Goal: Information Seeking & Learning: Compare options

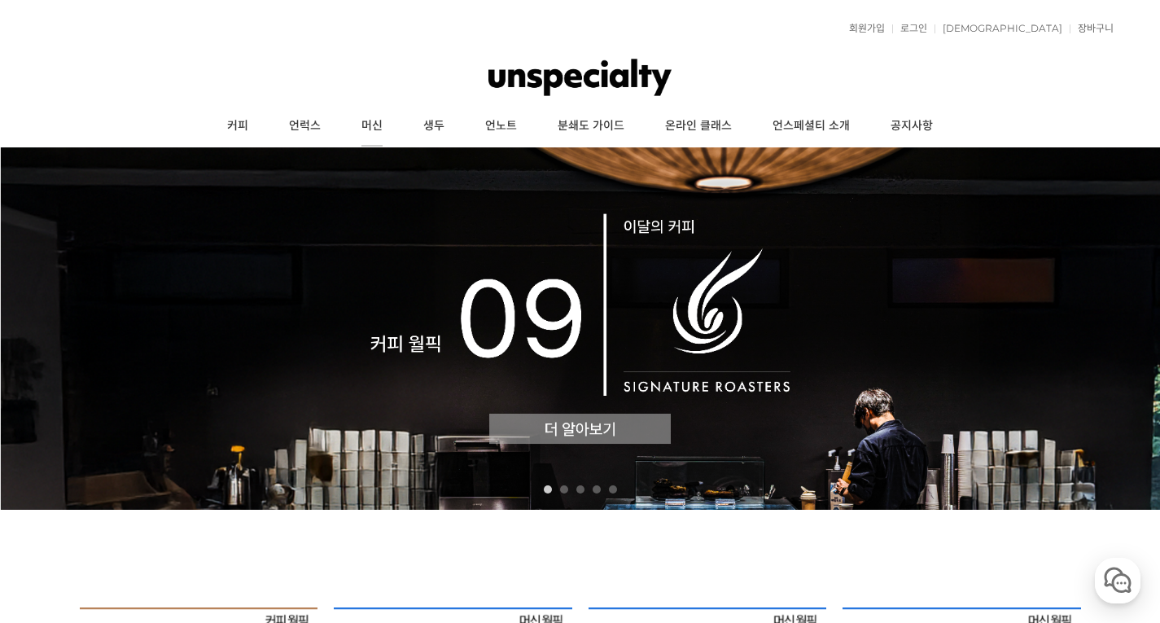
click at [374, 125] on link "머신" at bounding box center [372, 126] width 62 height 41
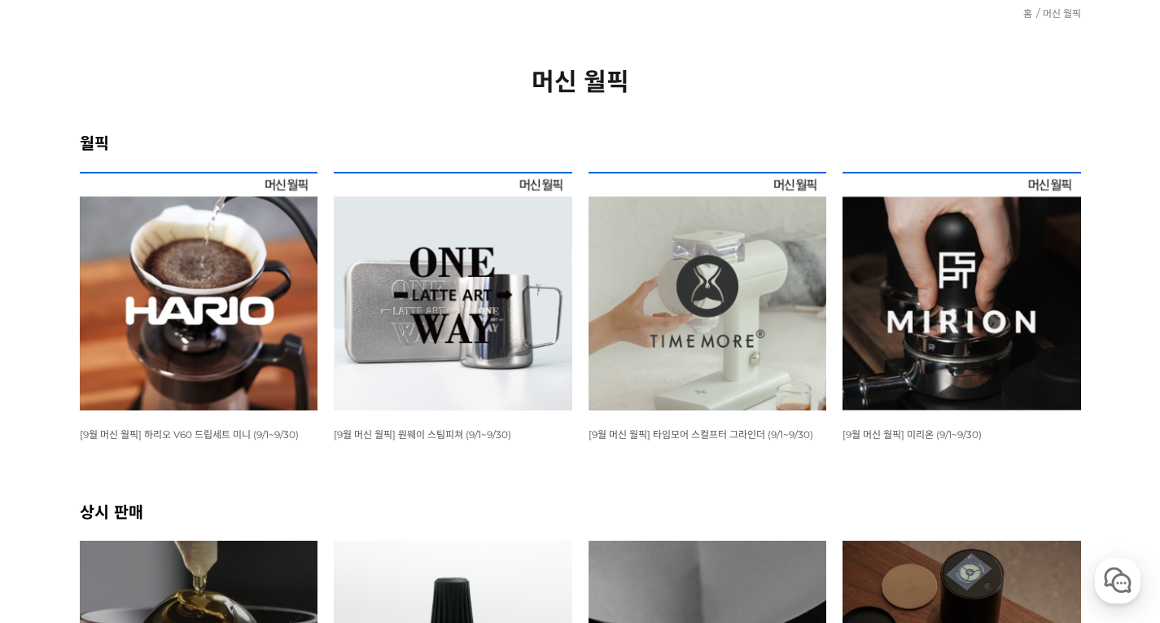
scroll to position [244, 0]
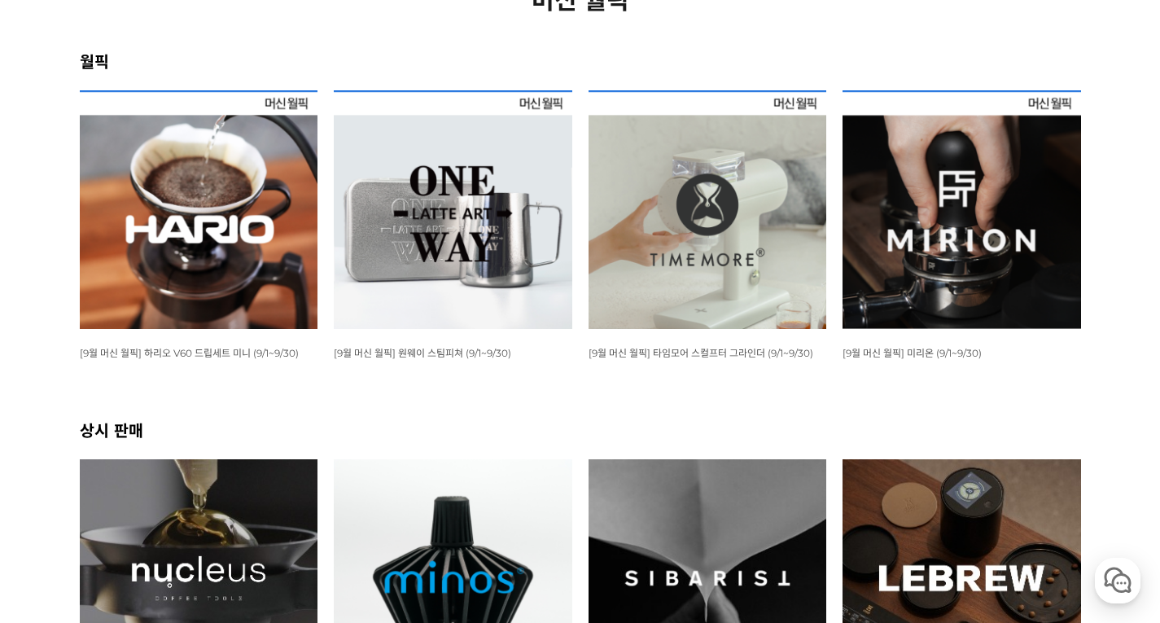
click at [488, 273] on img at bounding box center [453, 209] width 238 height 238
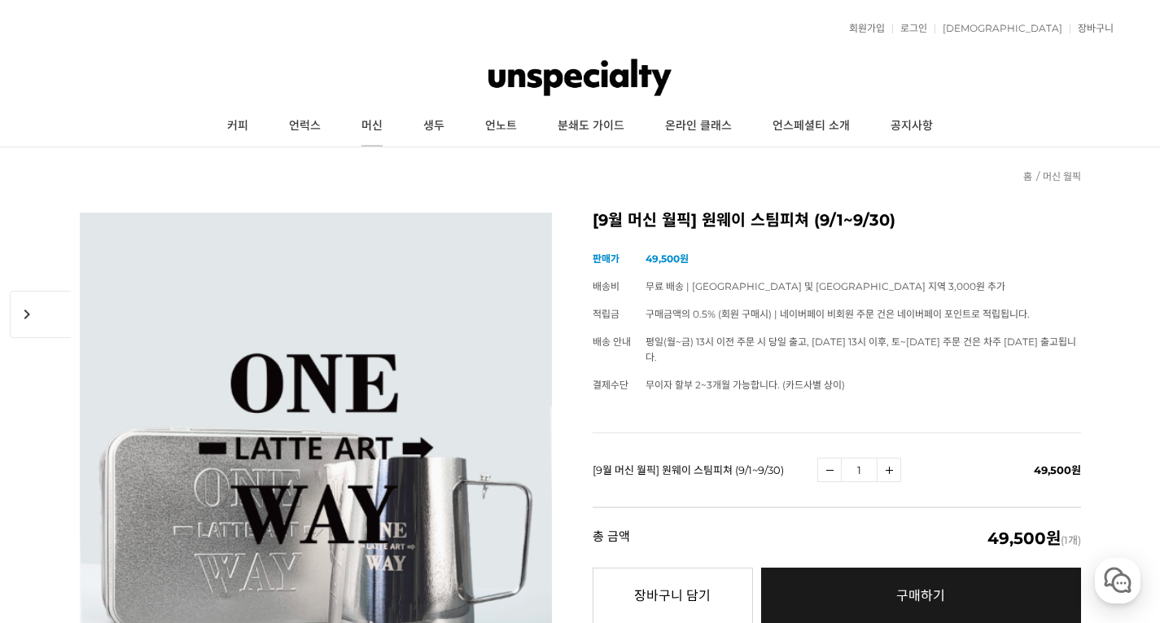
click at [366, 138] on link "머신" at bounding box center [372, 126] width 62 height 41
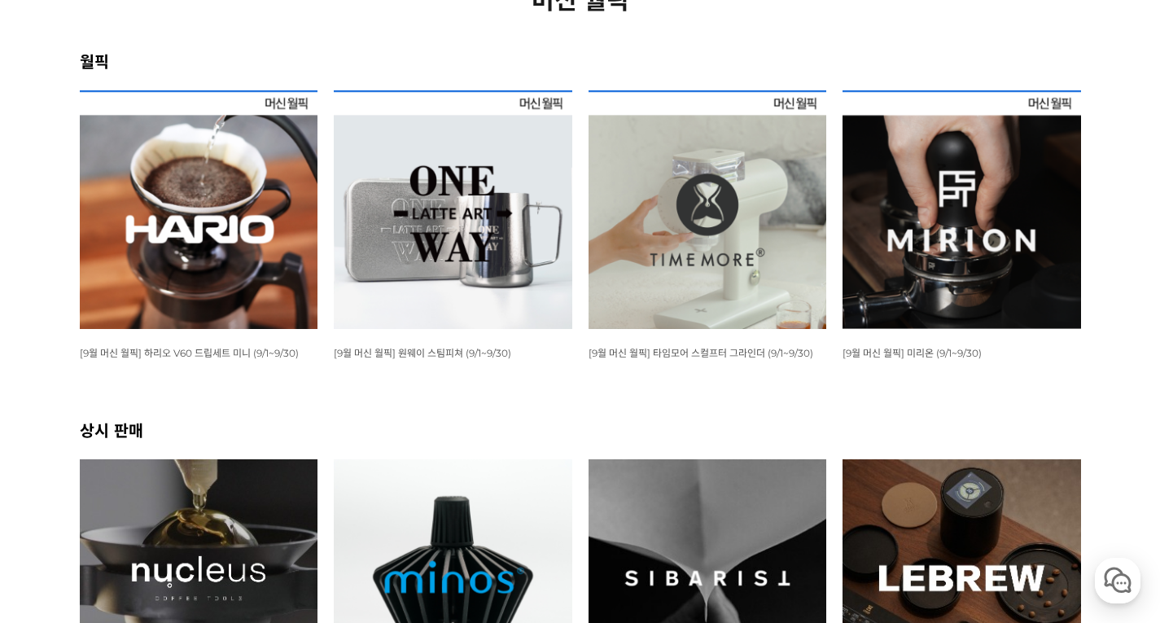
scroll to position [407, 0]
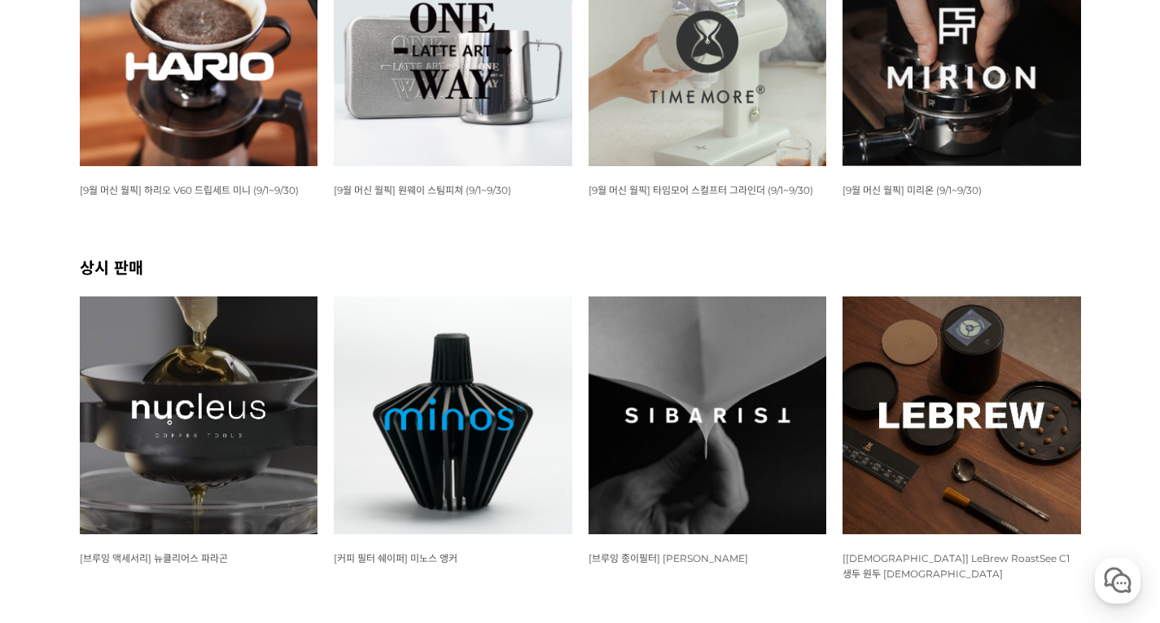
click at [281, 125] on img at bounding box center [199, 47] width 238 height 238
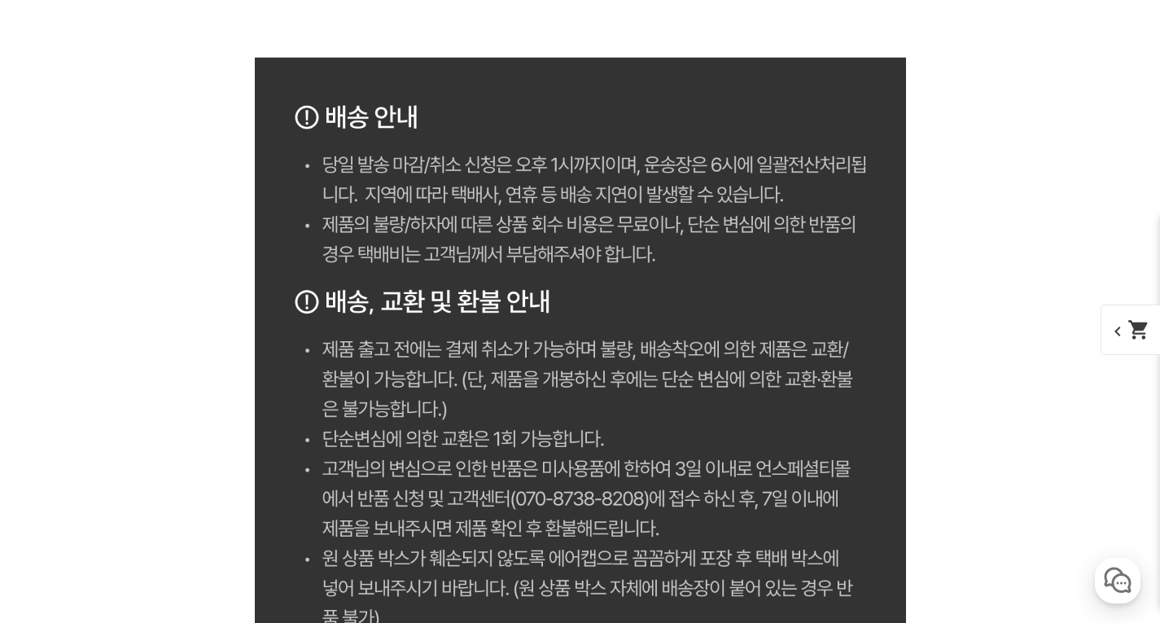
scroll to position [6348, 0]
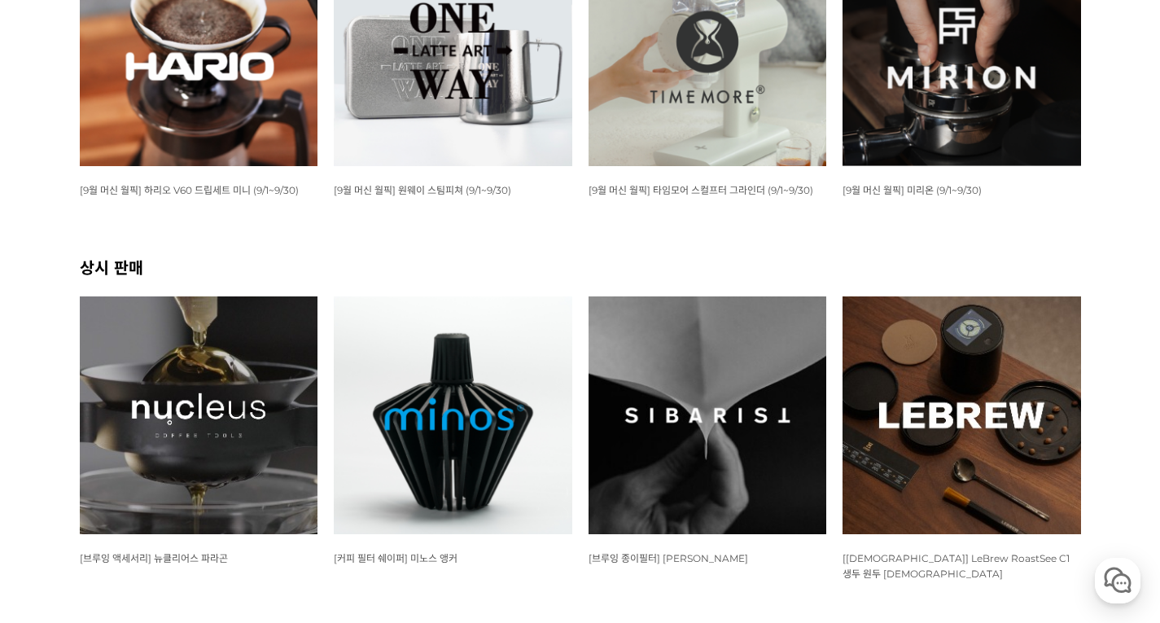
scroll to position [570, 0]
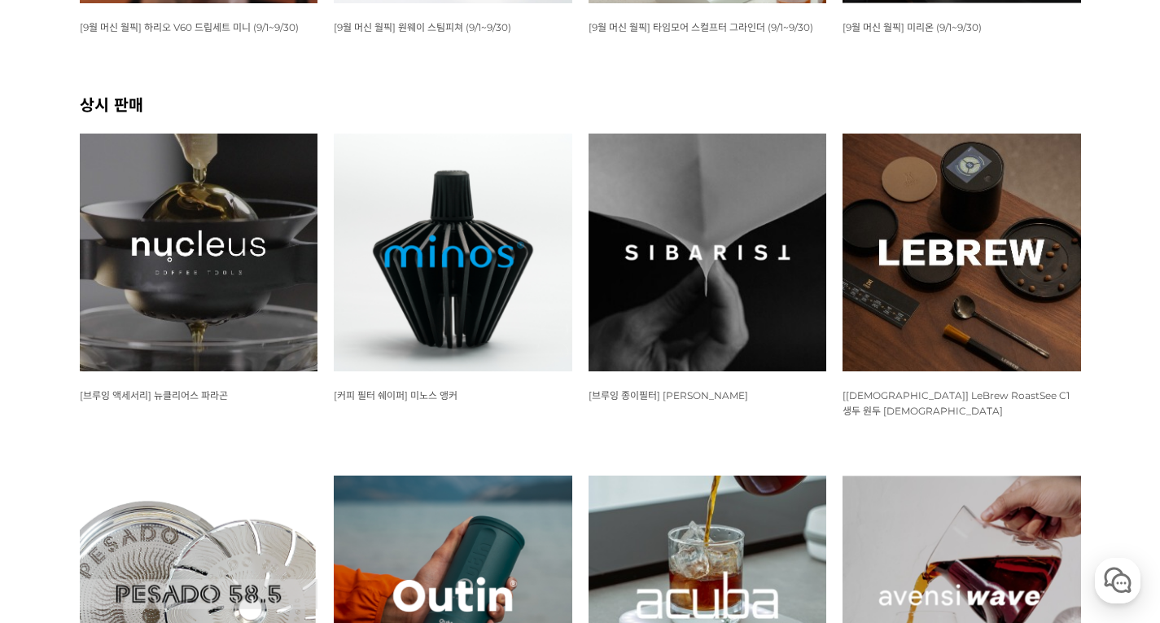
click at [473, 317] on img at bounding box center [453, 252] width 238 height 238
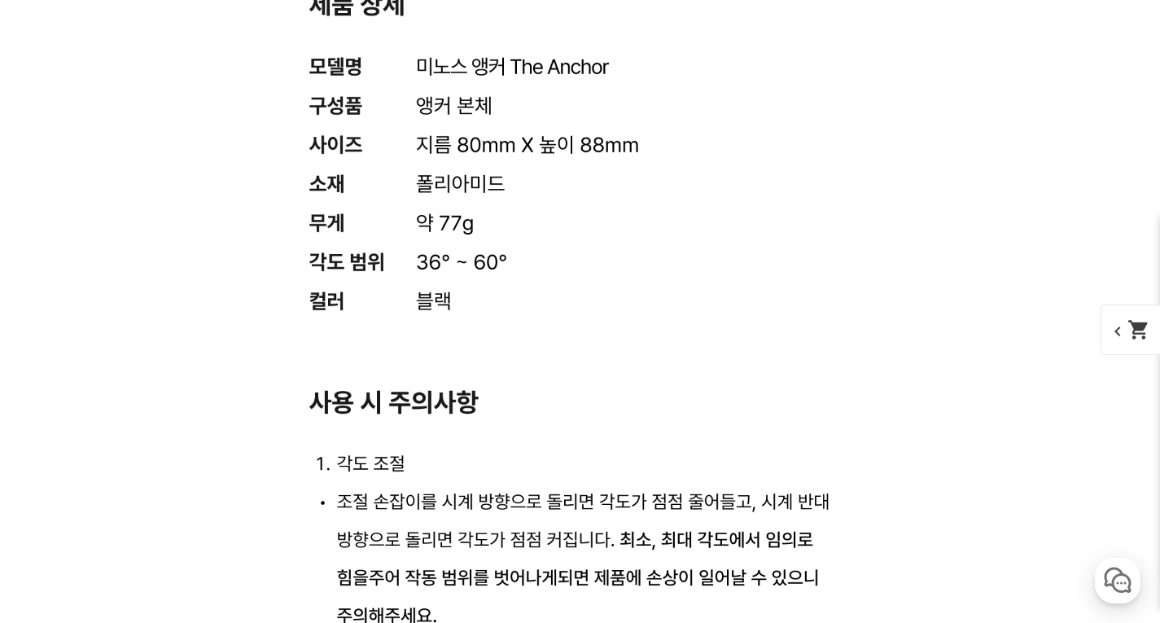
scroll to position [7768, 0]
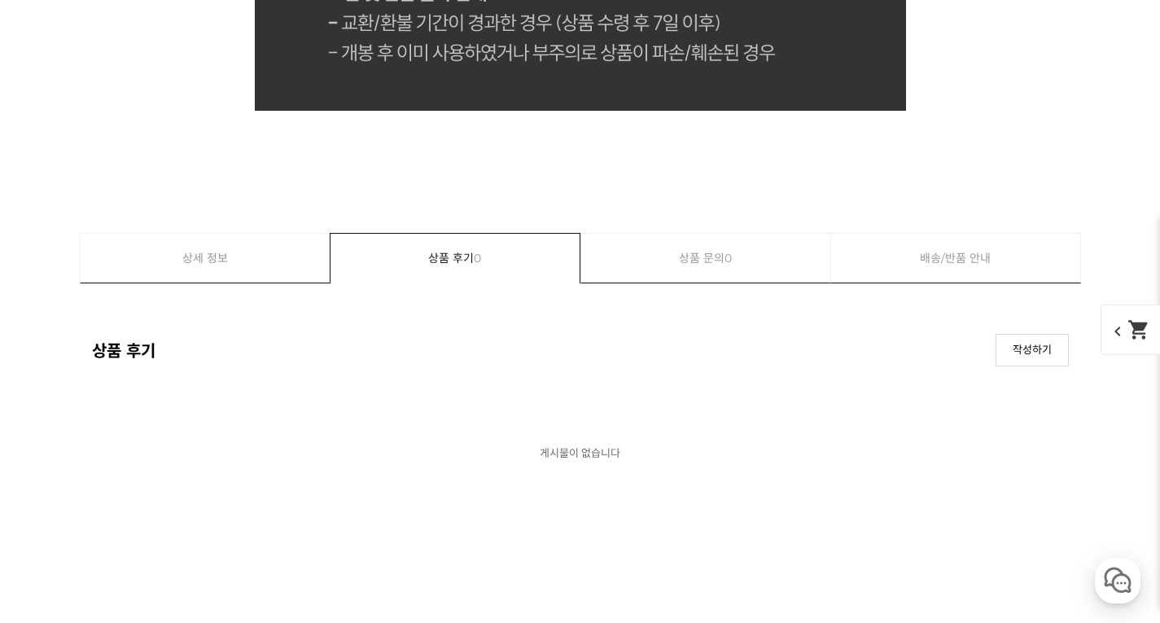
click at [990, 214] on div at bounding box center [580, 172] width 1001 height 122
click at [968, 259] on link "배송/반품 안내" at bounding box center [955, 258] width 249 height 49
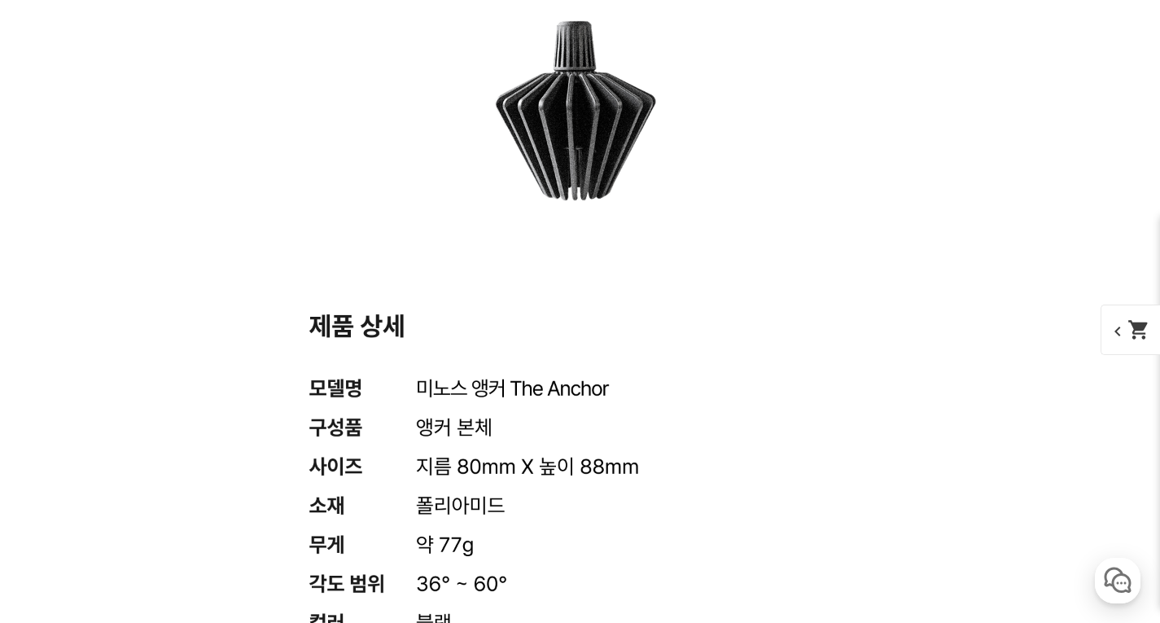
scroll to position [7854, 0]
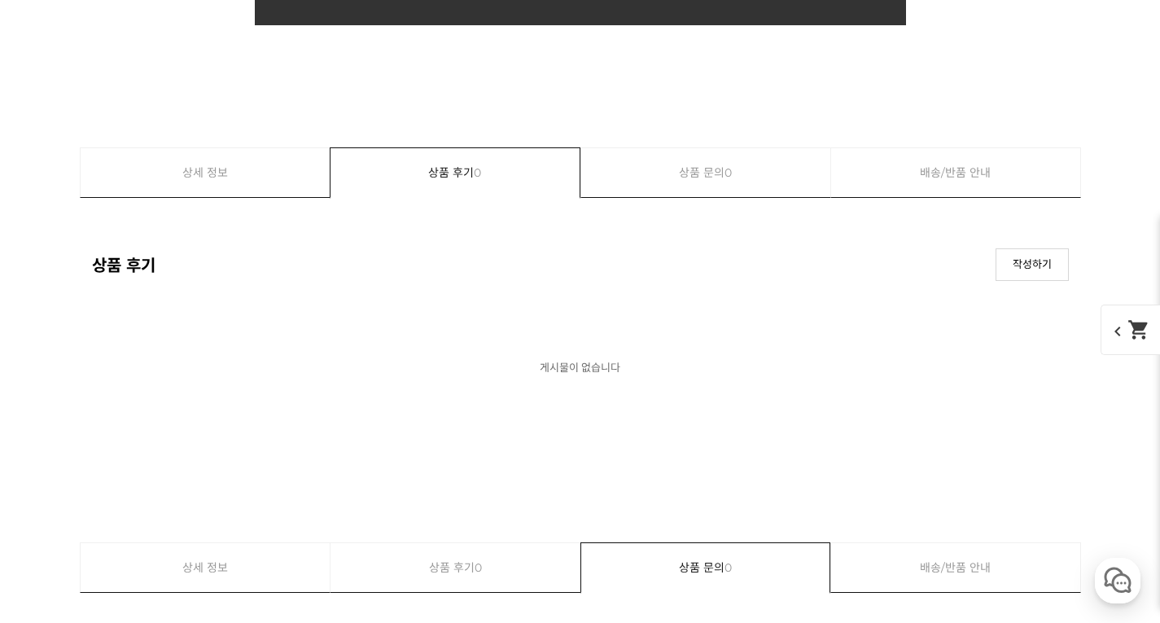
click at [978, 182] on link "배송/반품 안내" at bounding box center [955, 172] width 249 height 49
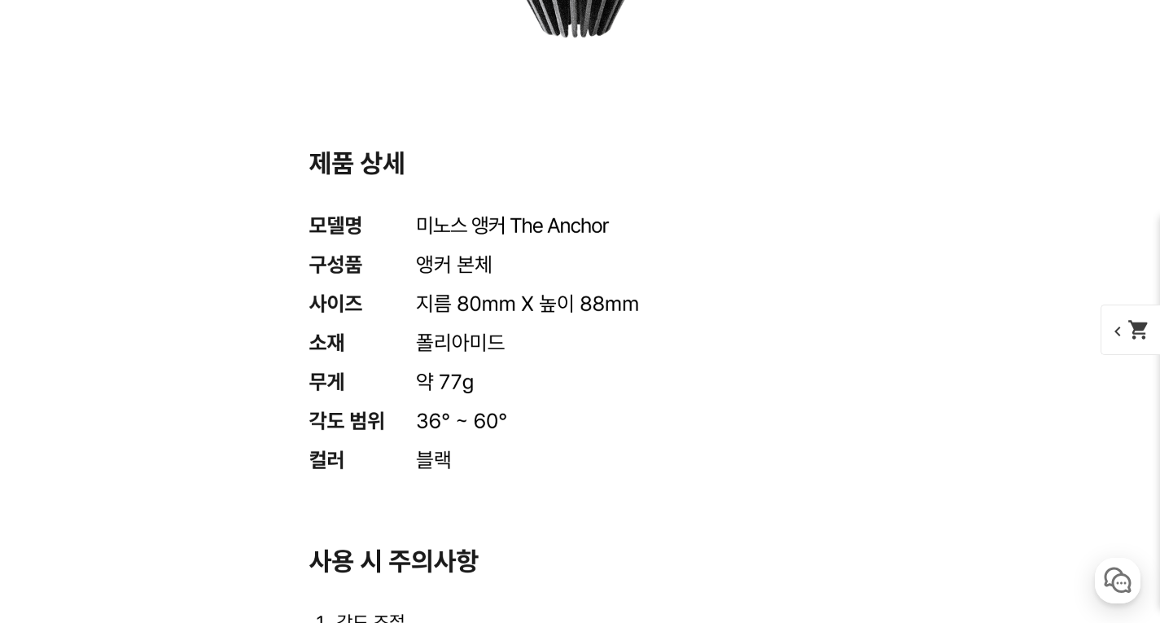
scroll to position [7691, 0]
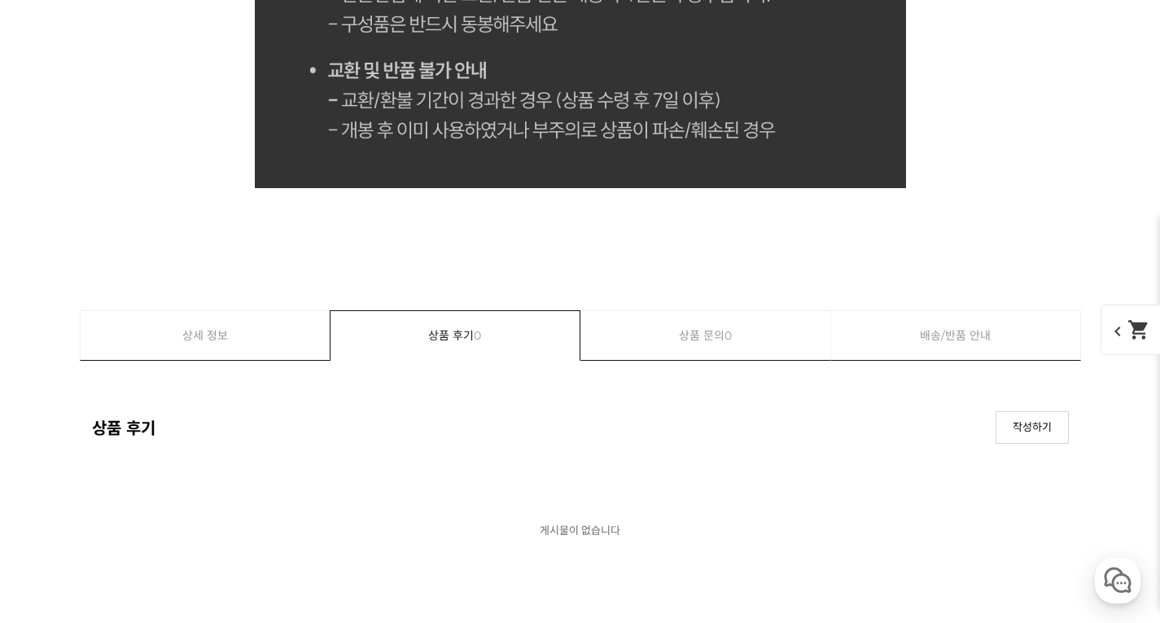
click at [999, 339] on link "배송/반품 안내" at bounding box center [955, 335] width 249 height 49
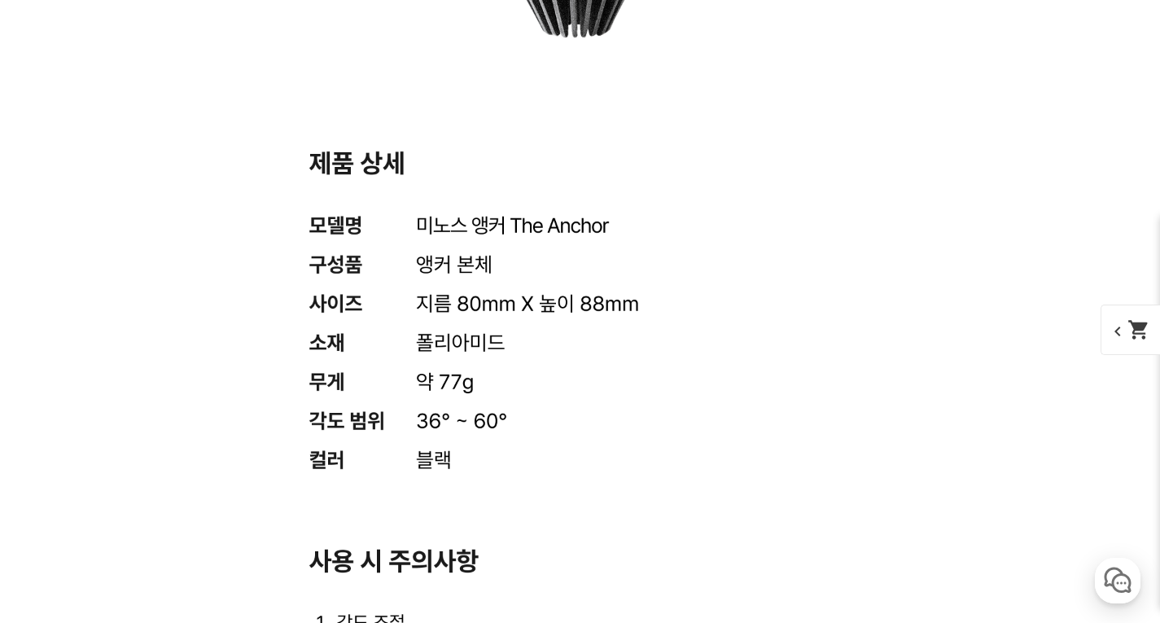
scroll to position [7854, 0]
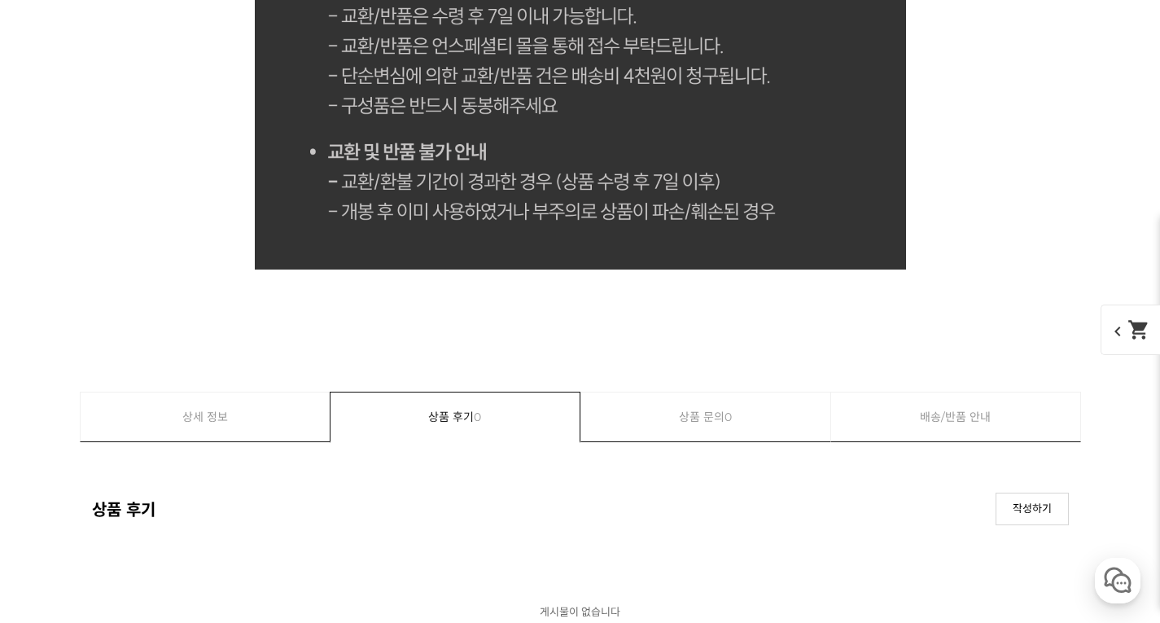
click at [1003, 425] on link "배송/반품 안내" at bounding box center [955, 416] width 249 height 49
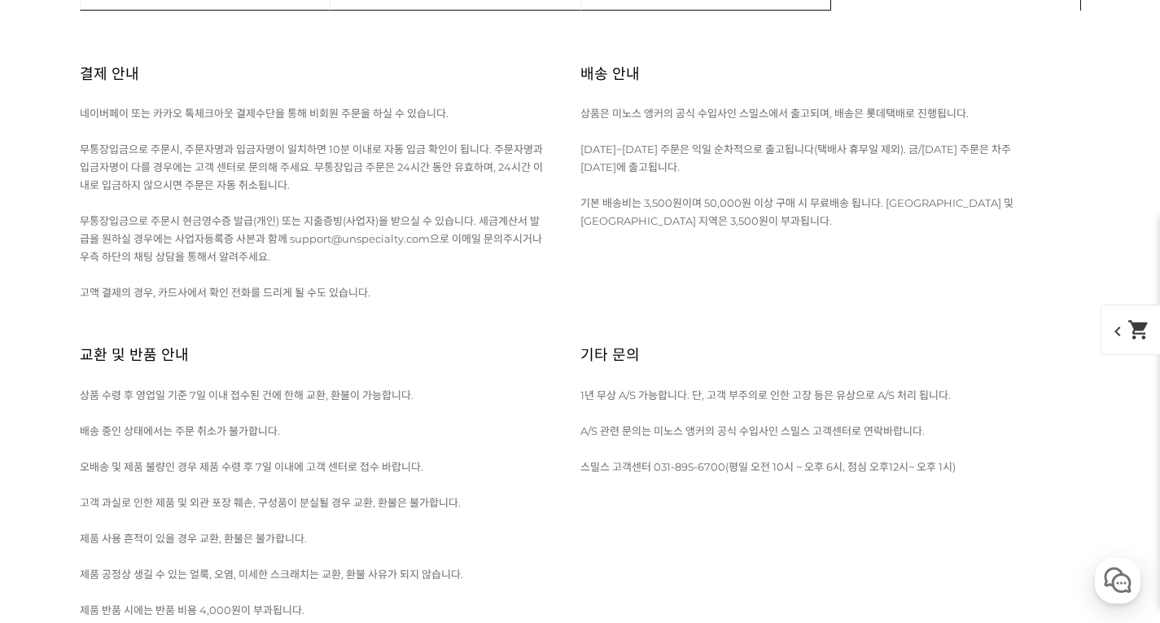
scroll to position [10377, 0]
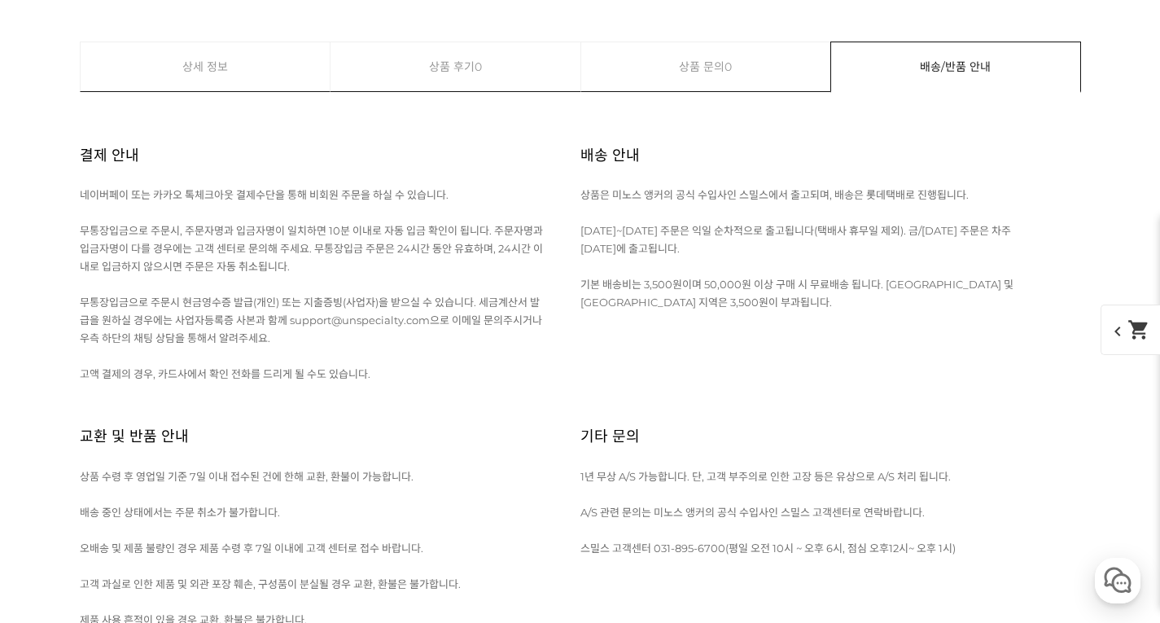
scroll to position [9396, 0]
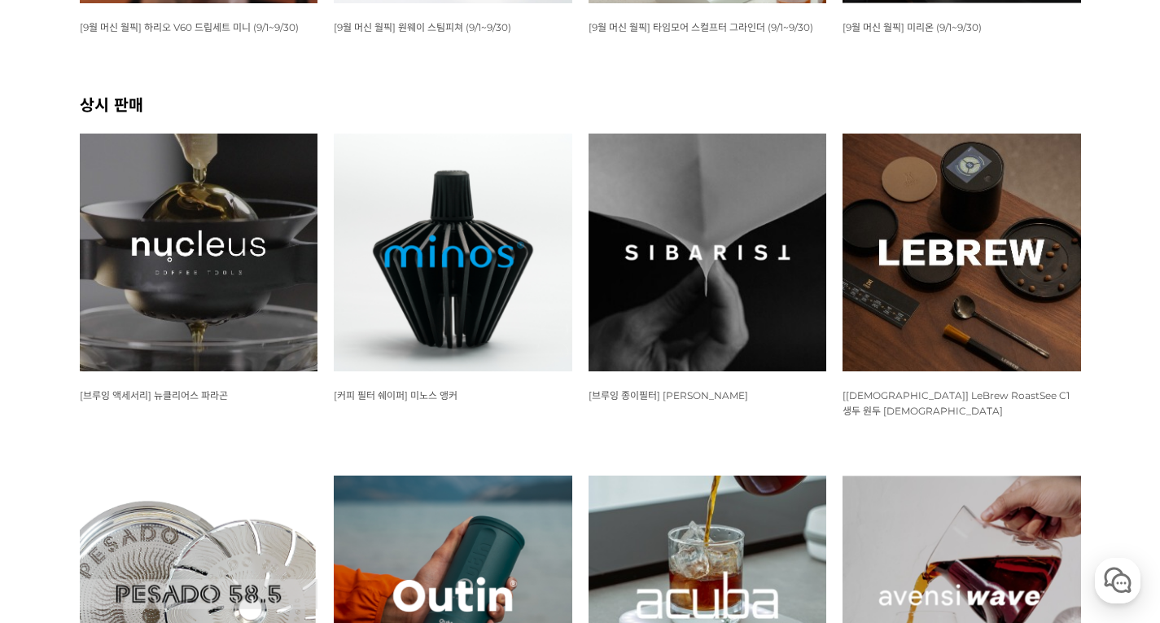
scroll to position [651, 0]
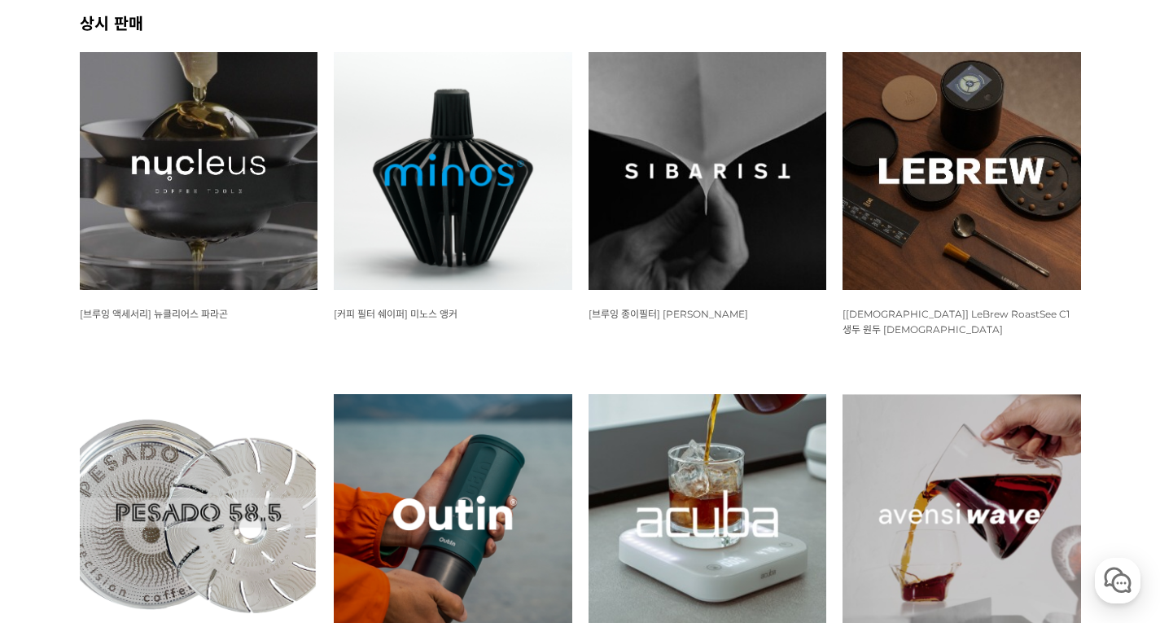
click at [635, 315] on span "[브루잉 종이필터] [PERSON_NAME]" at bounding box center [668, 314] width 160 height 12
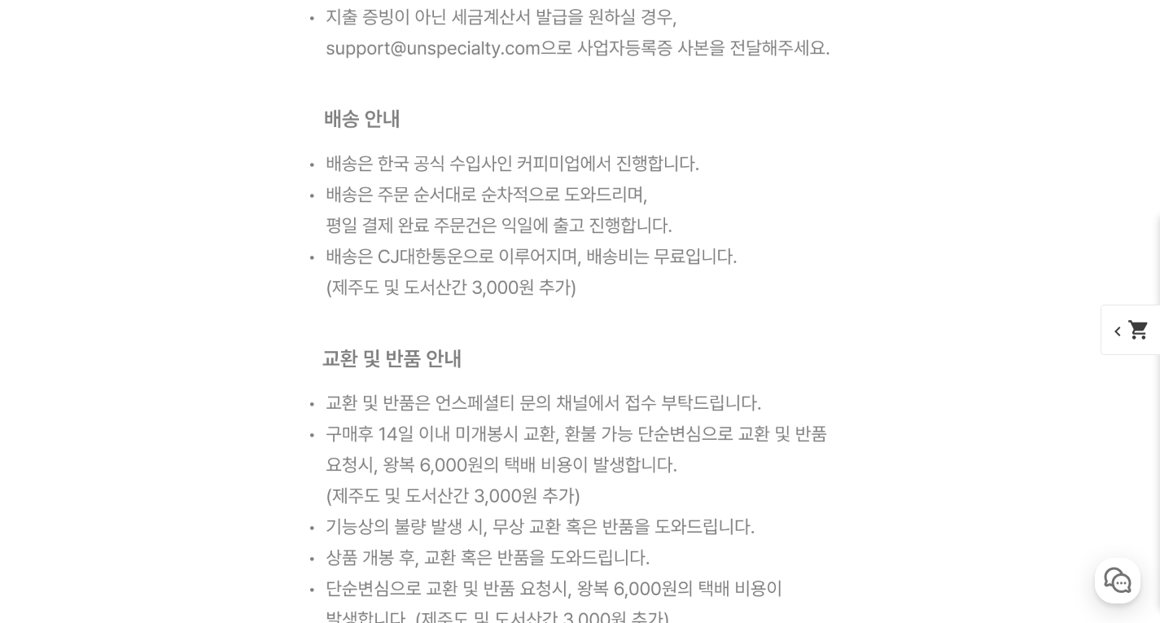
scroll to position [32574, 0]
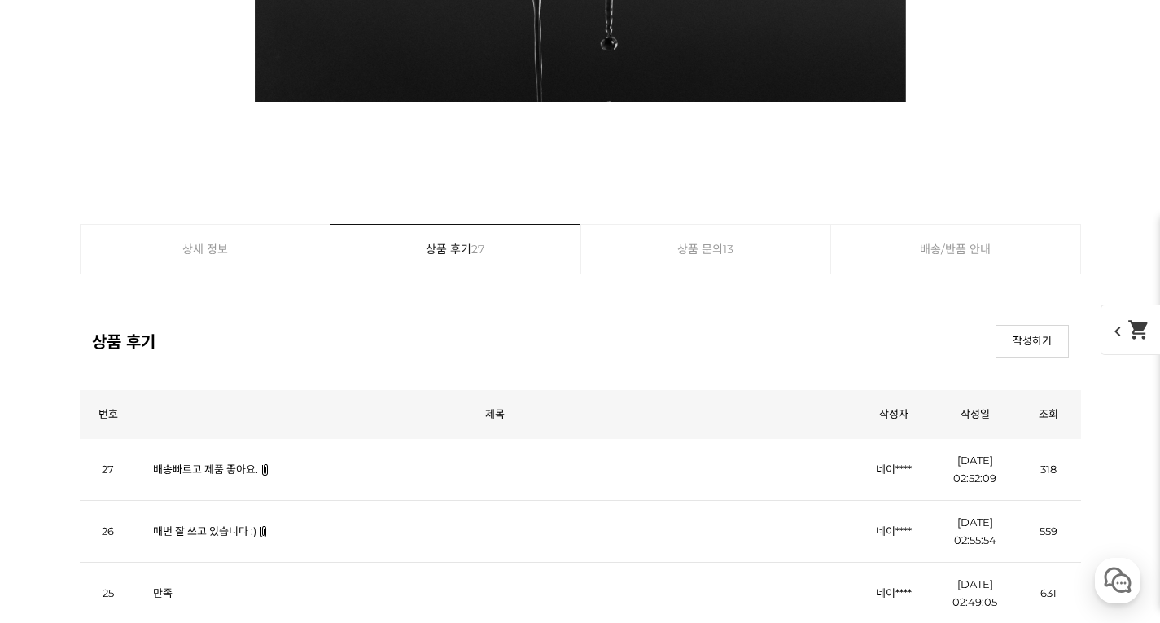
click at [918, 274] on div "상세 정보 상품 후기 27 상품 문의 13 배송/반품 안내" at bounding box center [580, 250] width 1001 height 52
click at [925, 261] on link "배송/반품 안내" at bounding box center [955, 249] width 249 height 49
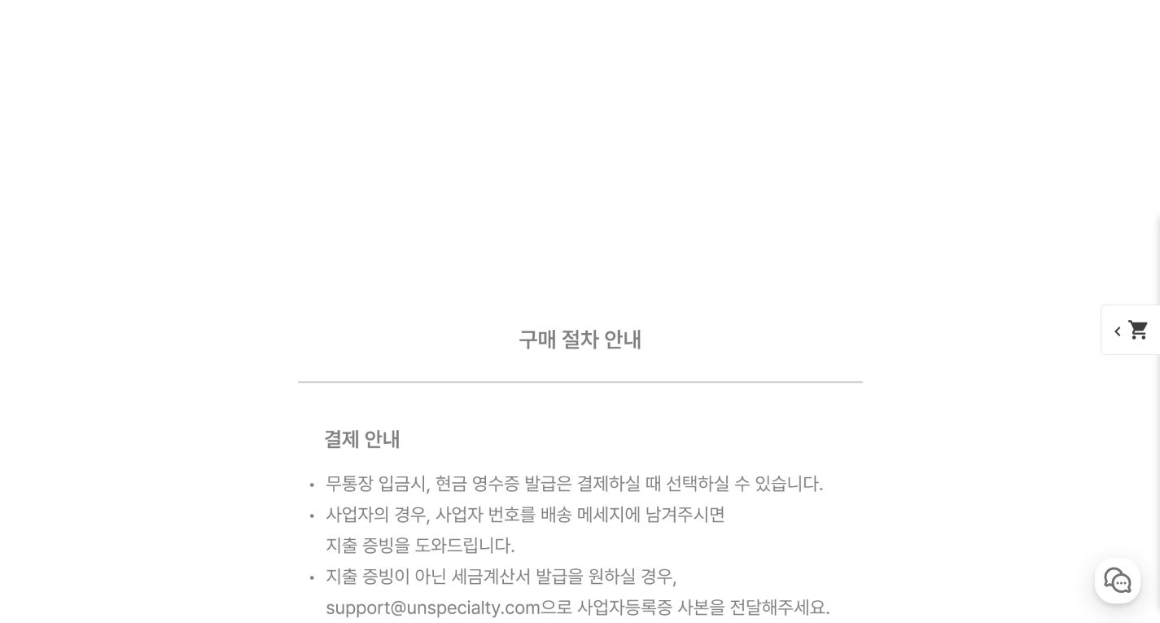
scroll to position [31364, 0]
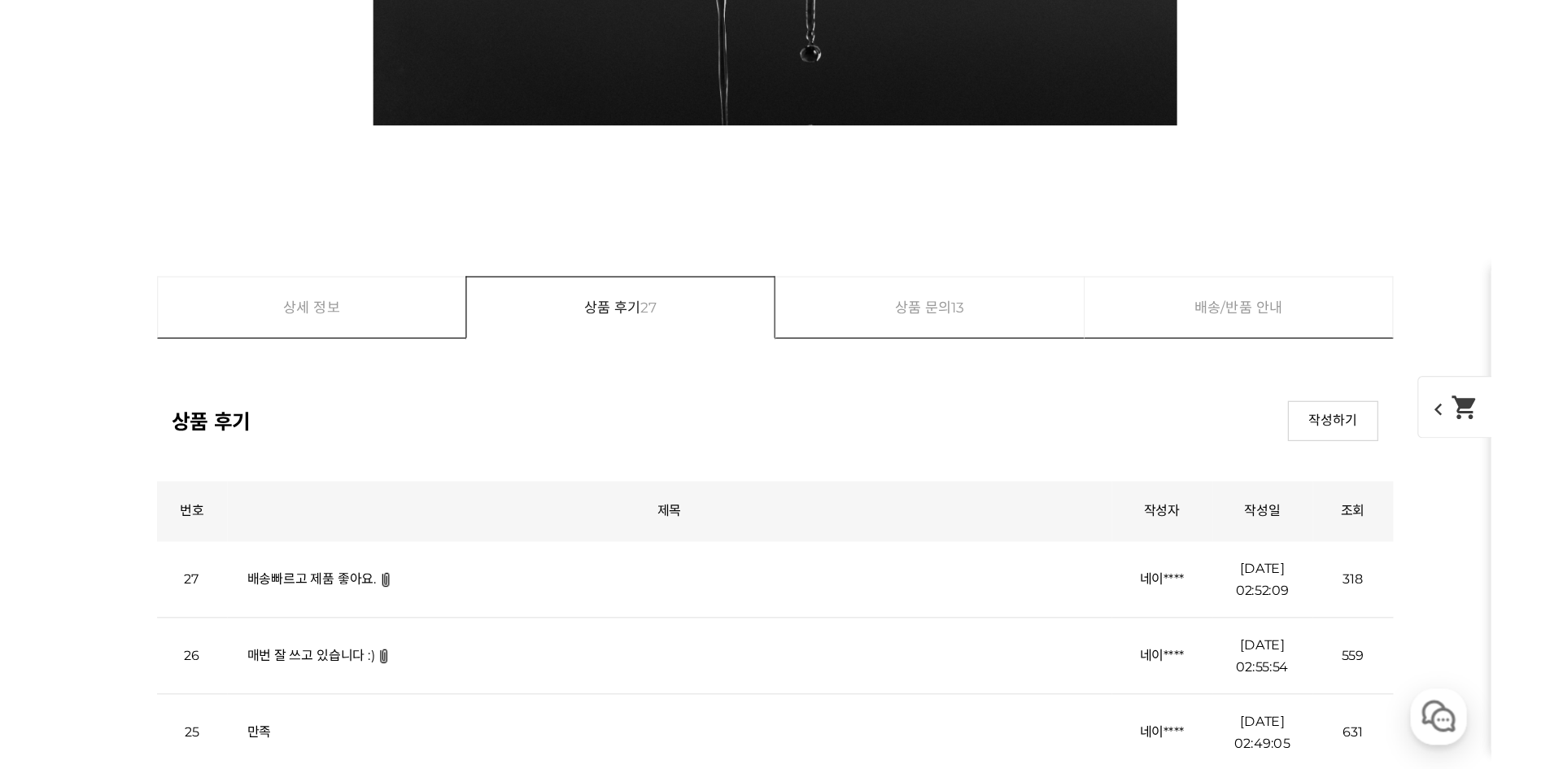
scroll to position [33559, 0]
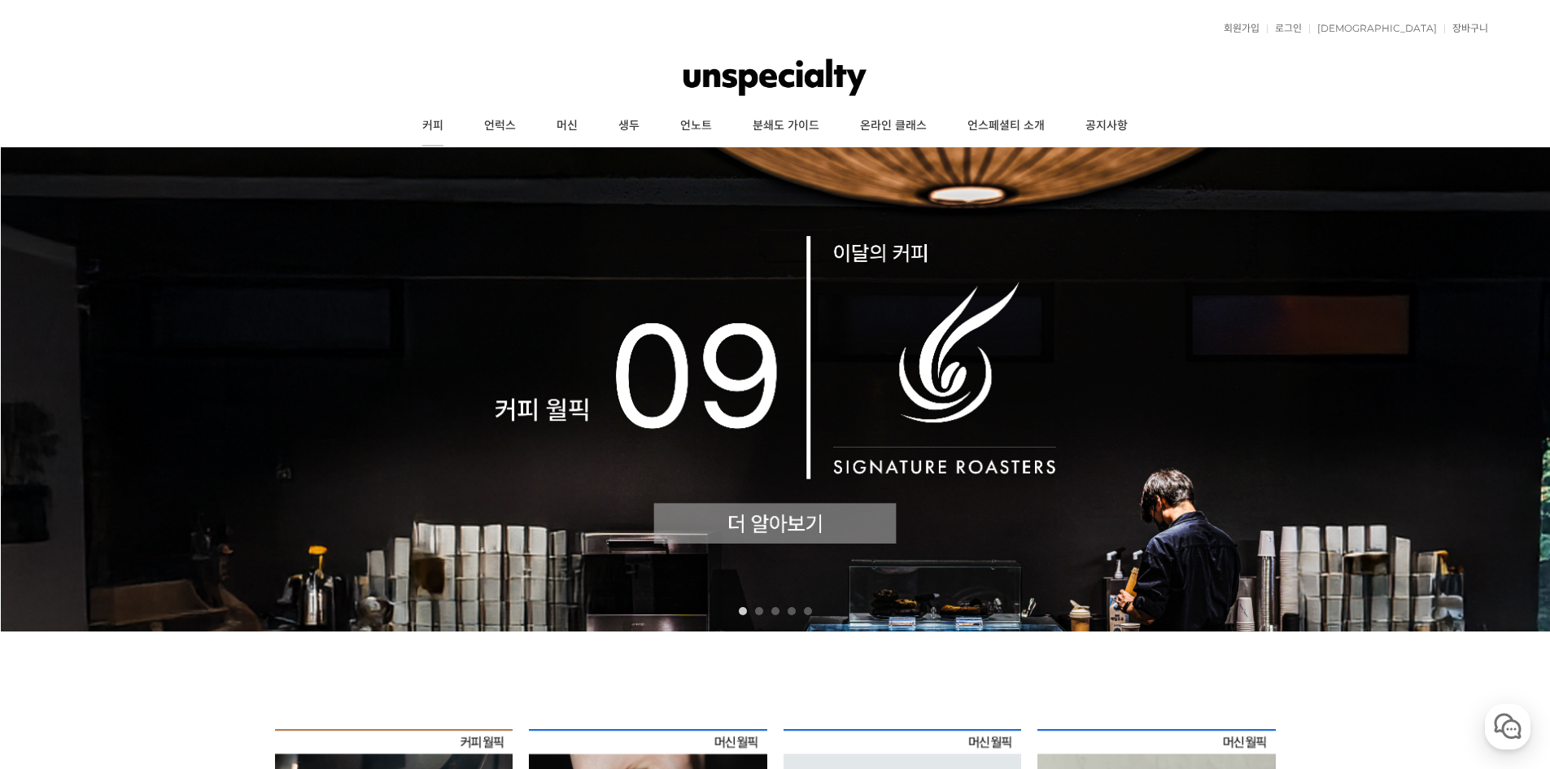
click at [446, 137] on link "커피" at bounding box center [433, 126] width 62 height 41
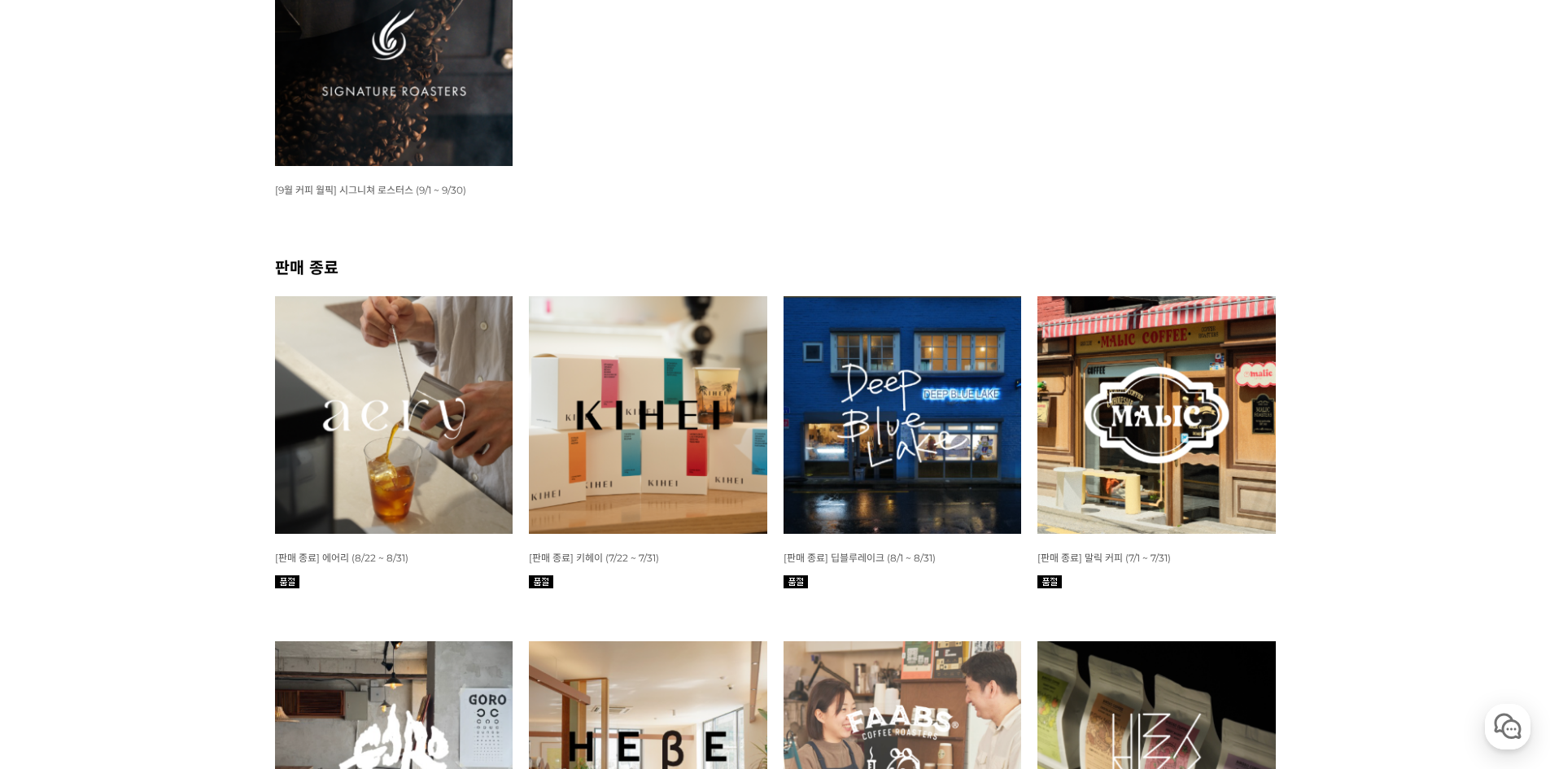
scroll to position [81, 0]
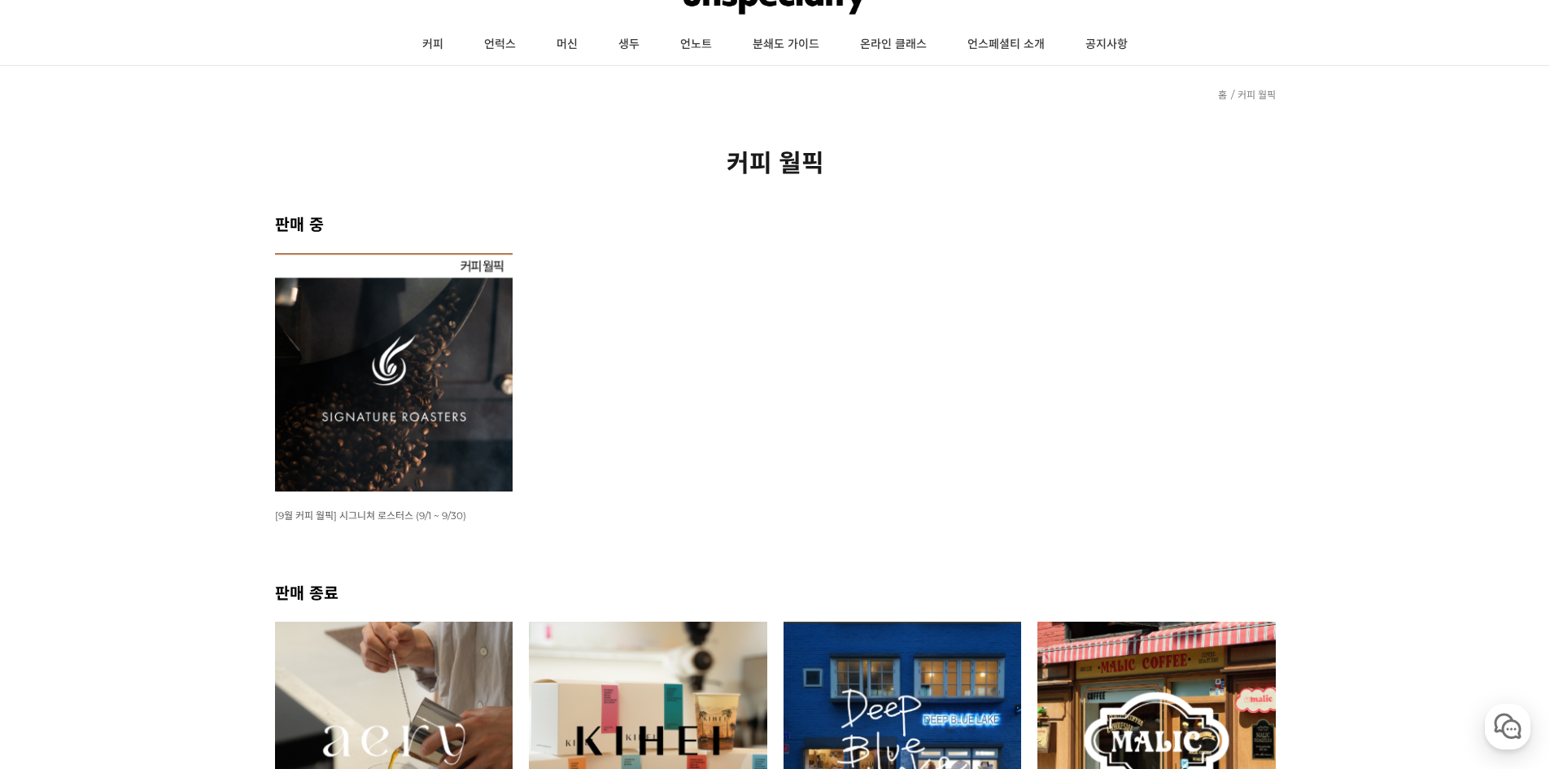
click at [446, 427] on img at bounding box center [394, 372] width 238 height 238
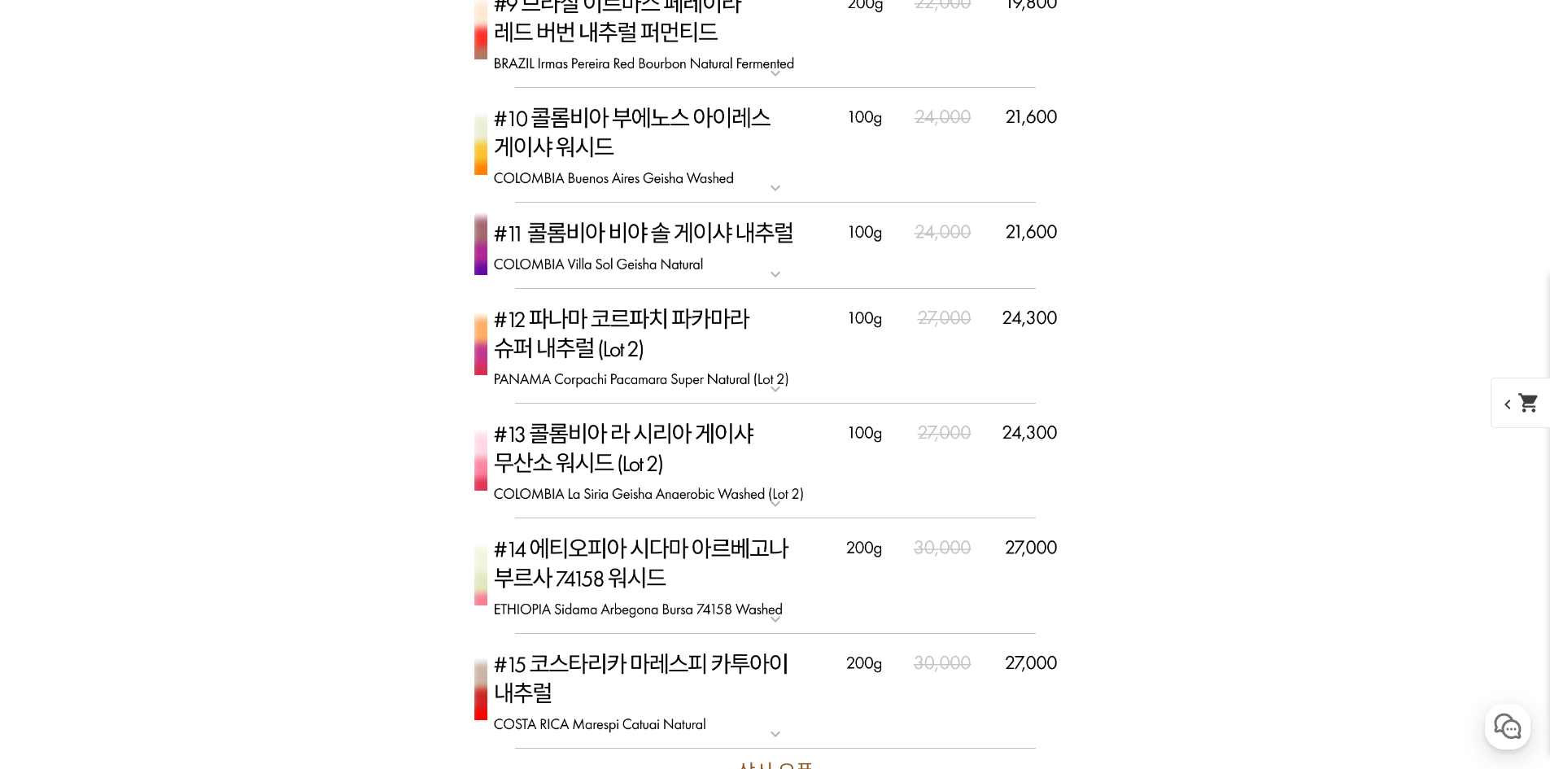
scroll to position [5411, 0]
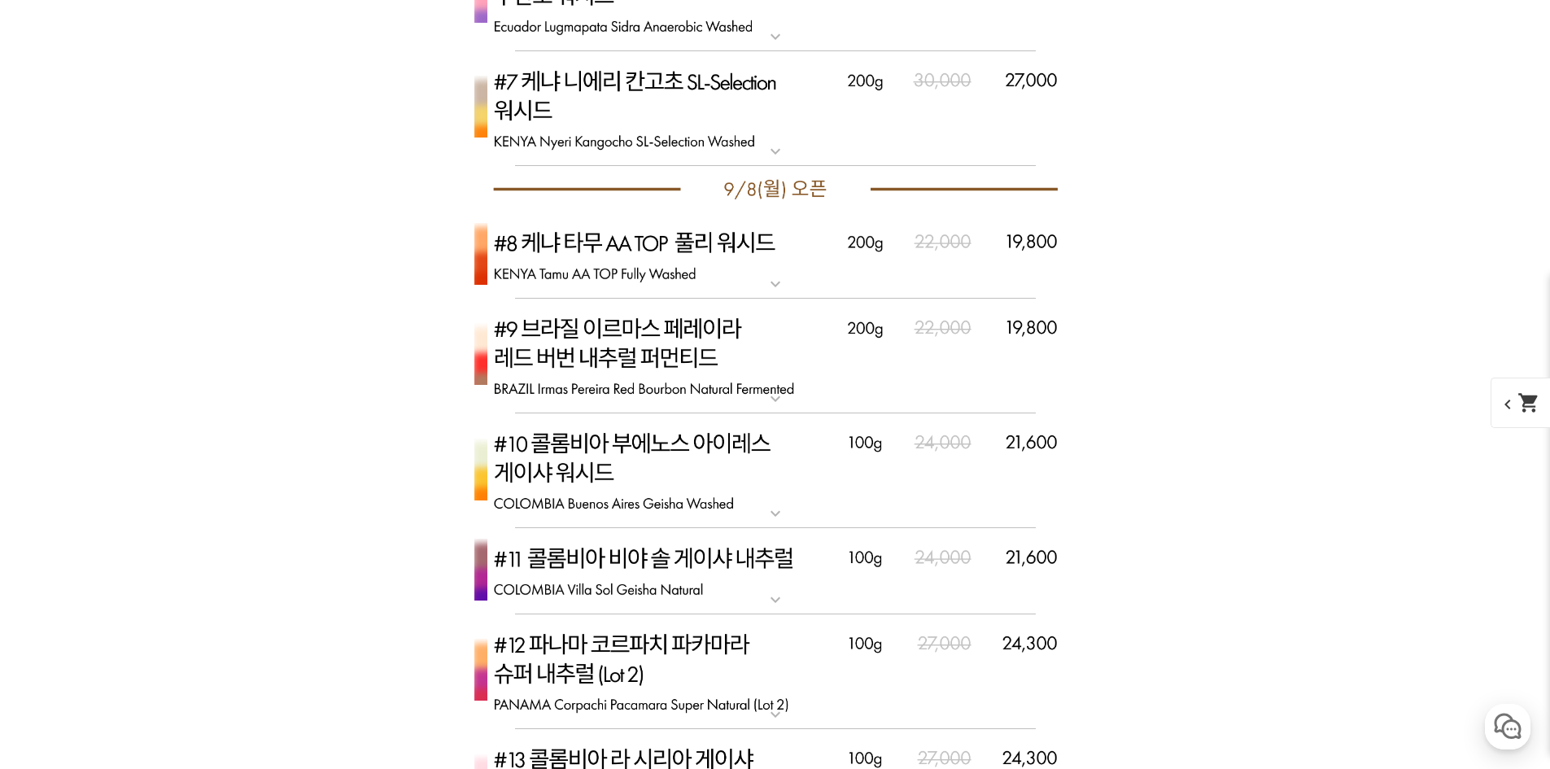
click at [791, 280] on mat-icon "expand_more" at bounding box center [775, 284] width 33 height 20
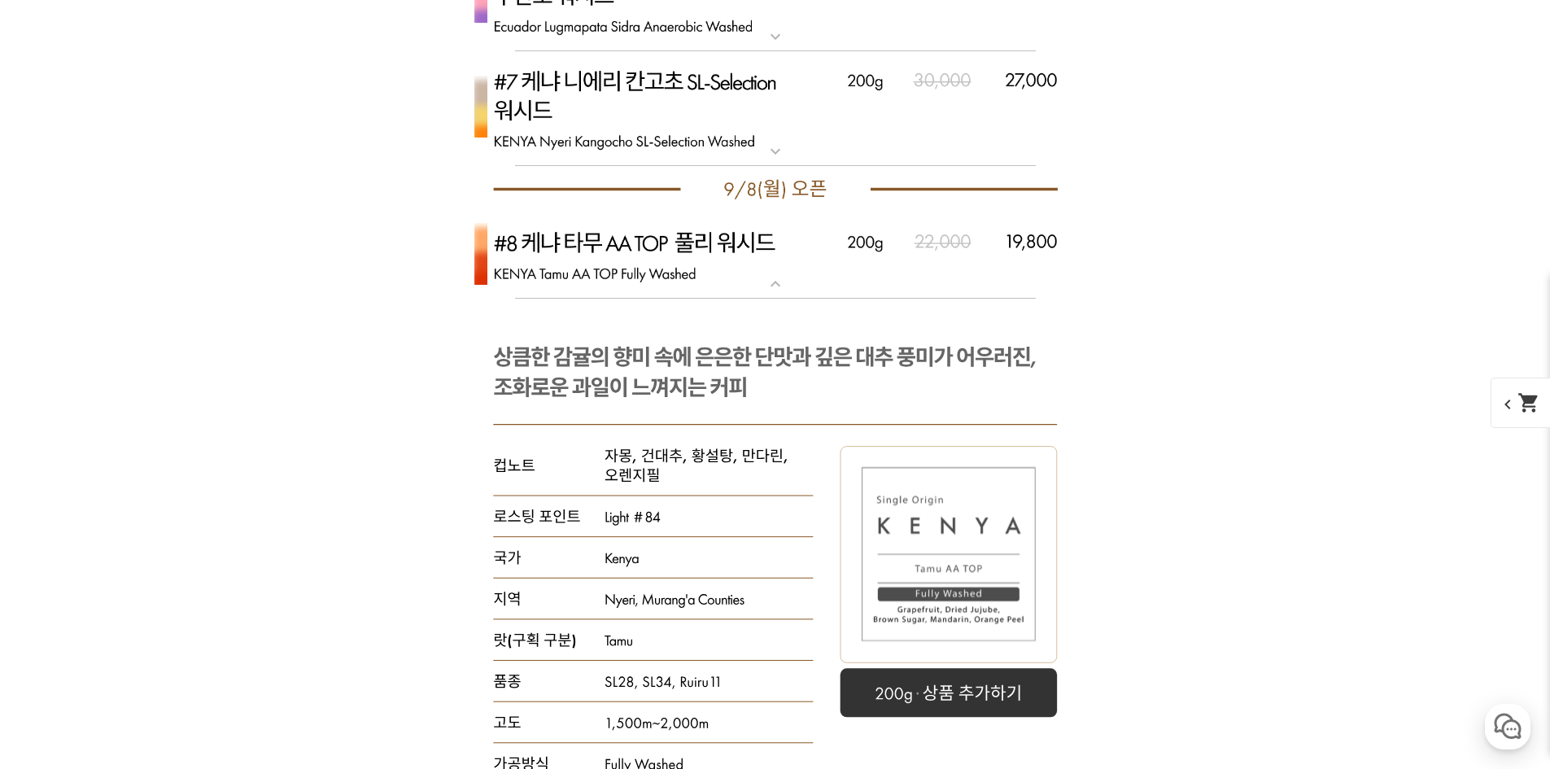
scroll to position [5573, 0]
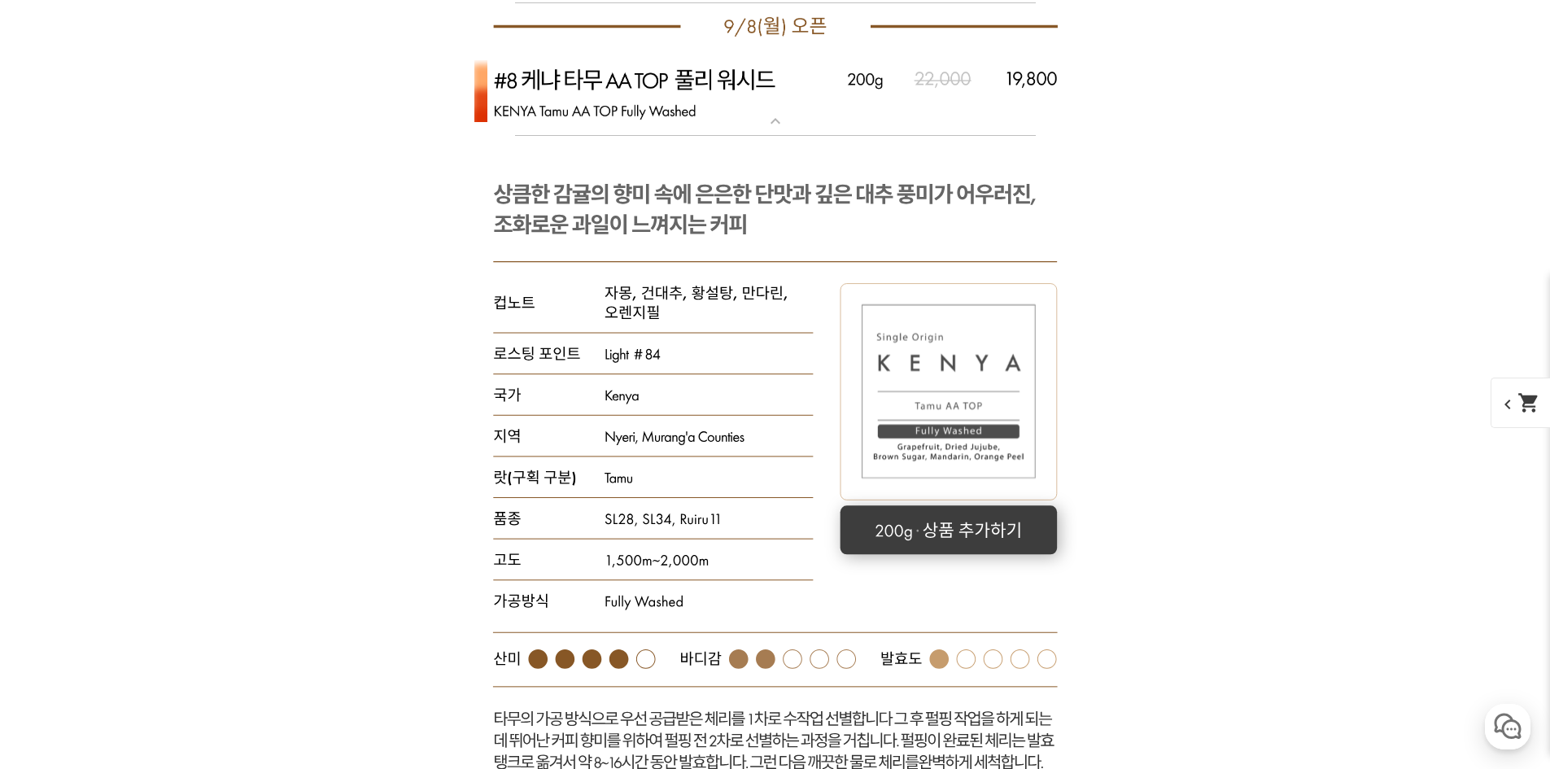
click at [954, 540] on rect at bounding box center [948, 529] width 217 height 49
select select "[9.8 오픈] #8 케냐 타무 AA TOP 풀리 워시드"
select select "200g"
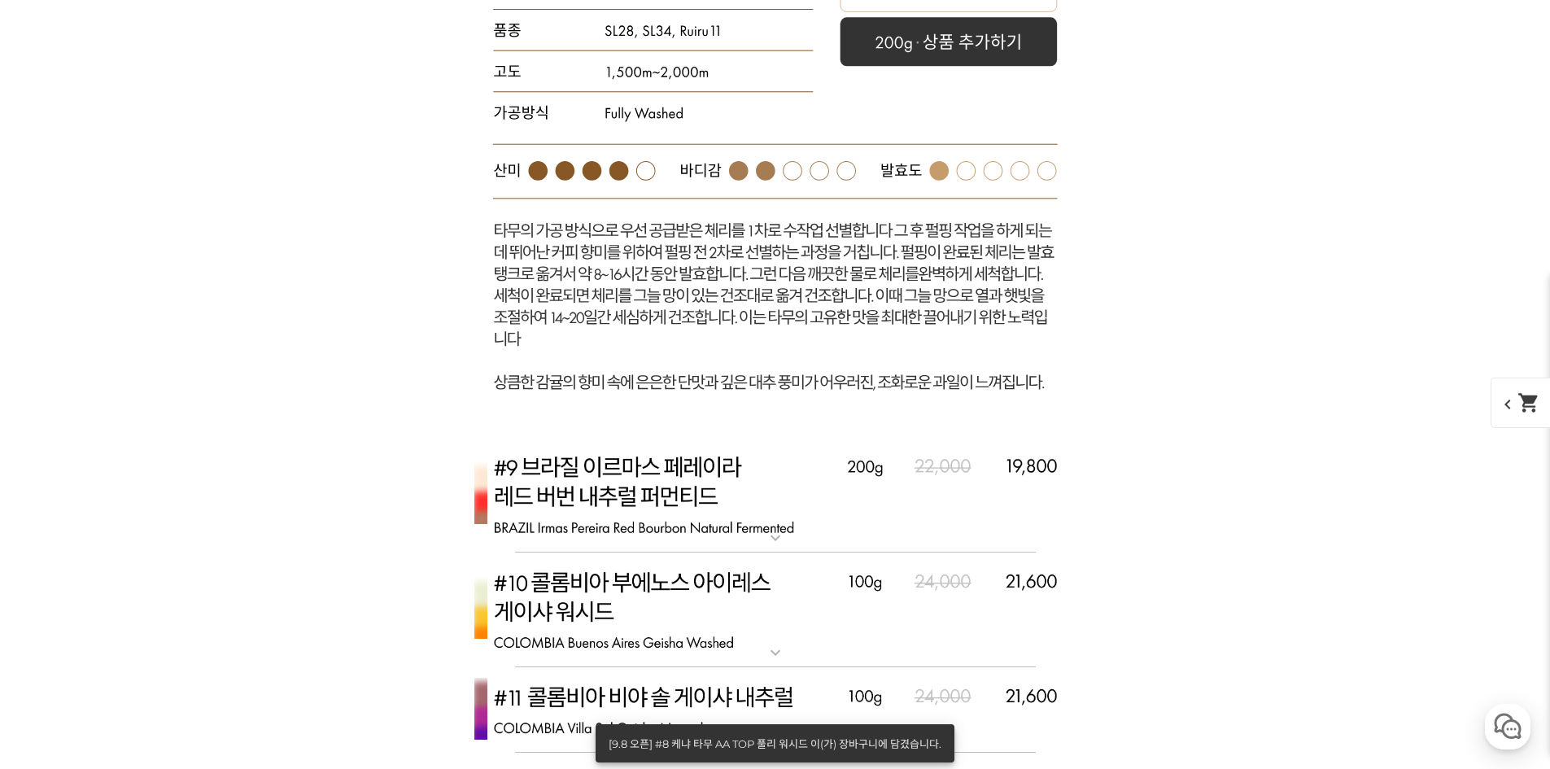
click at [767, 510] on img at bounding box center [775, 495] width 651 height 116
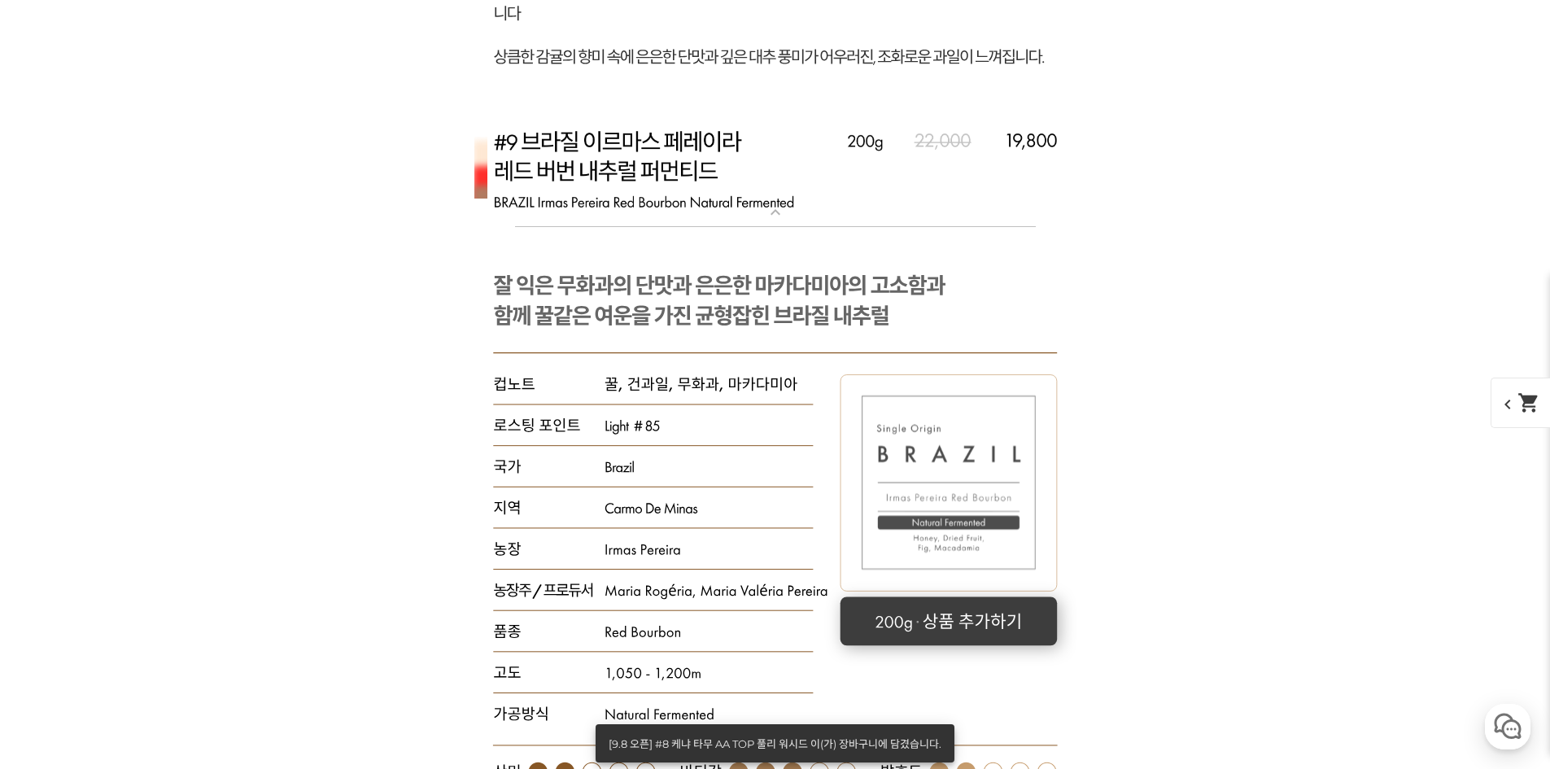
click at [955, 611] on rect at bounding box center [948, 621] width 217 height 49
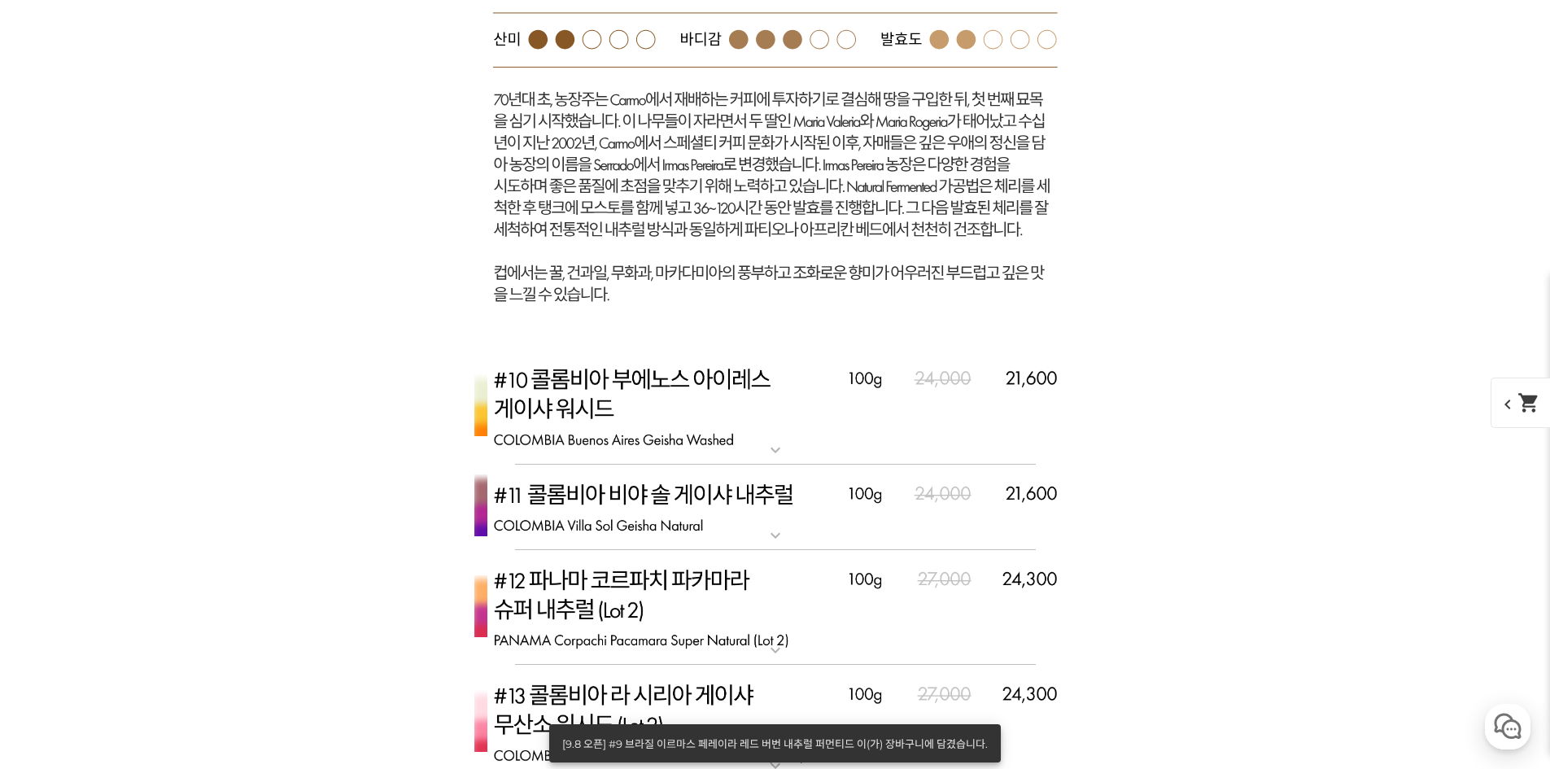
click at [789, 412] on img at bounding box center [775, 407] width 651 height 116
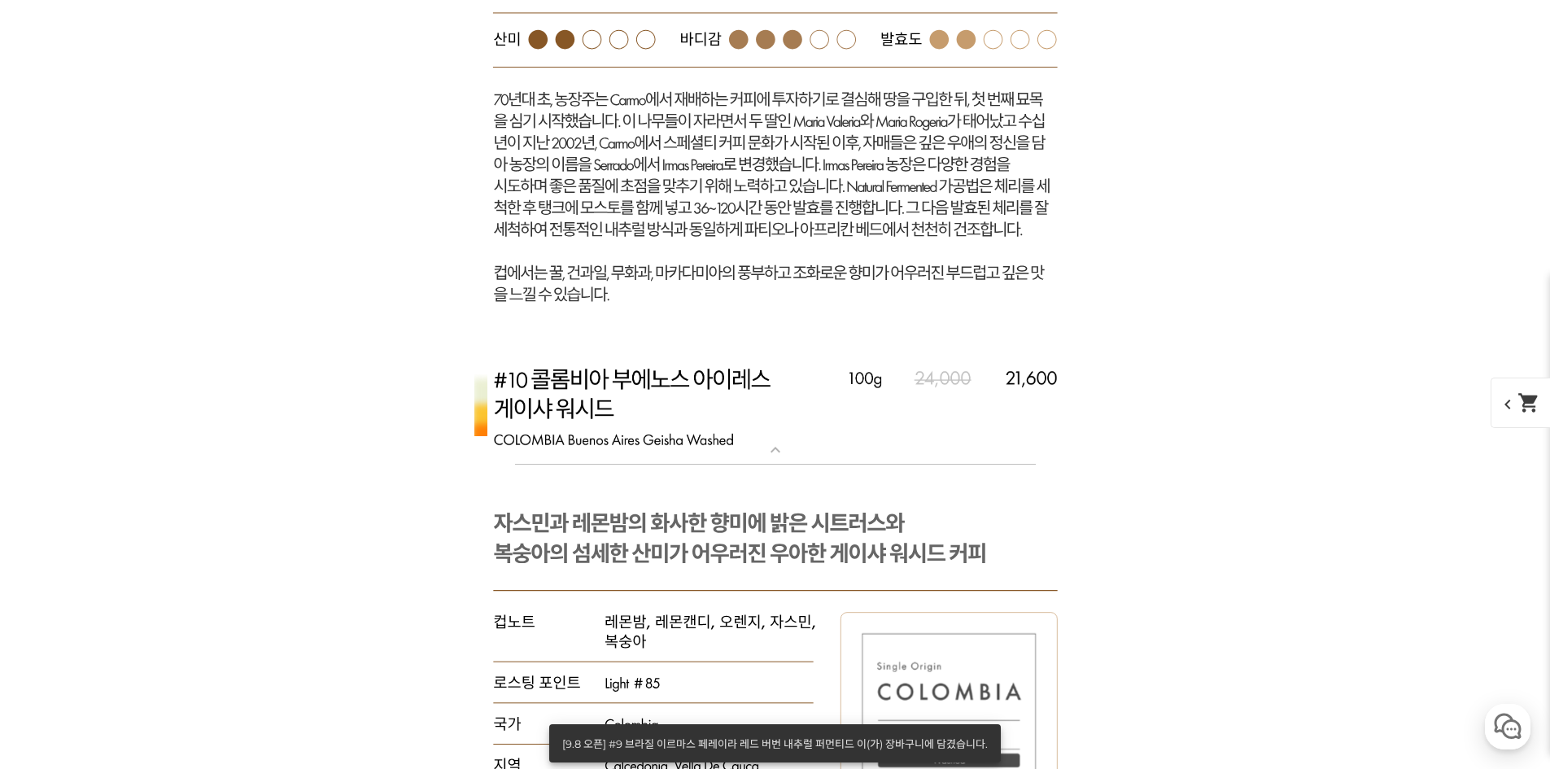
scroll to position [7445, 0]
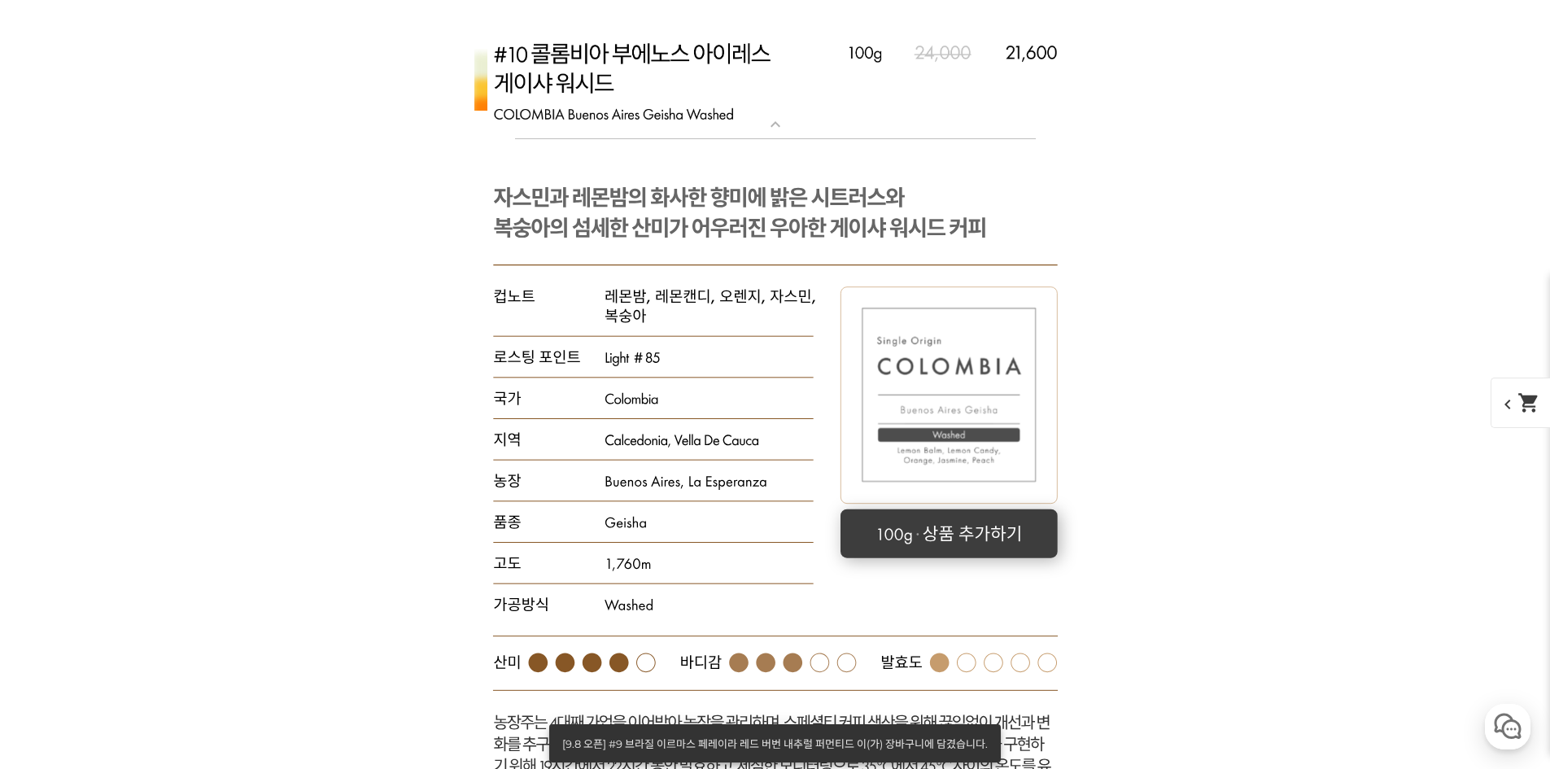
click at [927, 512] on rect at bounding box center [949, 533] width 217 height 49
select select "[9.8 오픈] #10 콜롬비아 부에노스 아이레스 게이샤 워시드"
select select "100g"
click at [927, 512] on rect at bounding box center [949, 533] width 217 height 49
click at [922, 534] on rect at bounding box center [949, 533] width 217 height 49
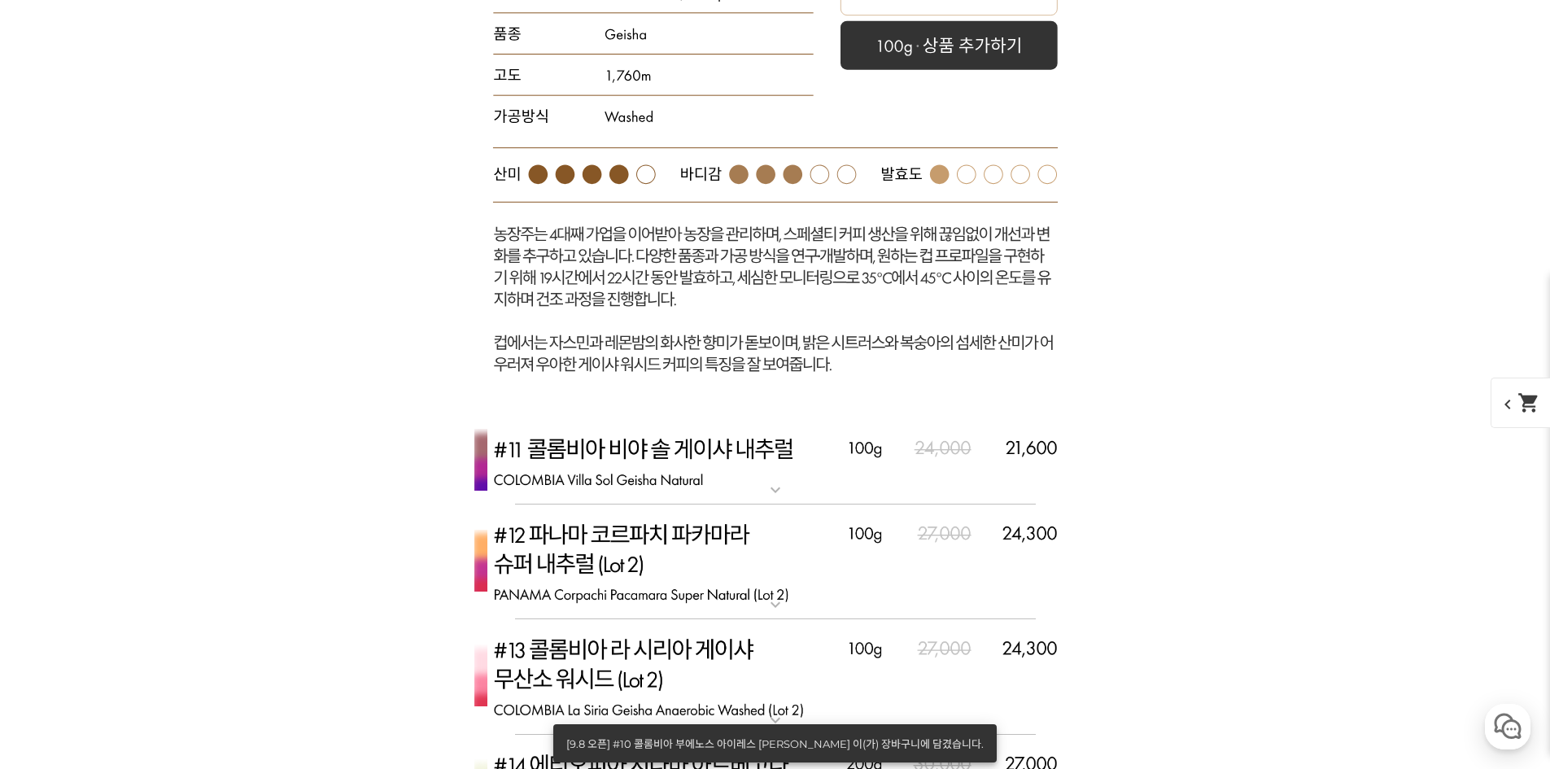
click at [786, 475] on img at bounding box center [775, 462] width 651 height 86
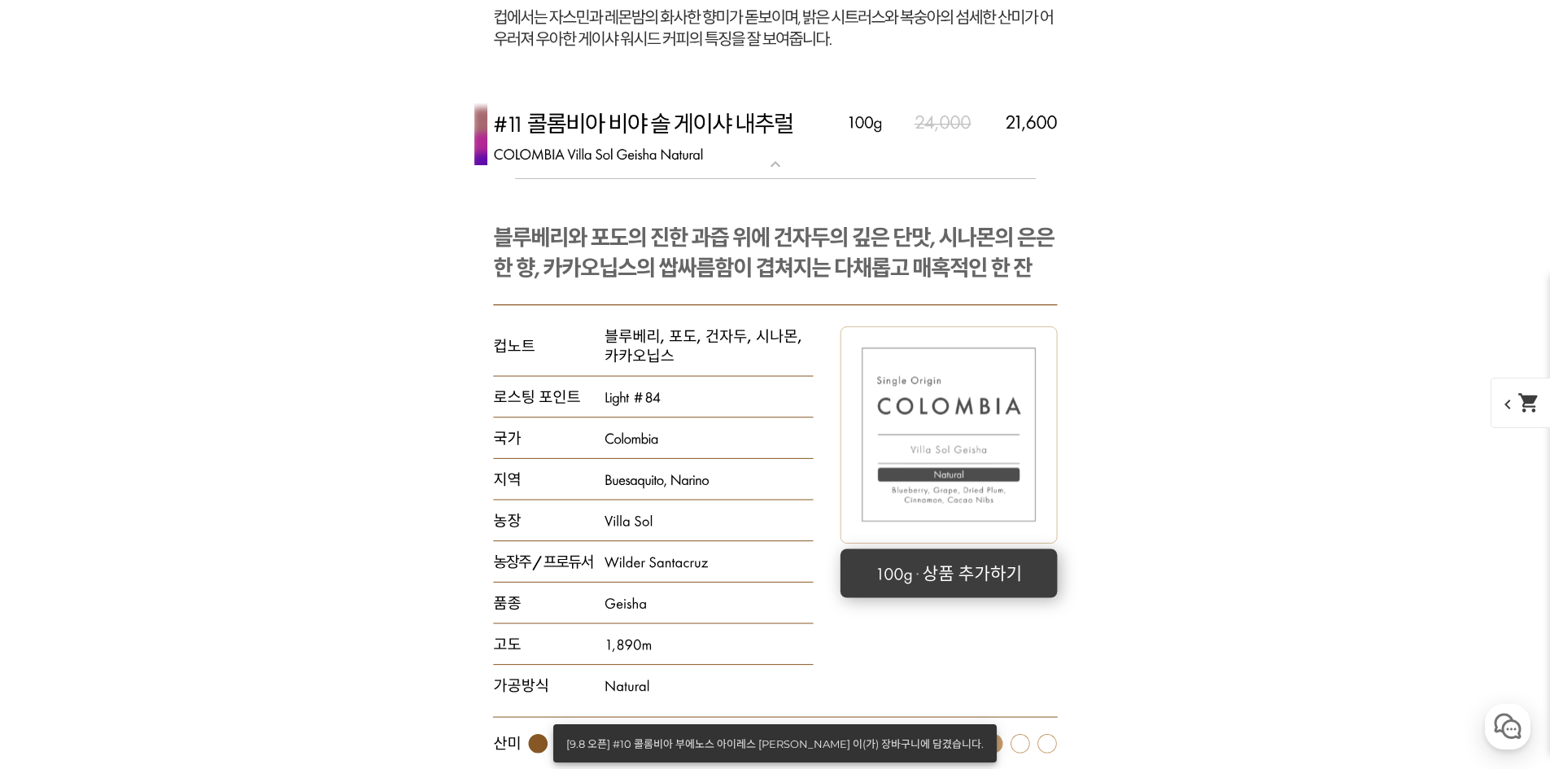
click at [950, 566] on rect at bounding box center [948, 573] width 217 height 49
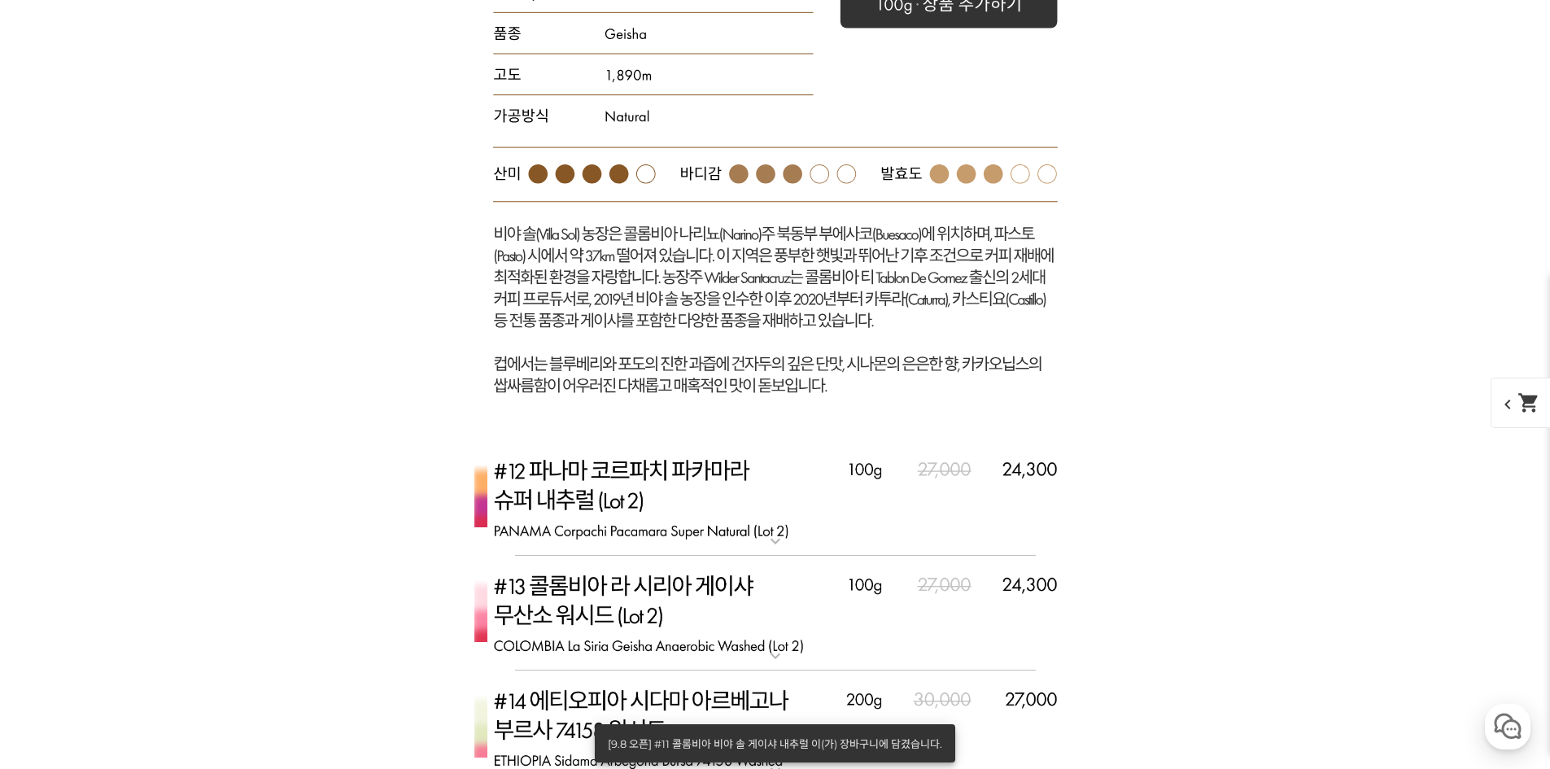
click at [759, 534] on mat-icon "expand_more" at bounding box center [775, 541] width 33 height 20
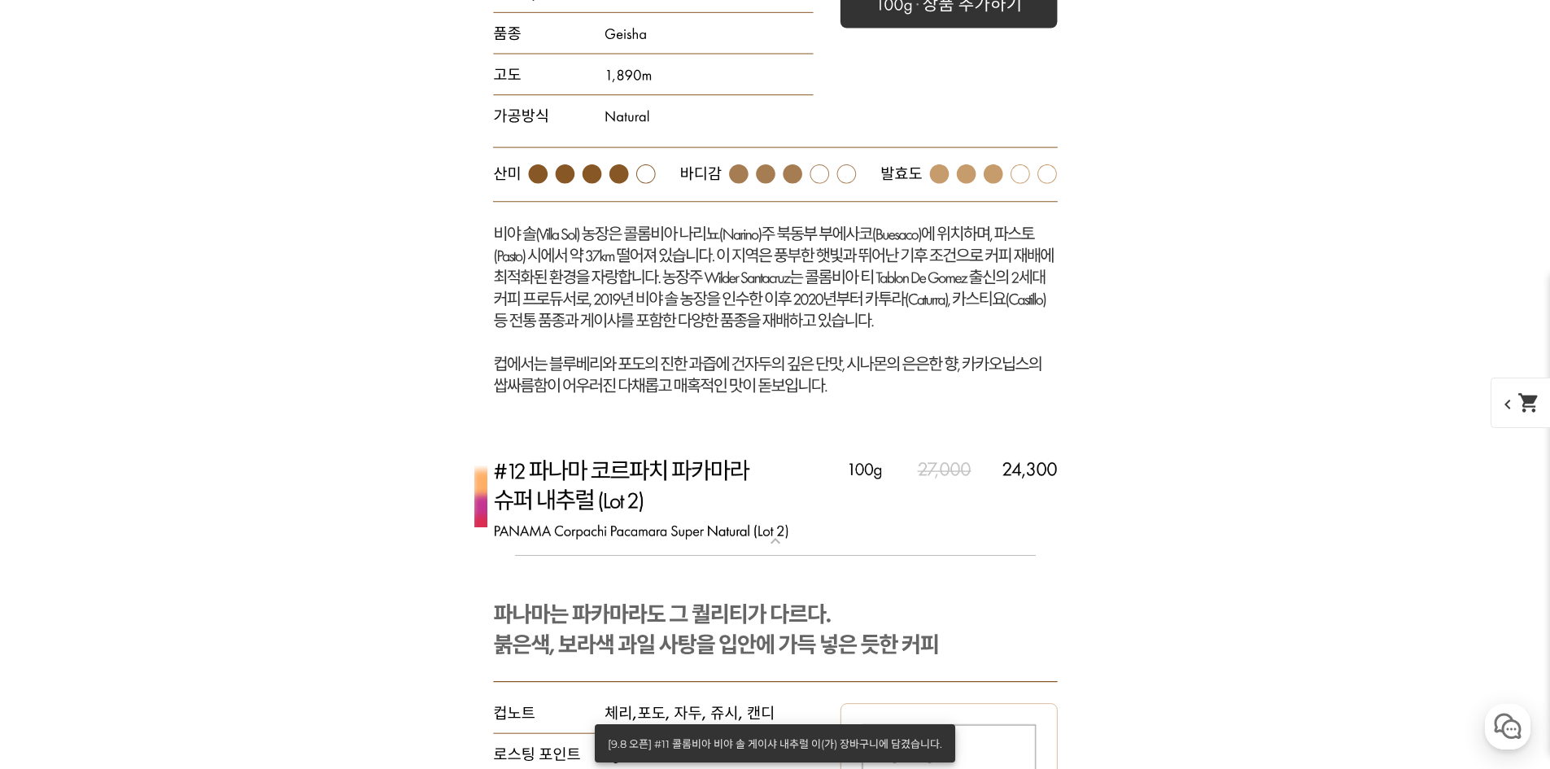
scroll to position [9154, 0]
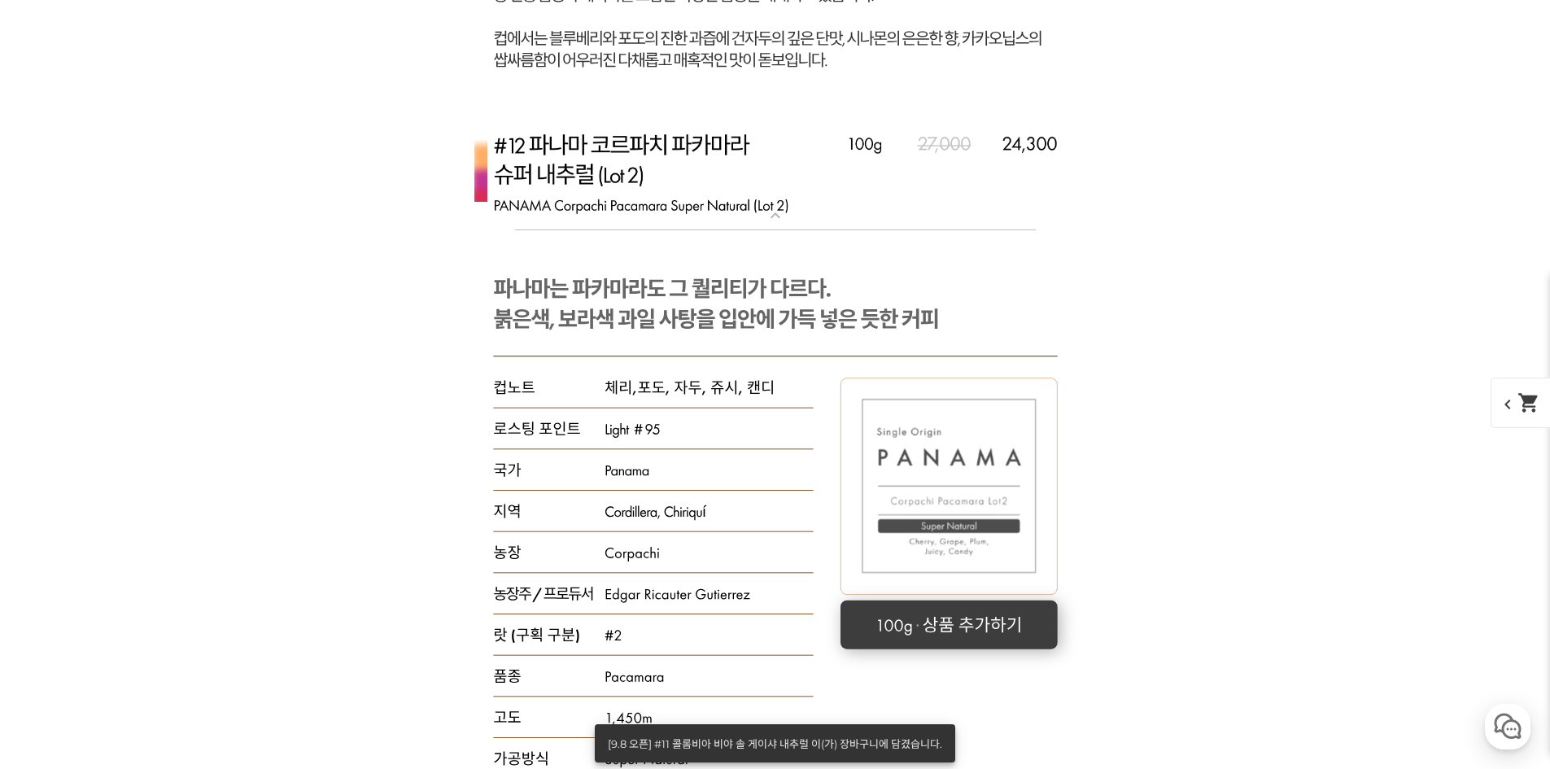
click at [979, 610] on rect at bounding box center [949, 624] width 217 height 49
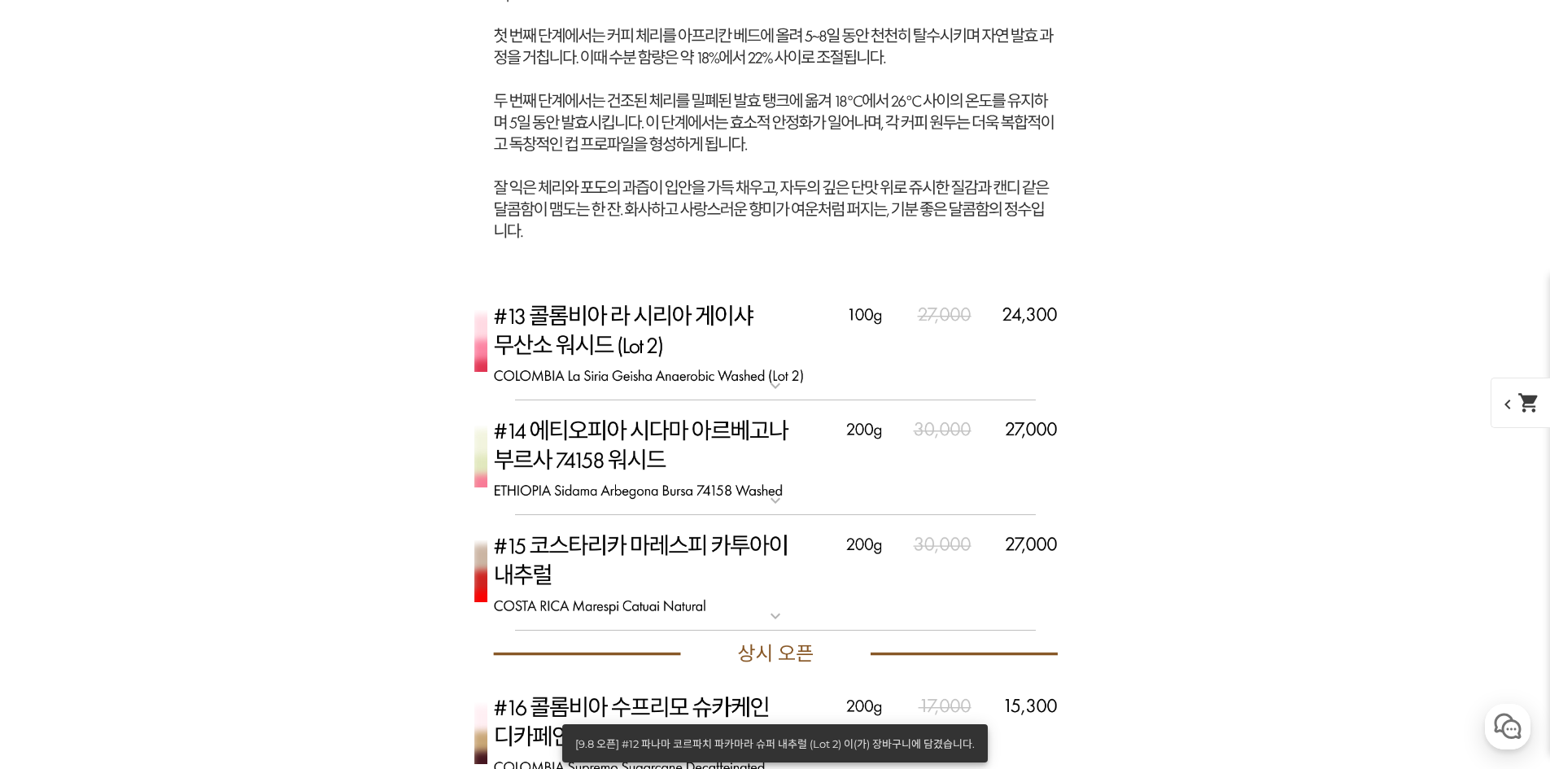
click at [768, 382] on mat-icon "expand_more" at bounding box center [775, 386] width 33 height 20
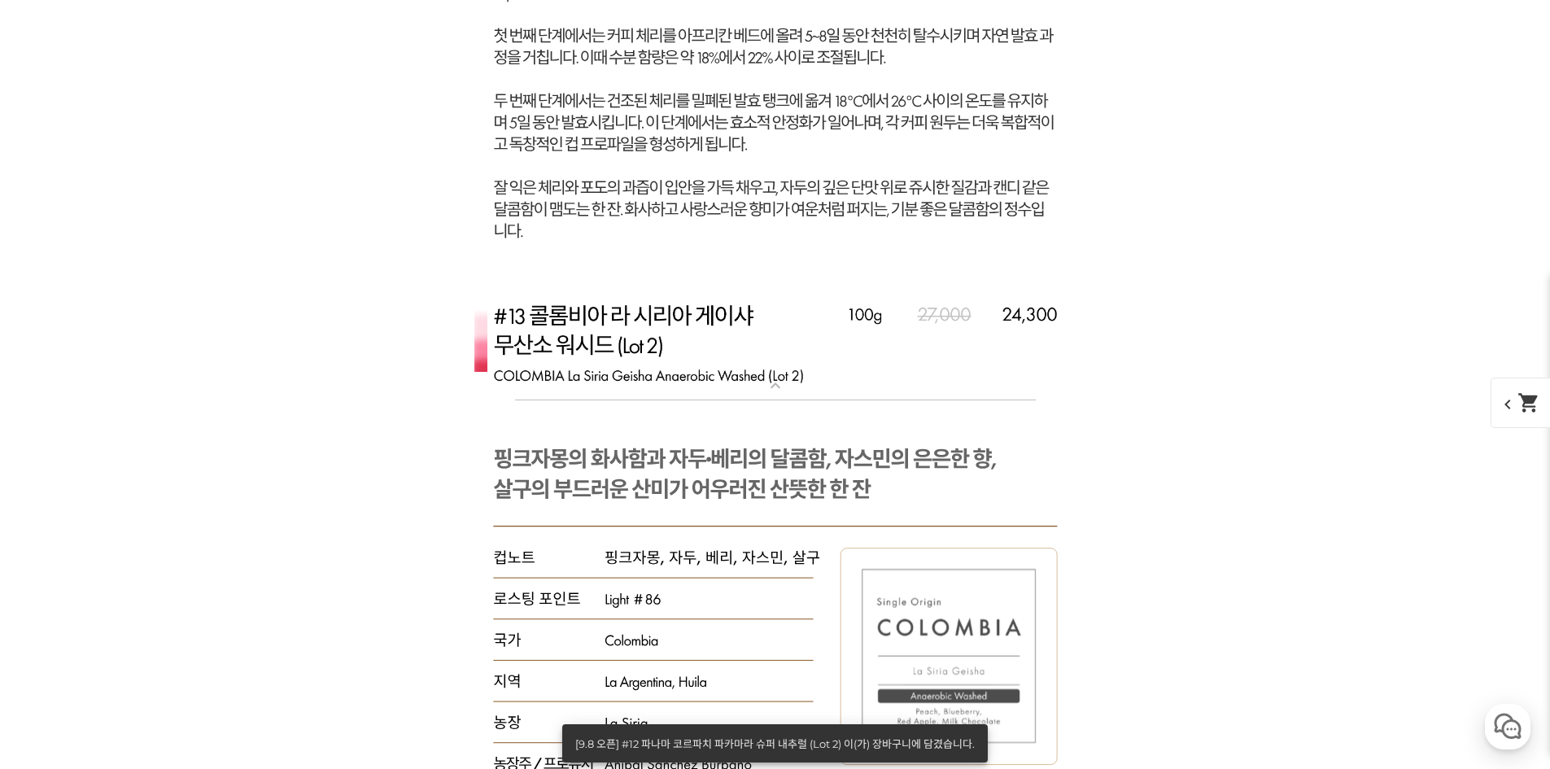
scroll to position [10456, 0]
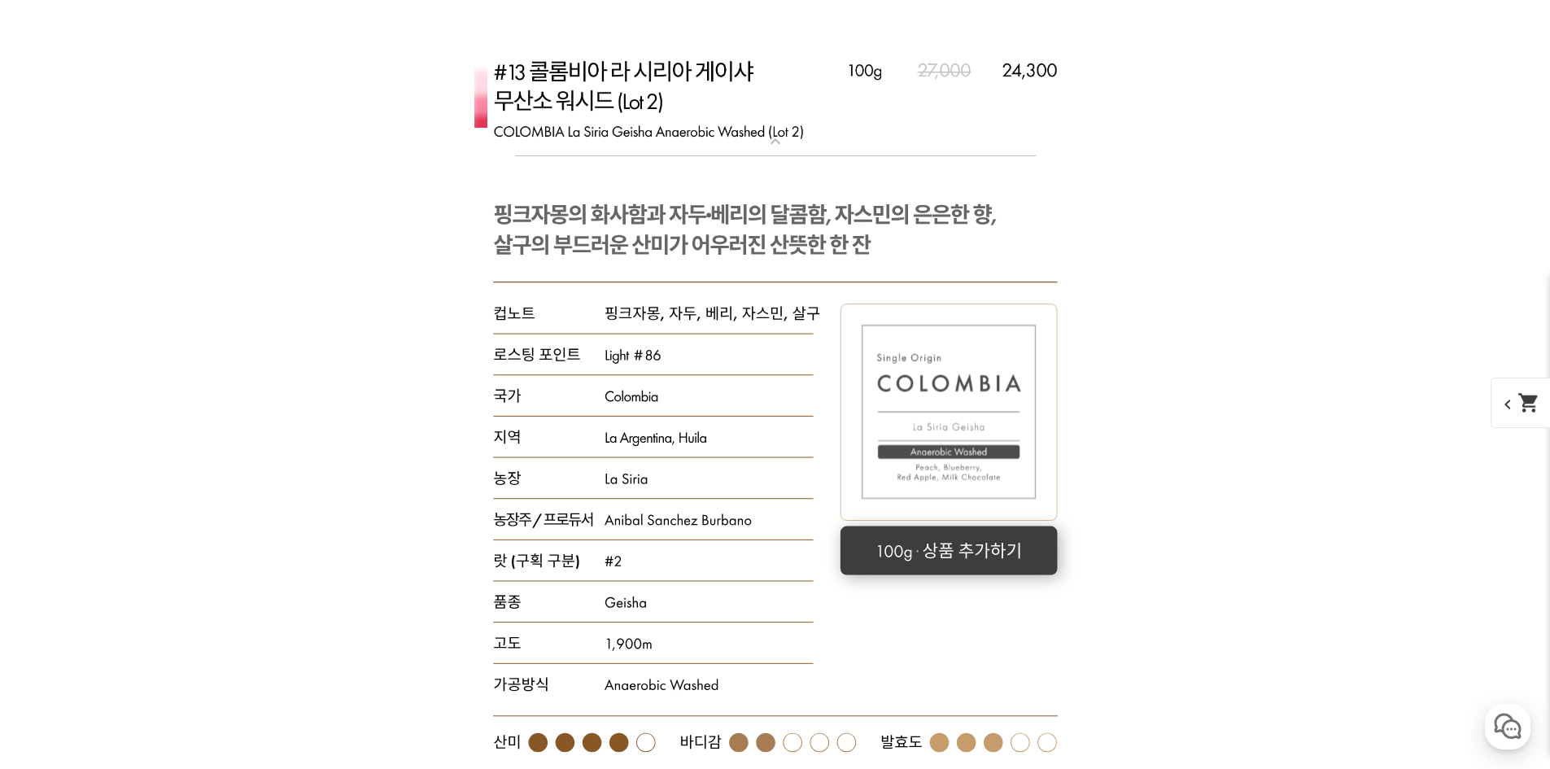
click at [1003, 564] on rect at bounding box center [948, 551] width 217 height 49
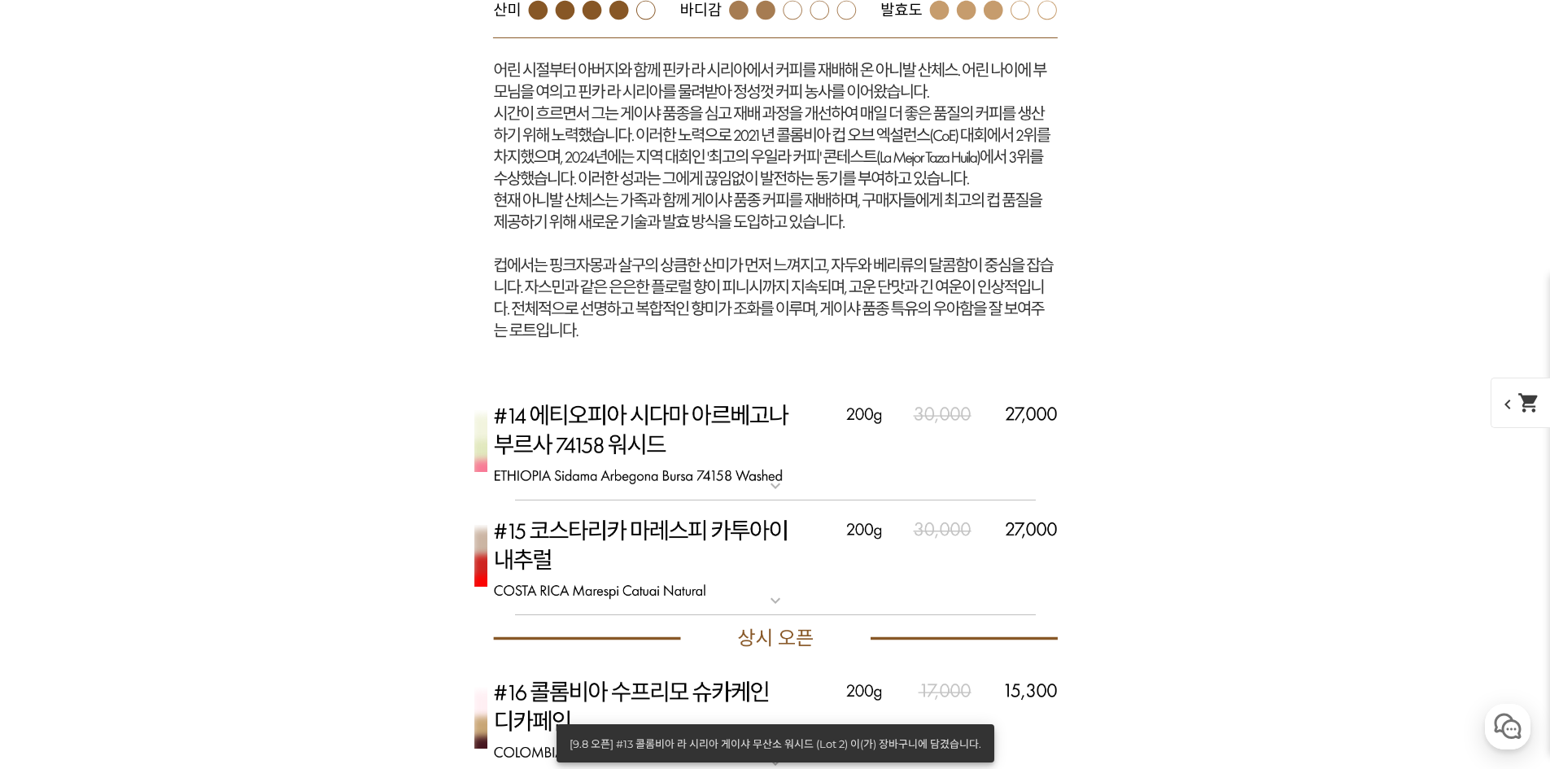
click at [754, 470] on img at bounding box center [775, 443] width 651 height 116
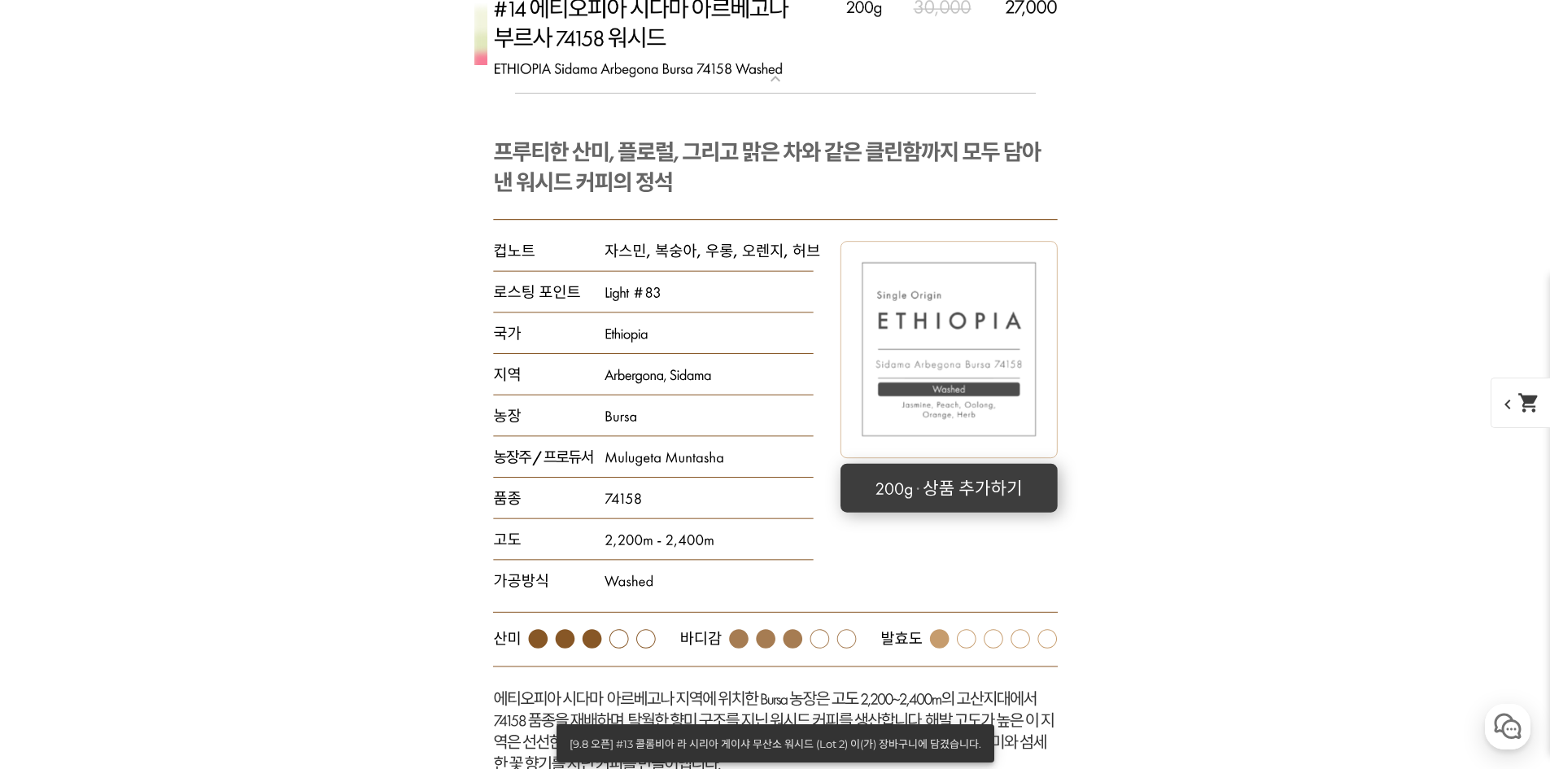
click at [981, 485] on rect at bounding box center [949, 487] width 217 height 49
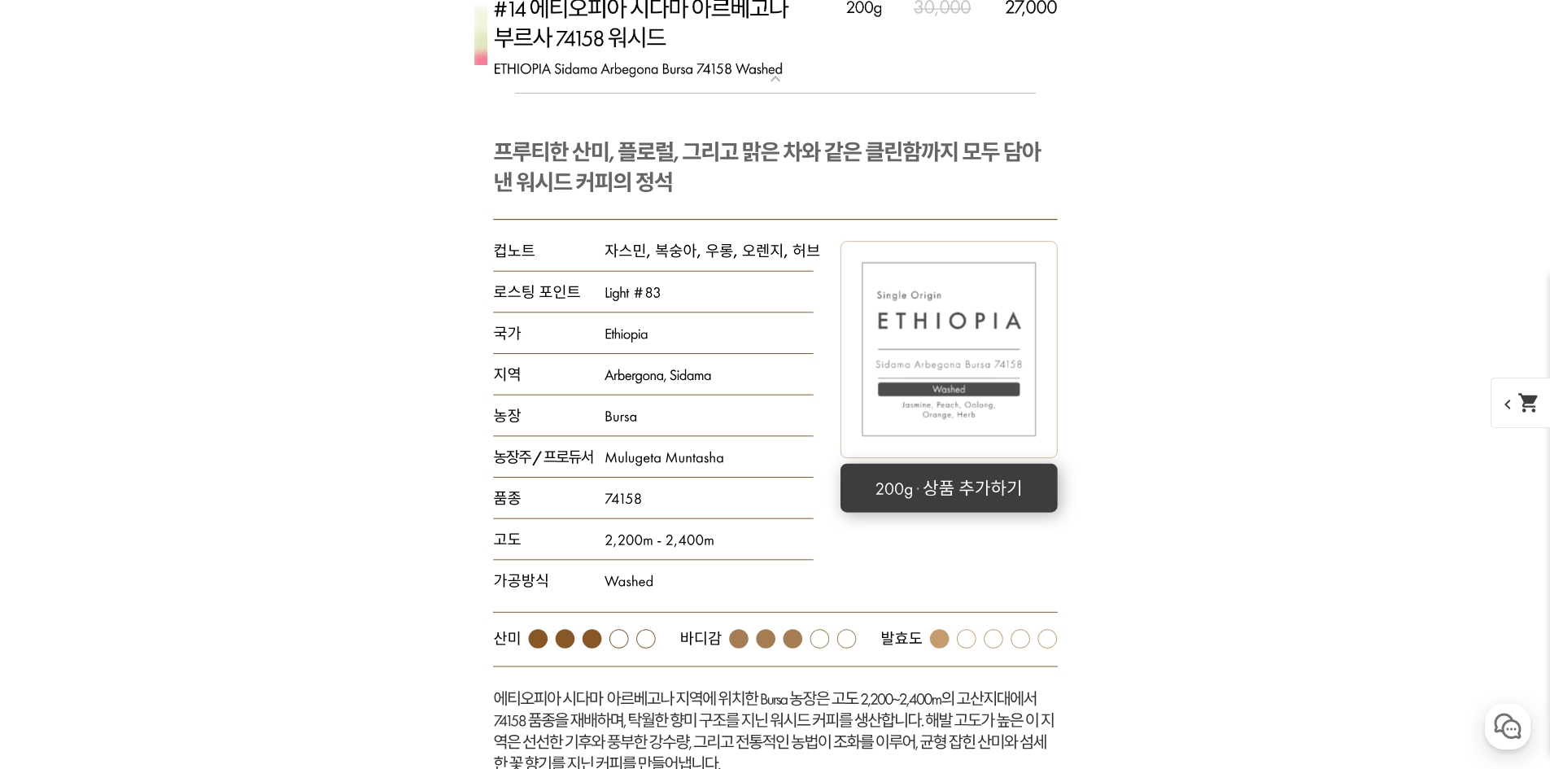
select select "[9.8 오픈] #14 [GEOGRAPHIC_DATA] 시다마 아르베고나 부르사 74158 [GEOGRAPHIC_DATA]"
select select "200g"
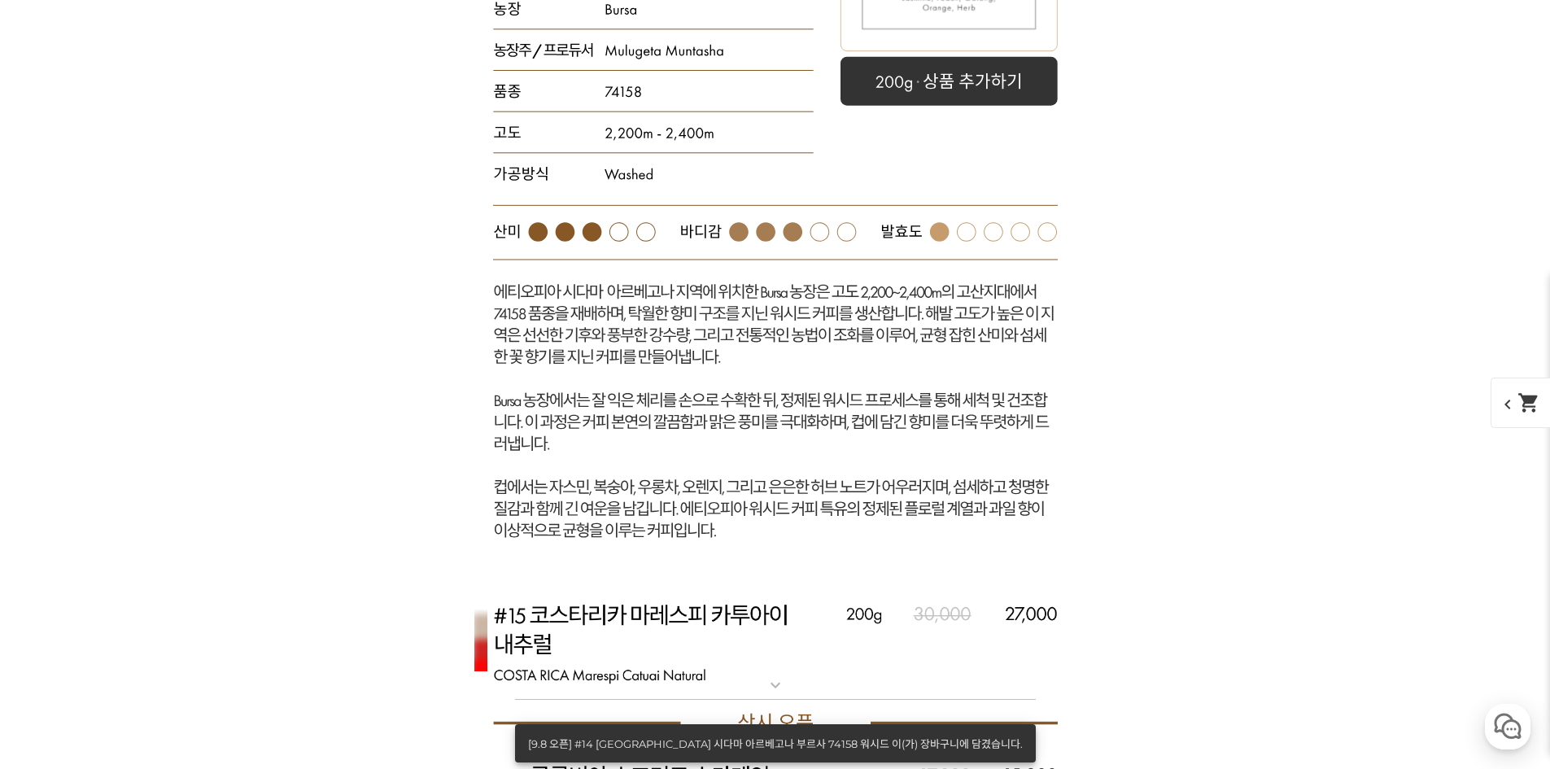
scroll to position [12247, 0]
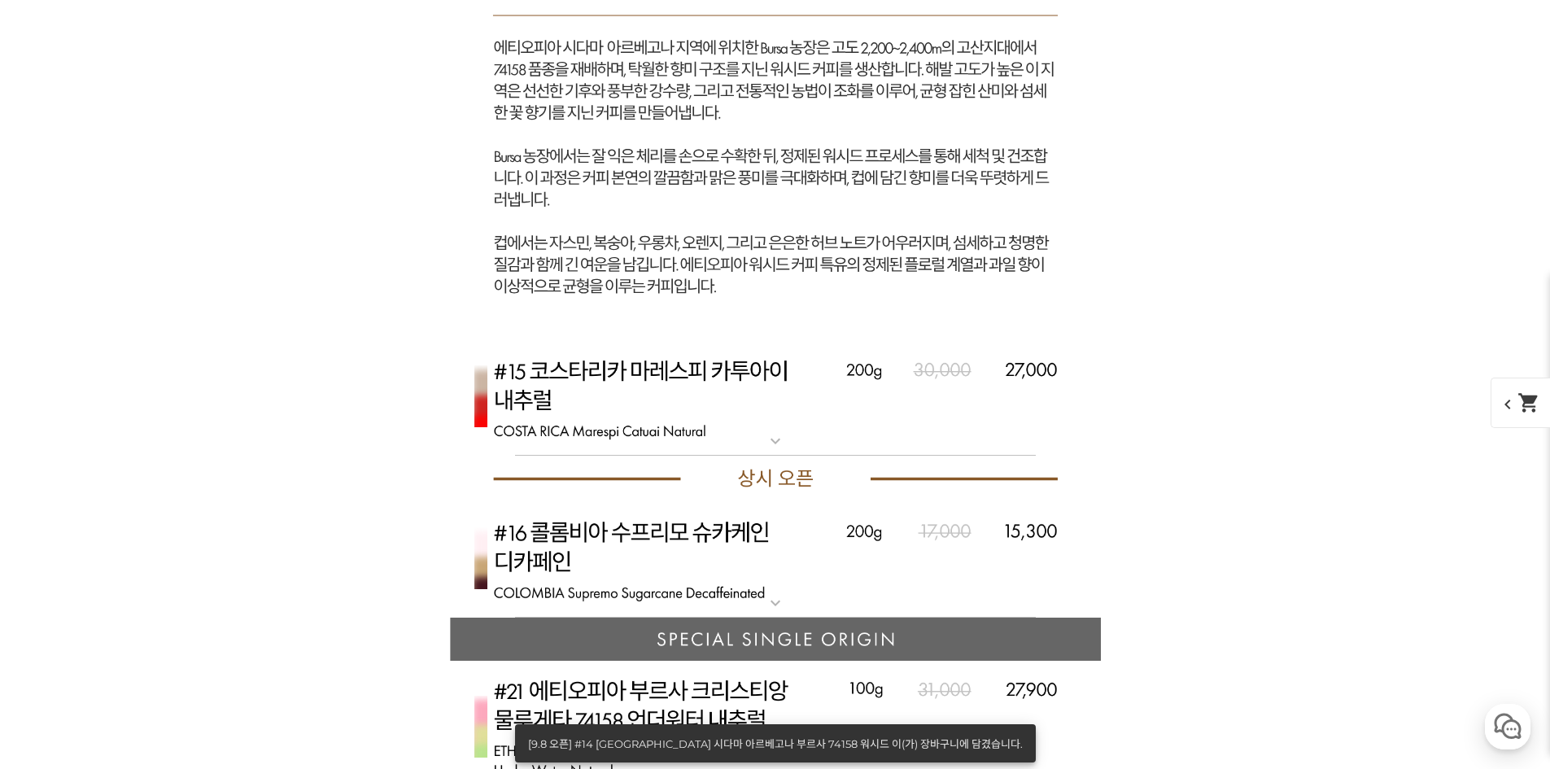
click at [767, 422] on img at bounding box center [775, 399] width 651 height 116
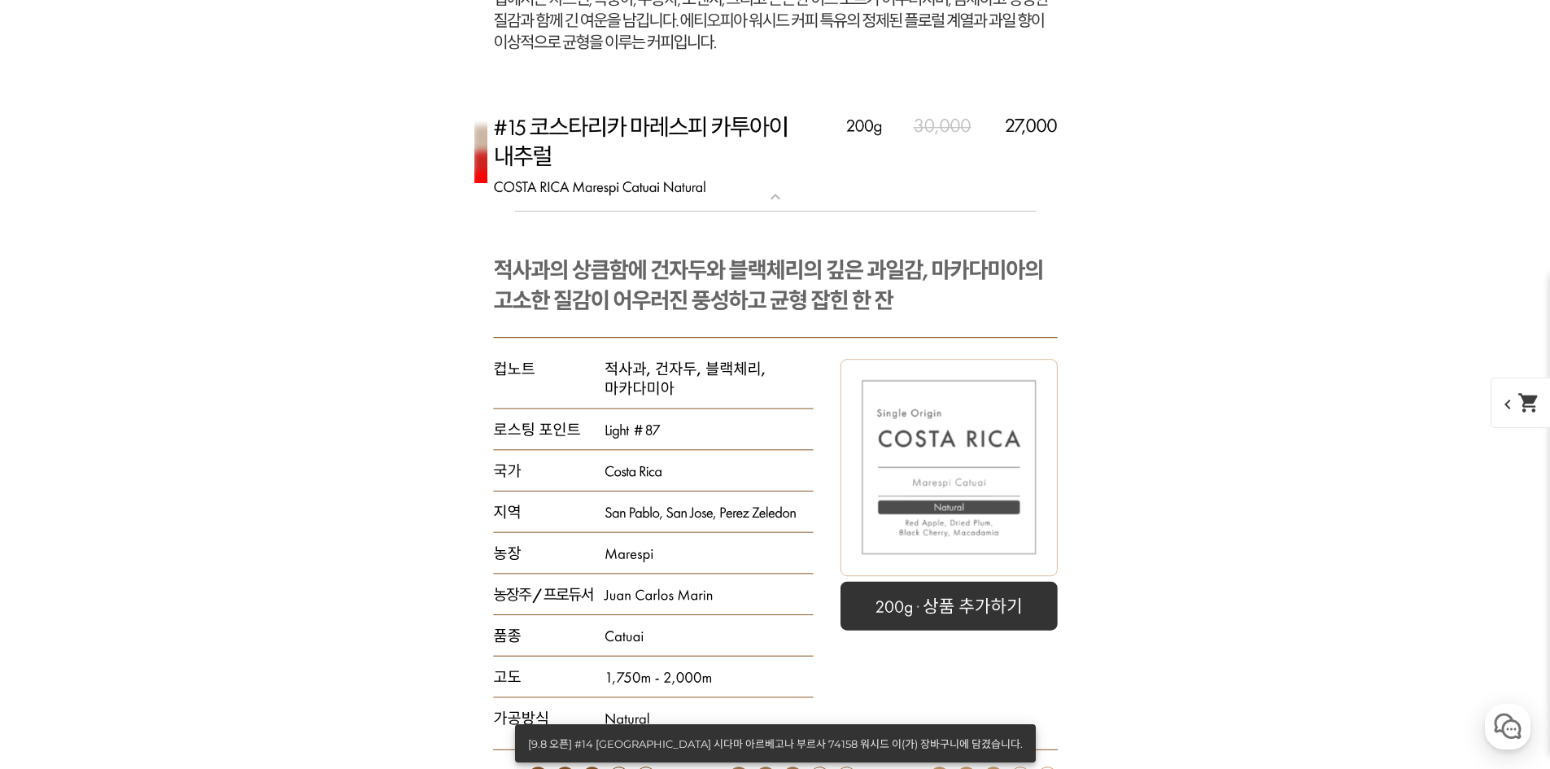
scroll to position [12572, 0]
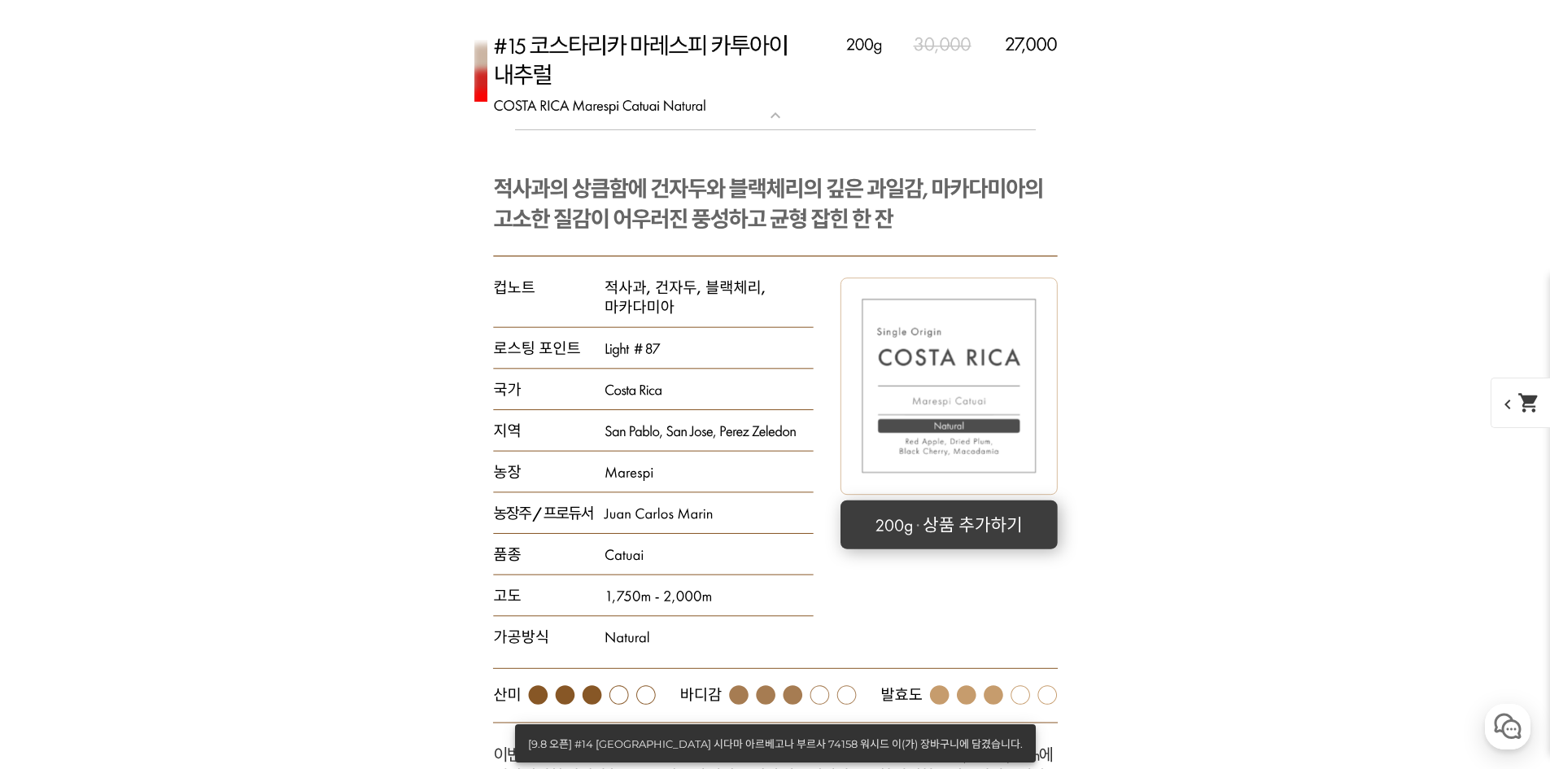
click at [998, 525] on rect at bounding box center [948, 525] width 217 height 49
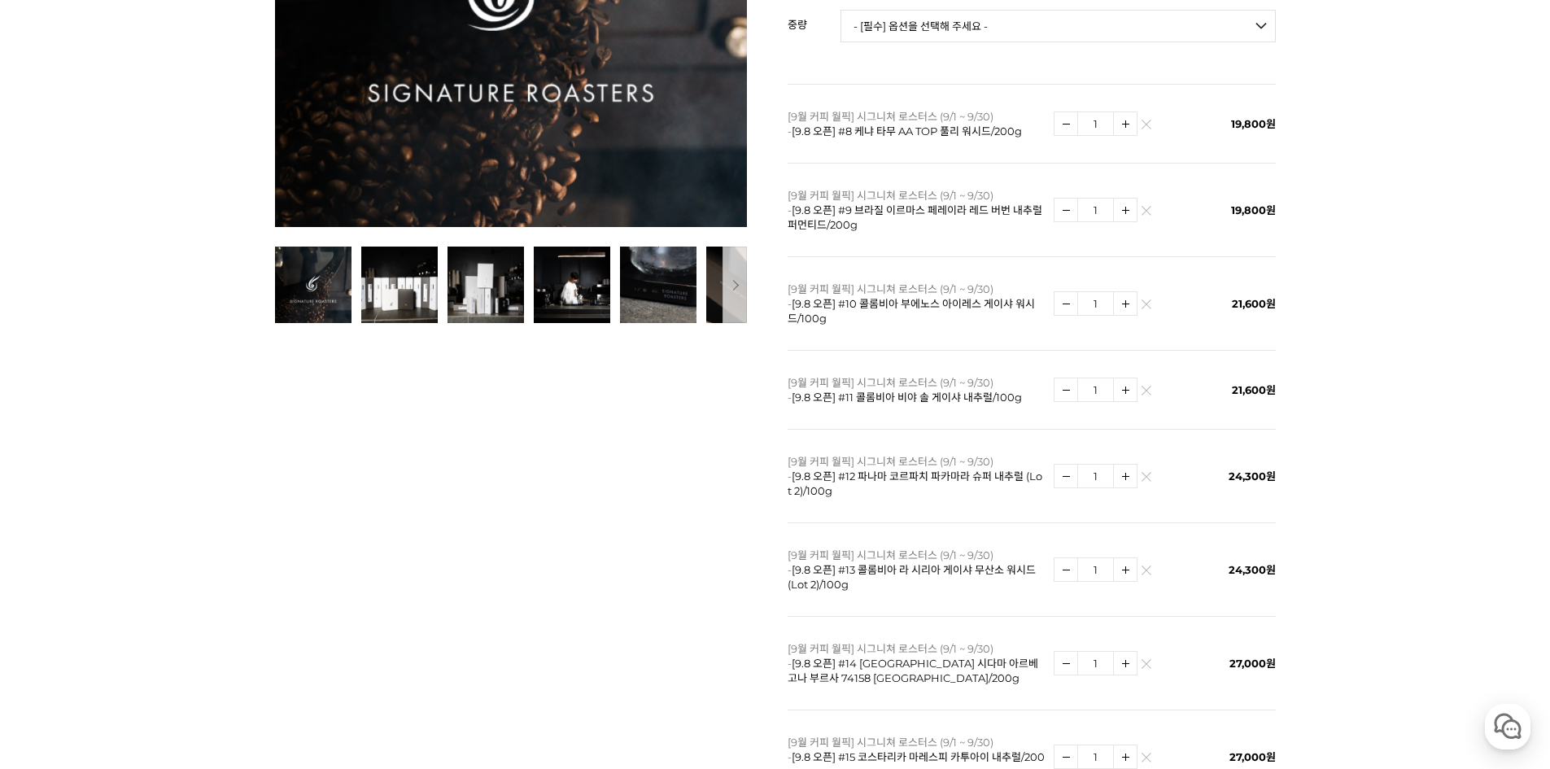
scroll to position [522, 0]
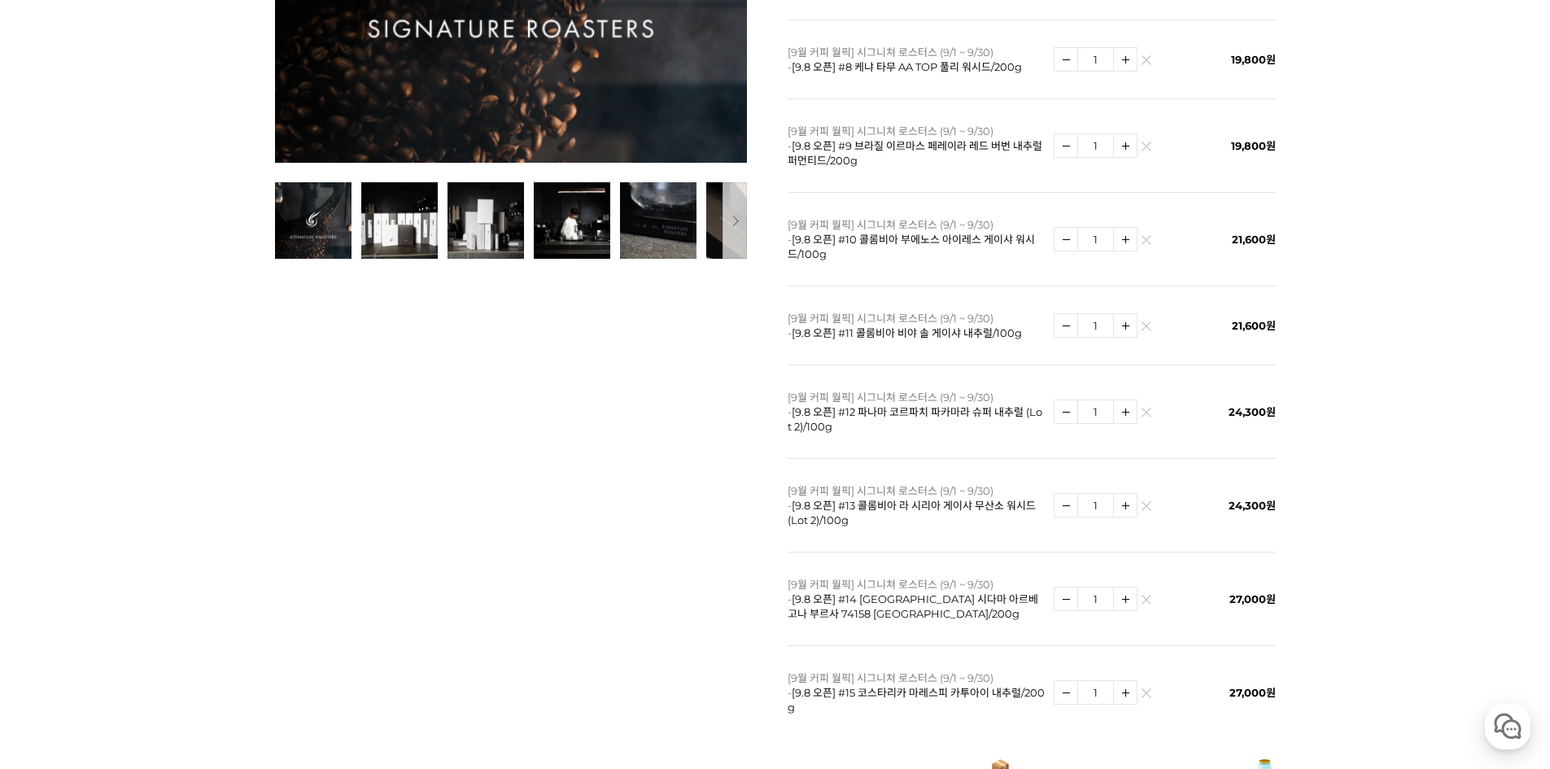
drag, startPoint x: 1550, startPoint y: 30, endPoint x: 1454, endPoint y: 361, distance: 344.9
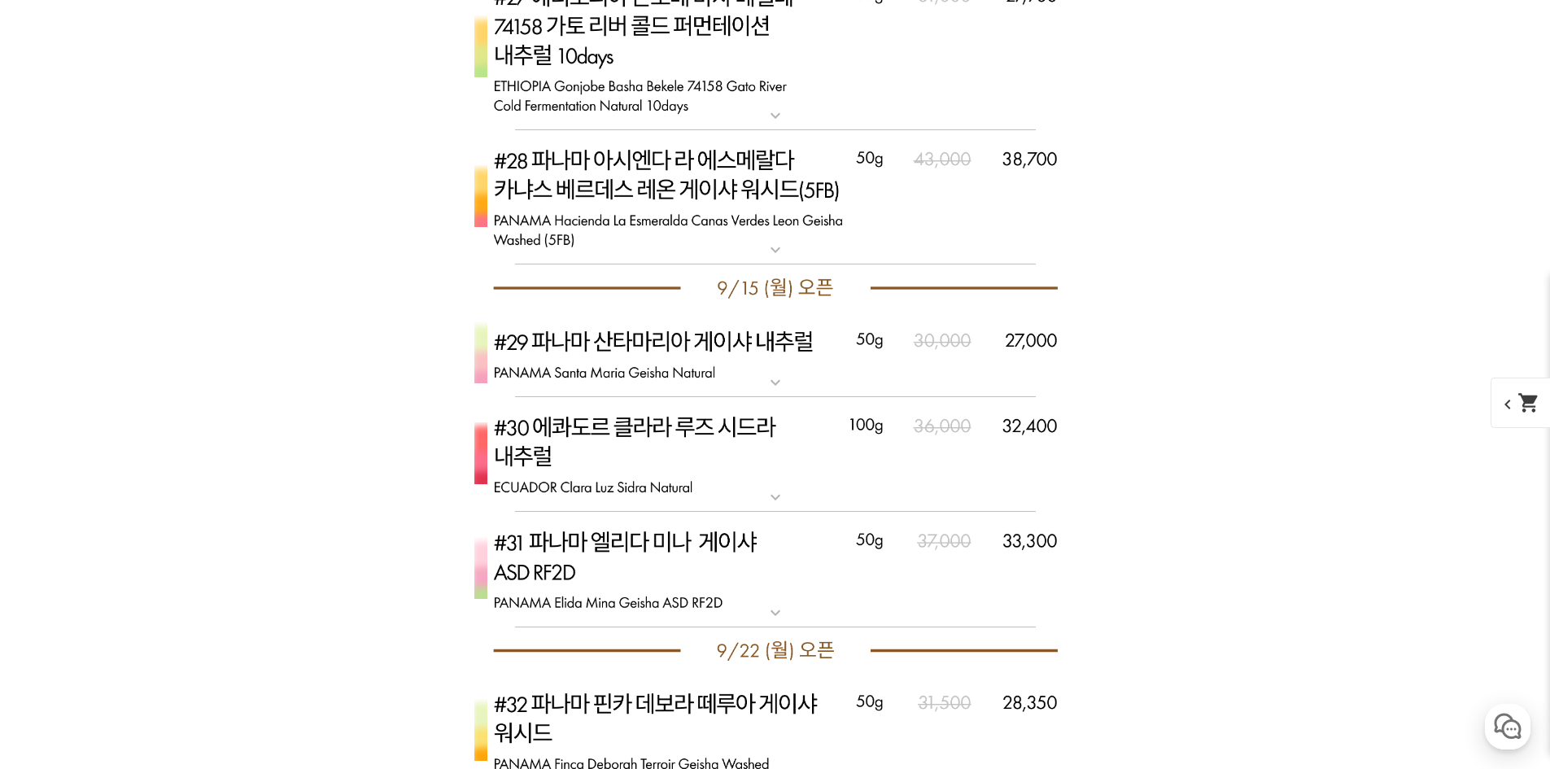
scroll to position [14460, 0]
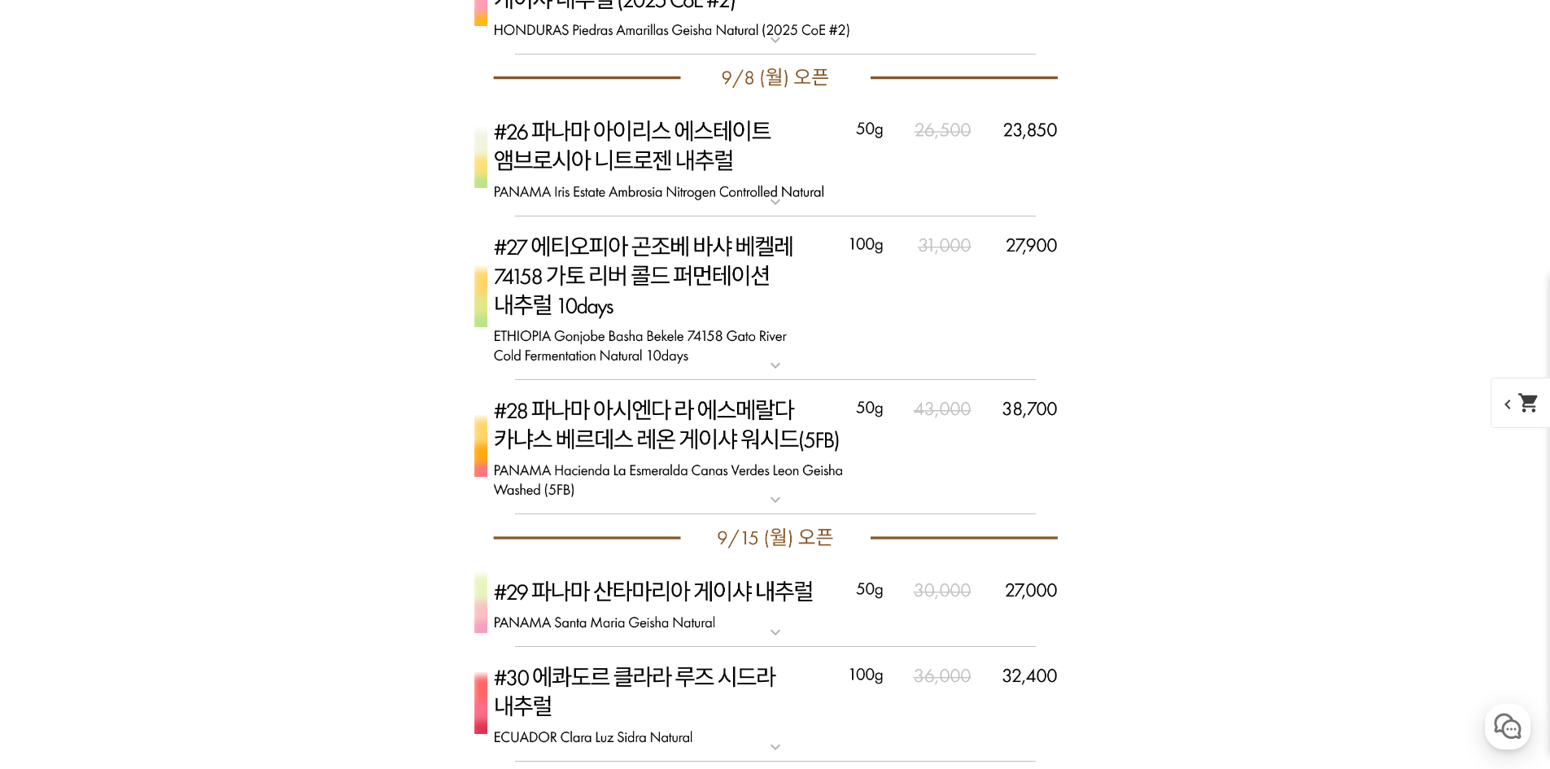
click at [769, 168] on img at bounding box center [775, 159] width 651 height 116
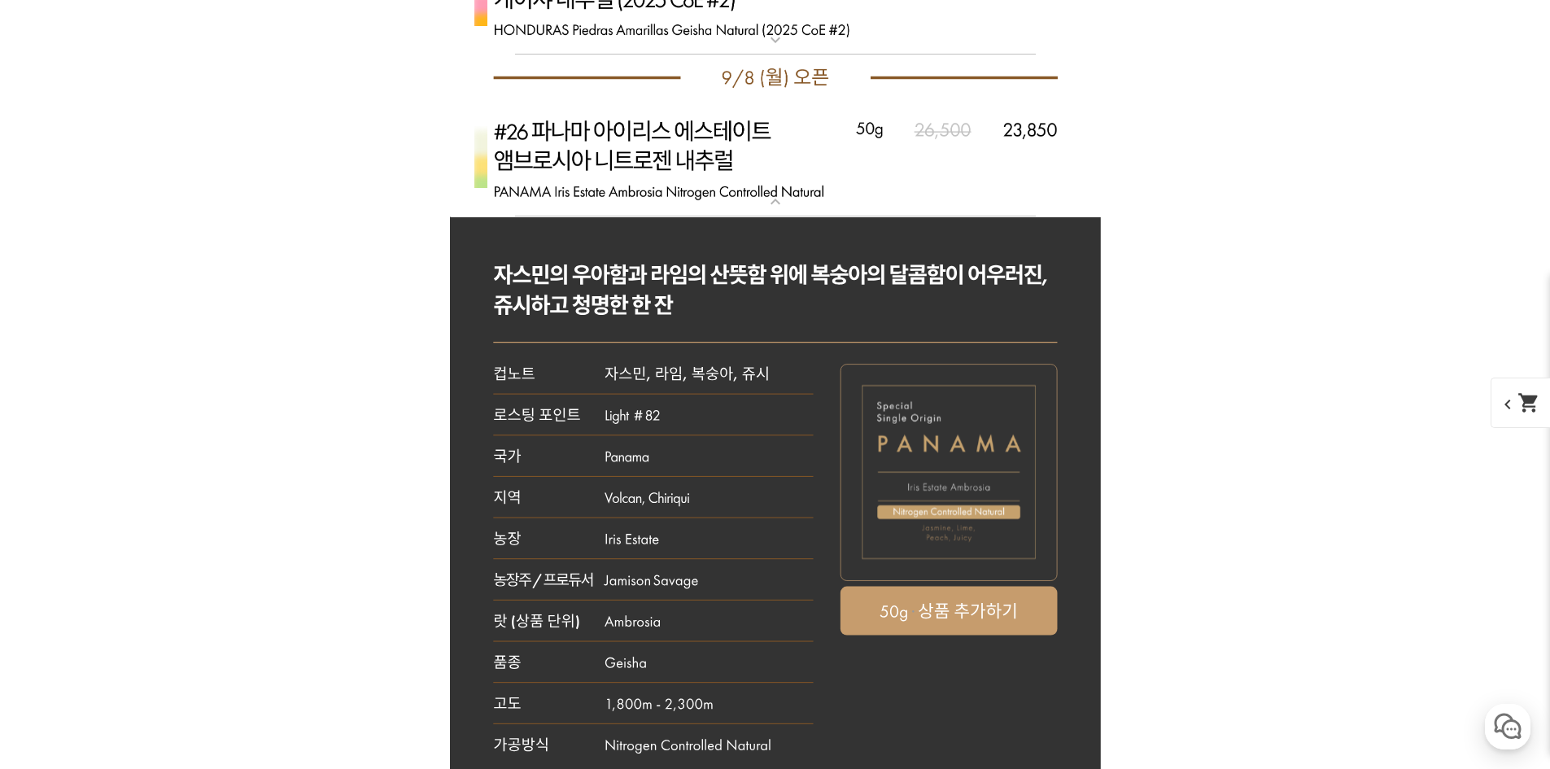
scroll to position [14785, 0]
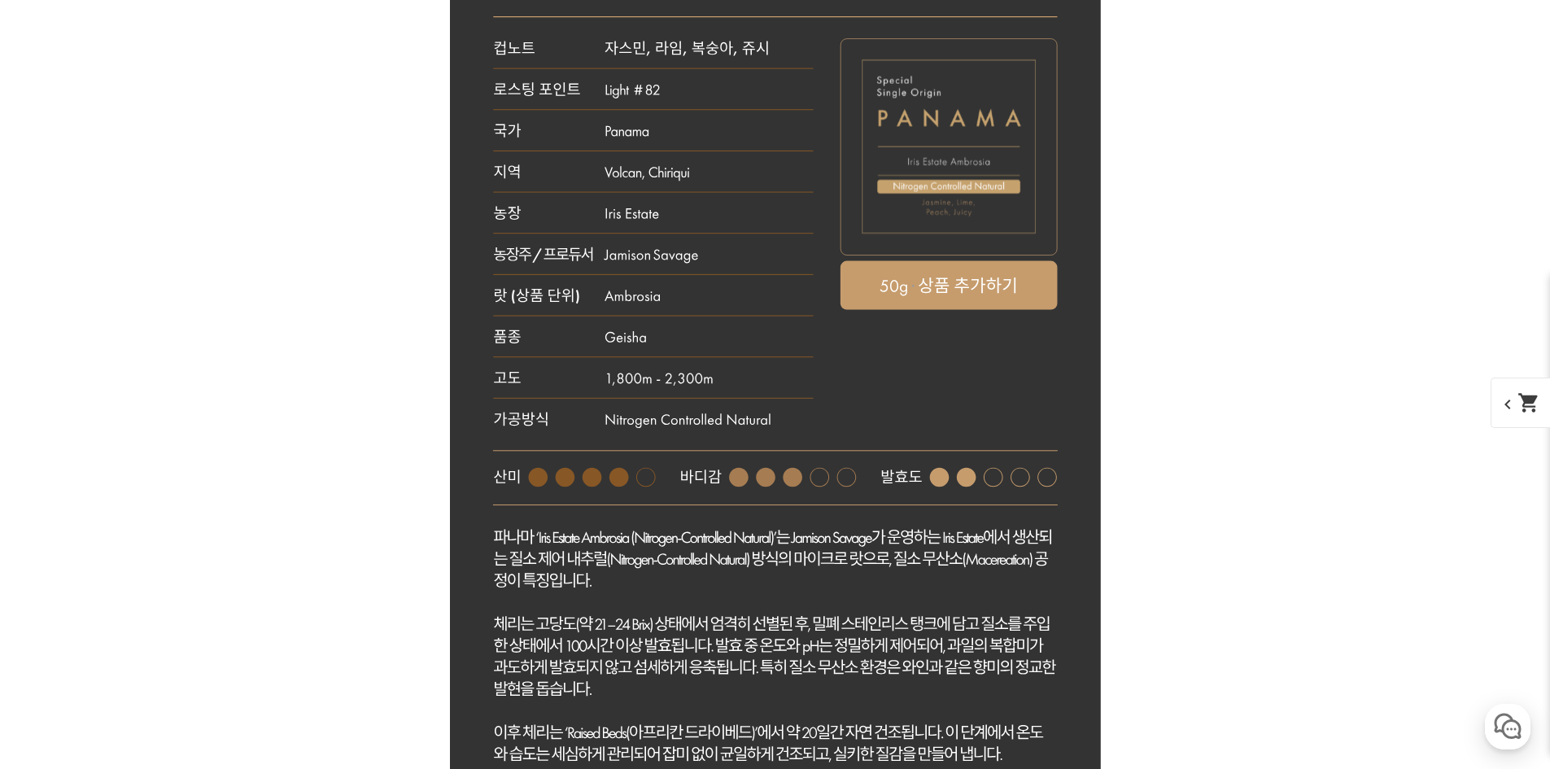
click at [952, 257] on rect at bounding box center [775, 371] width 651 height 961
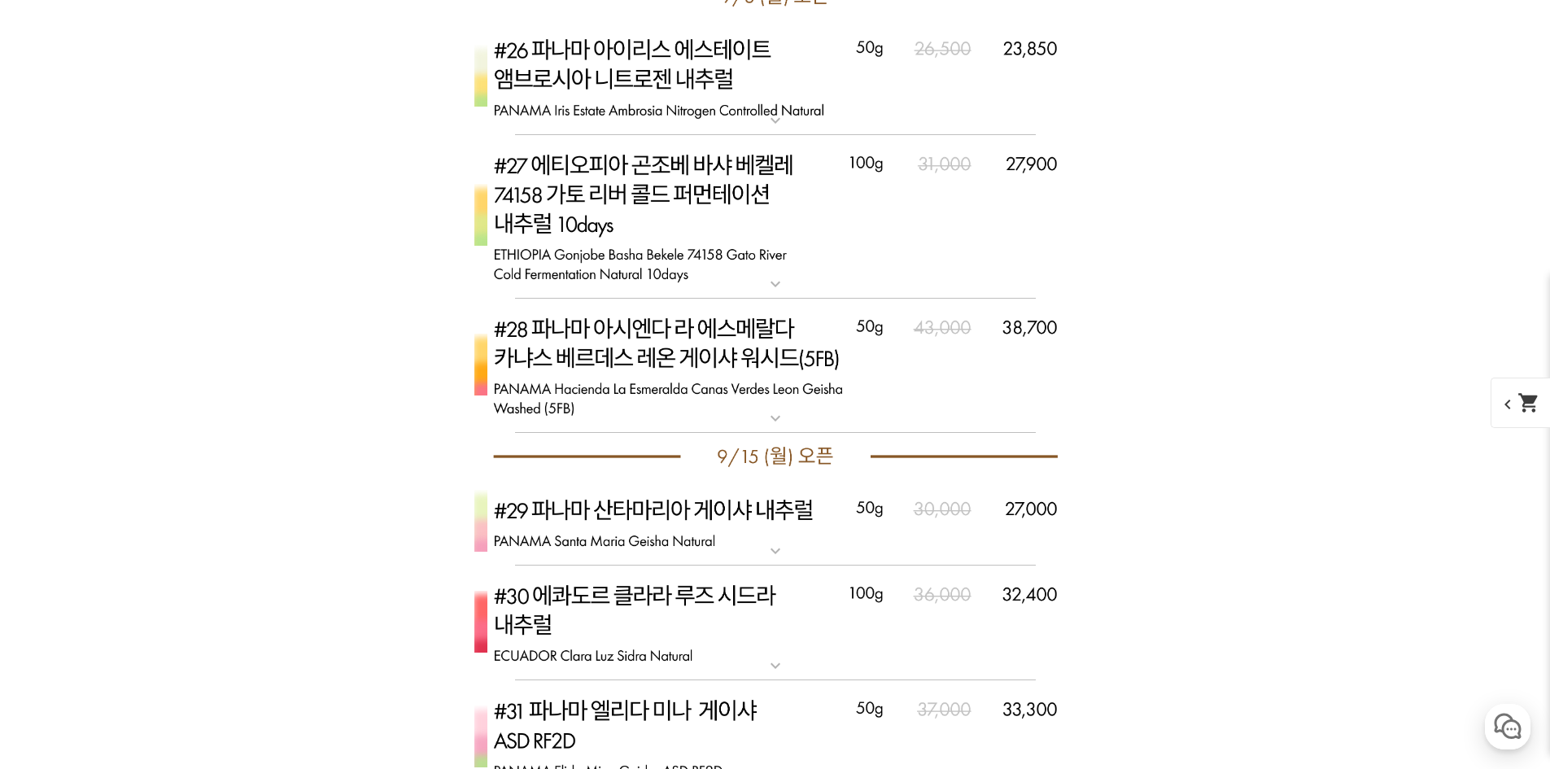
scroll to position [14867, 0]
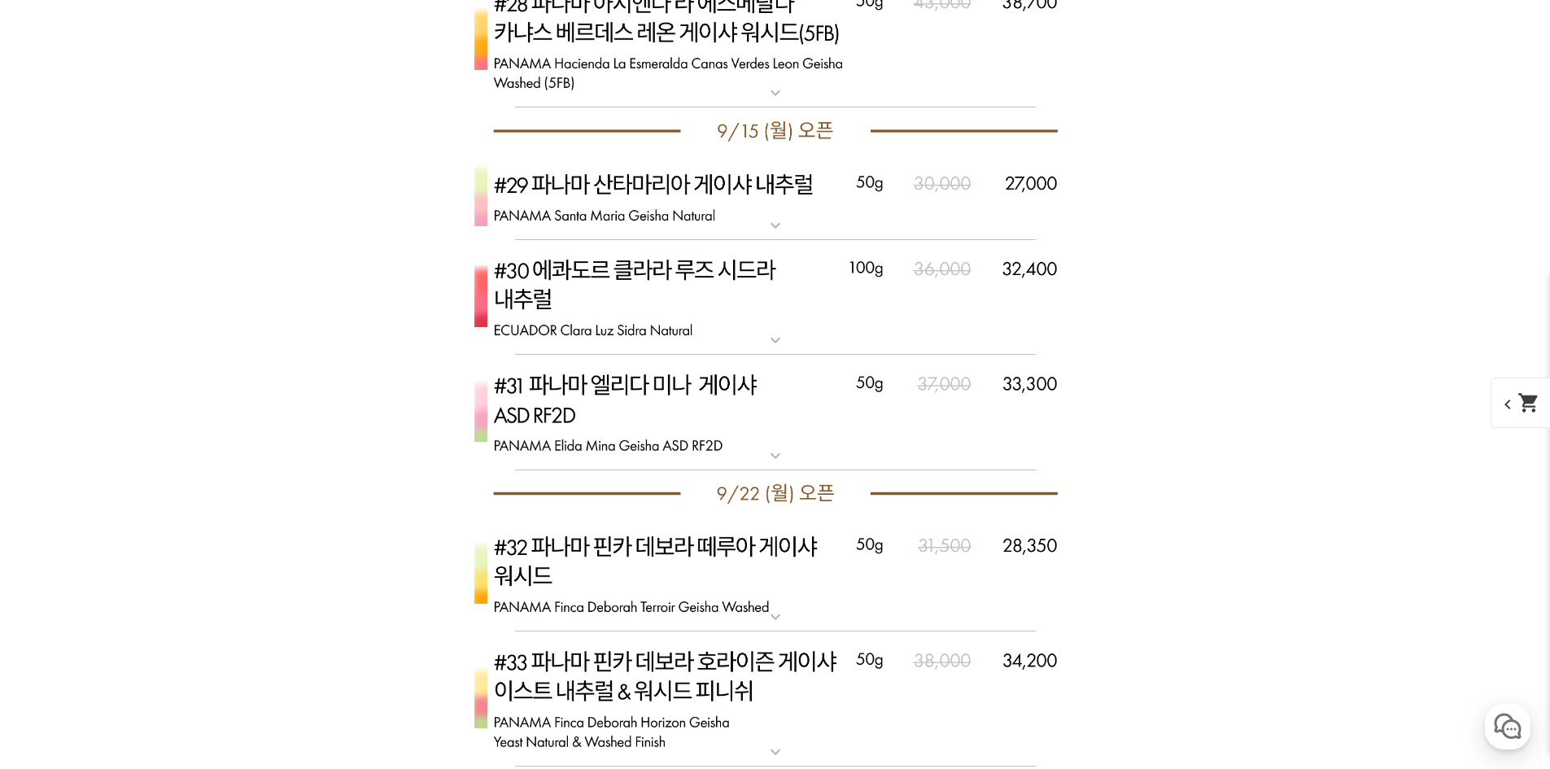
click at [781, 190] on img at bounding box center [775, 198] width 651 height 86
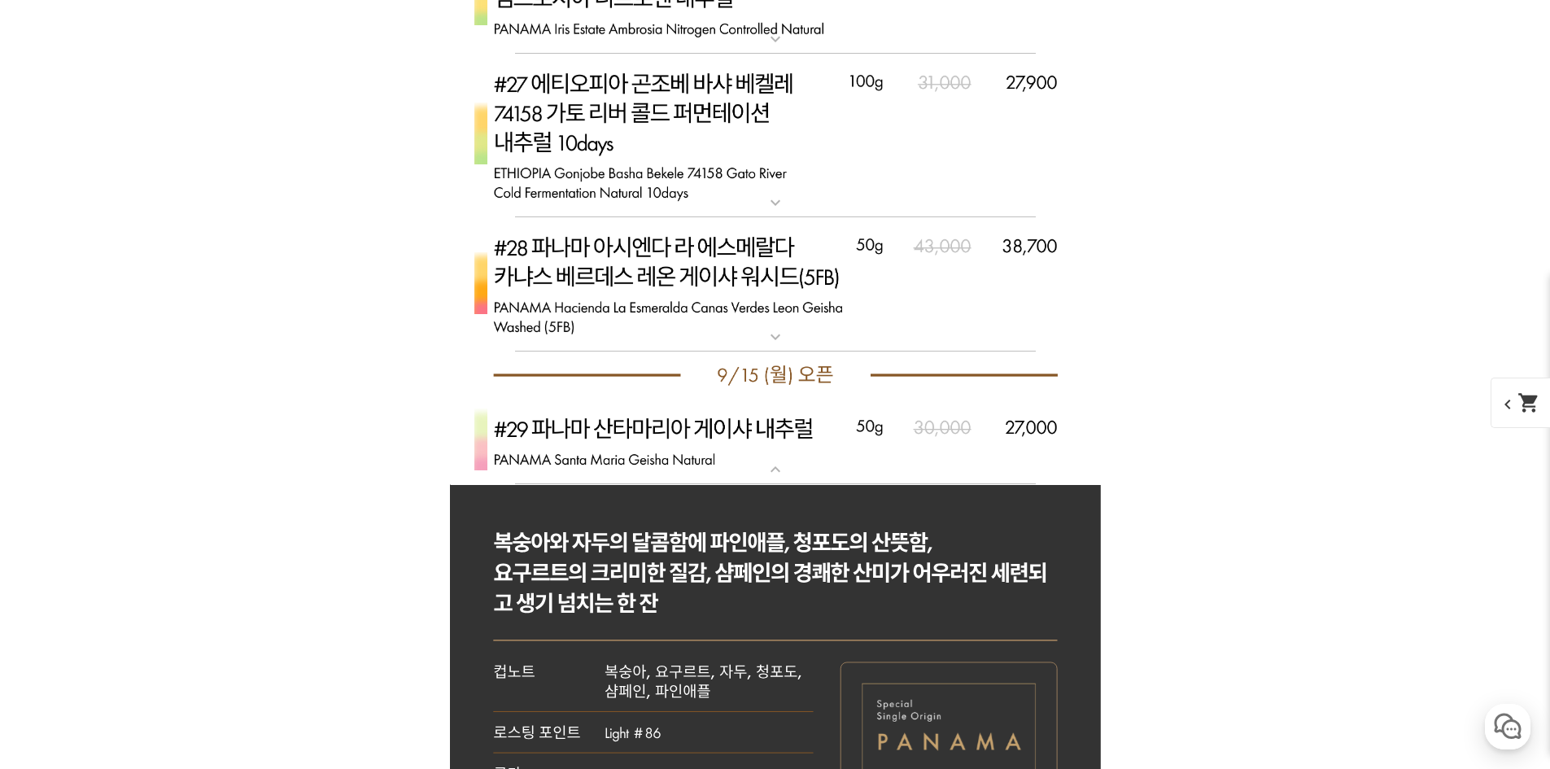
scroll to position [14297, 0]
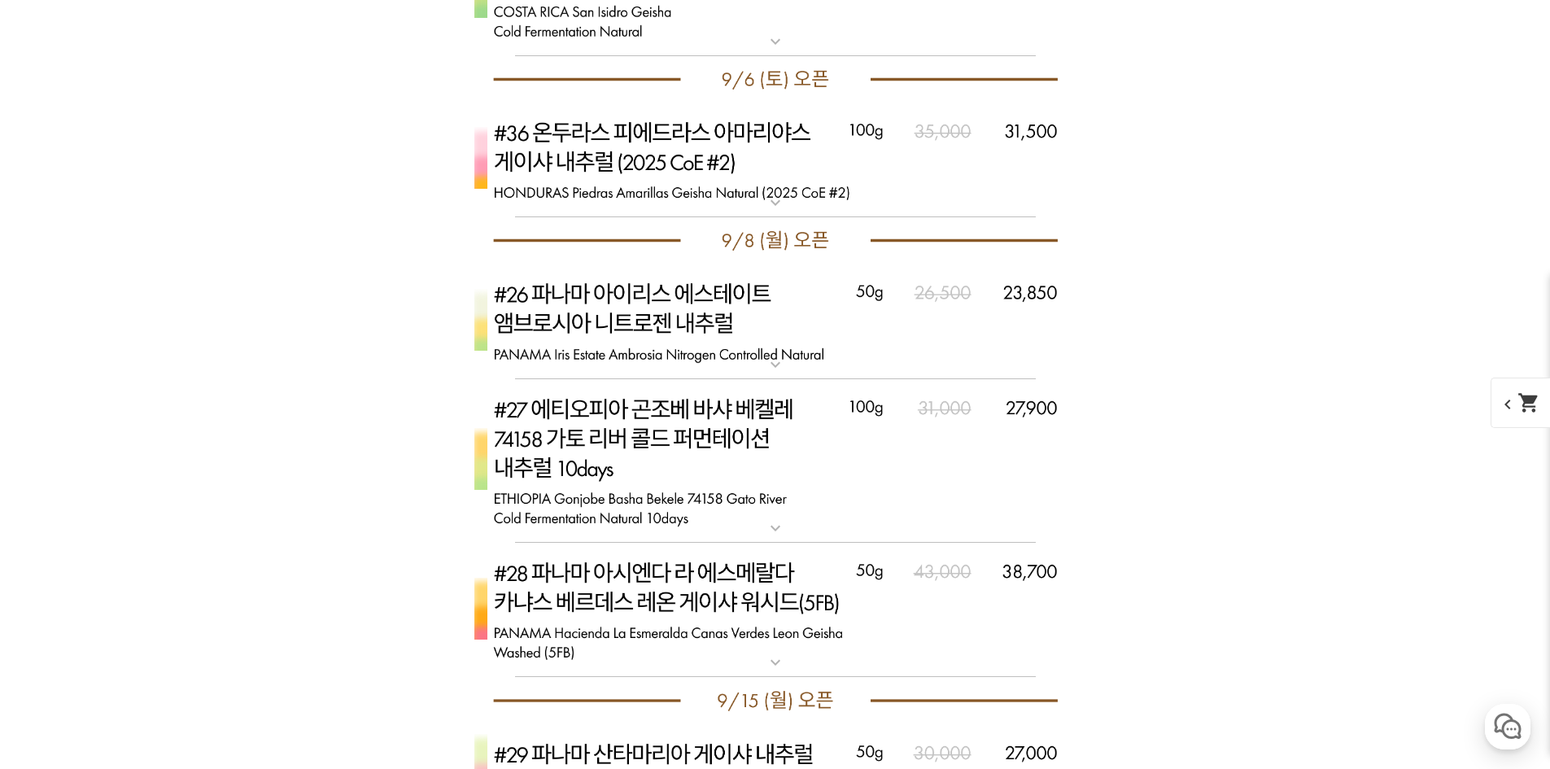
click at [789, 290] on img at bounding box center [775, 322] width 651 height 116
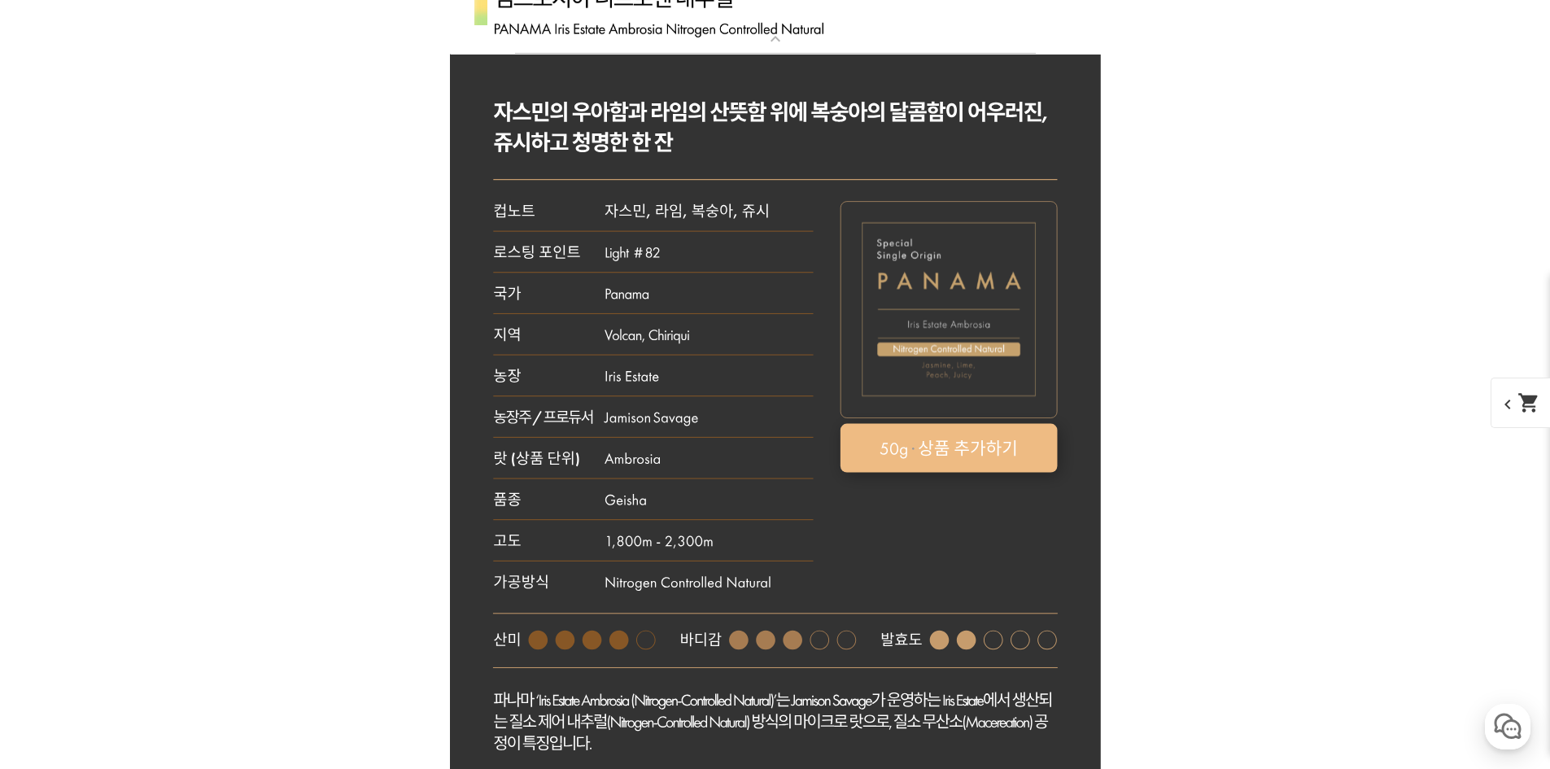
click at [979, 470] on rect at bounding box center [948, 447] width 217 height 49
select select "[9.8 오픈] #26 파나마 아이리스 에스테이트 엠브로시아 니트로겐 내추럴"
select select "50g"
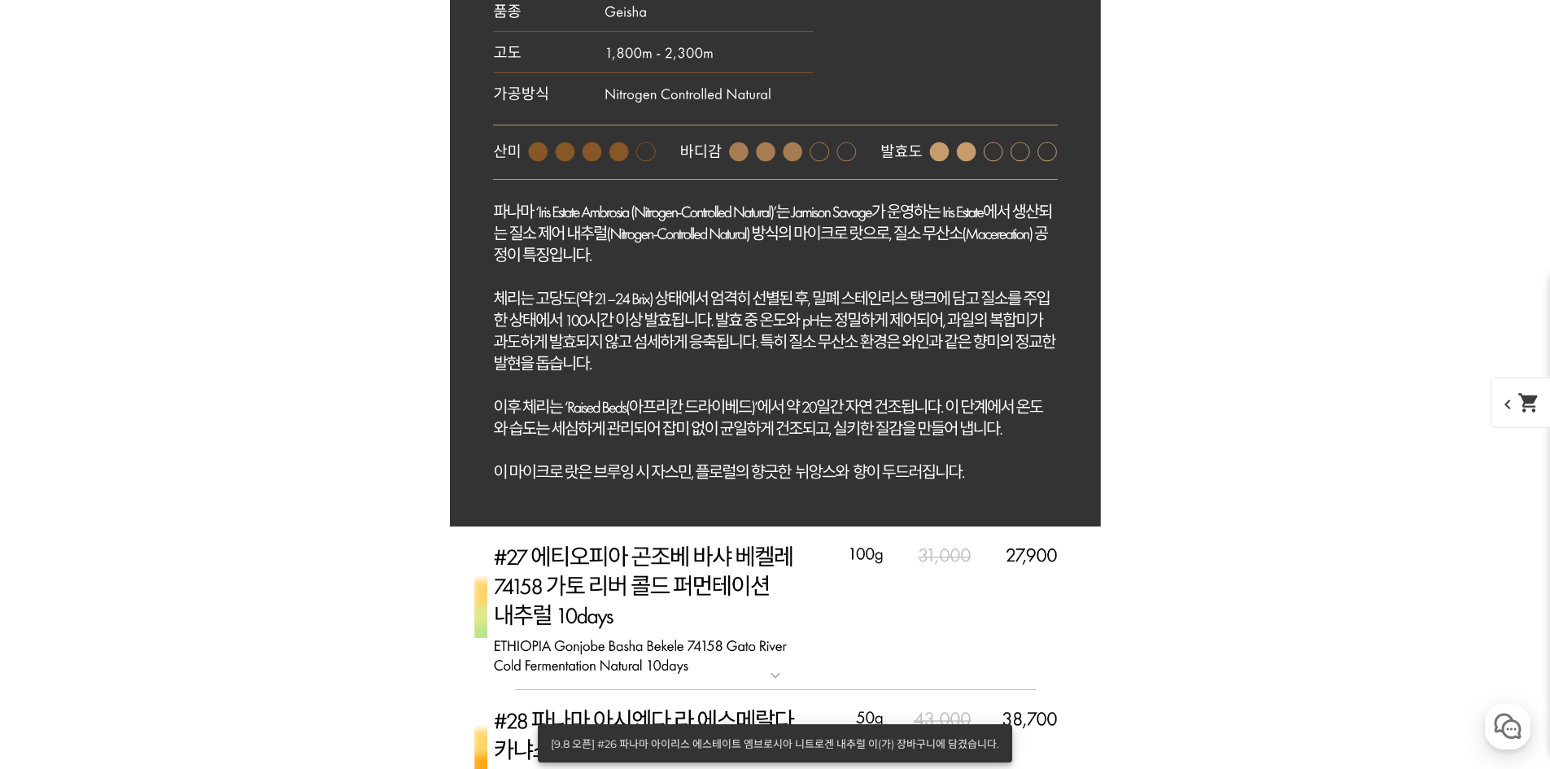
scroll to position [15518, 0]
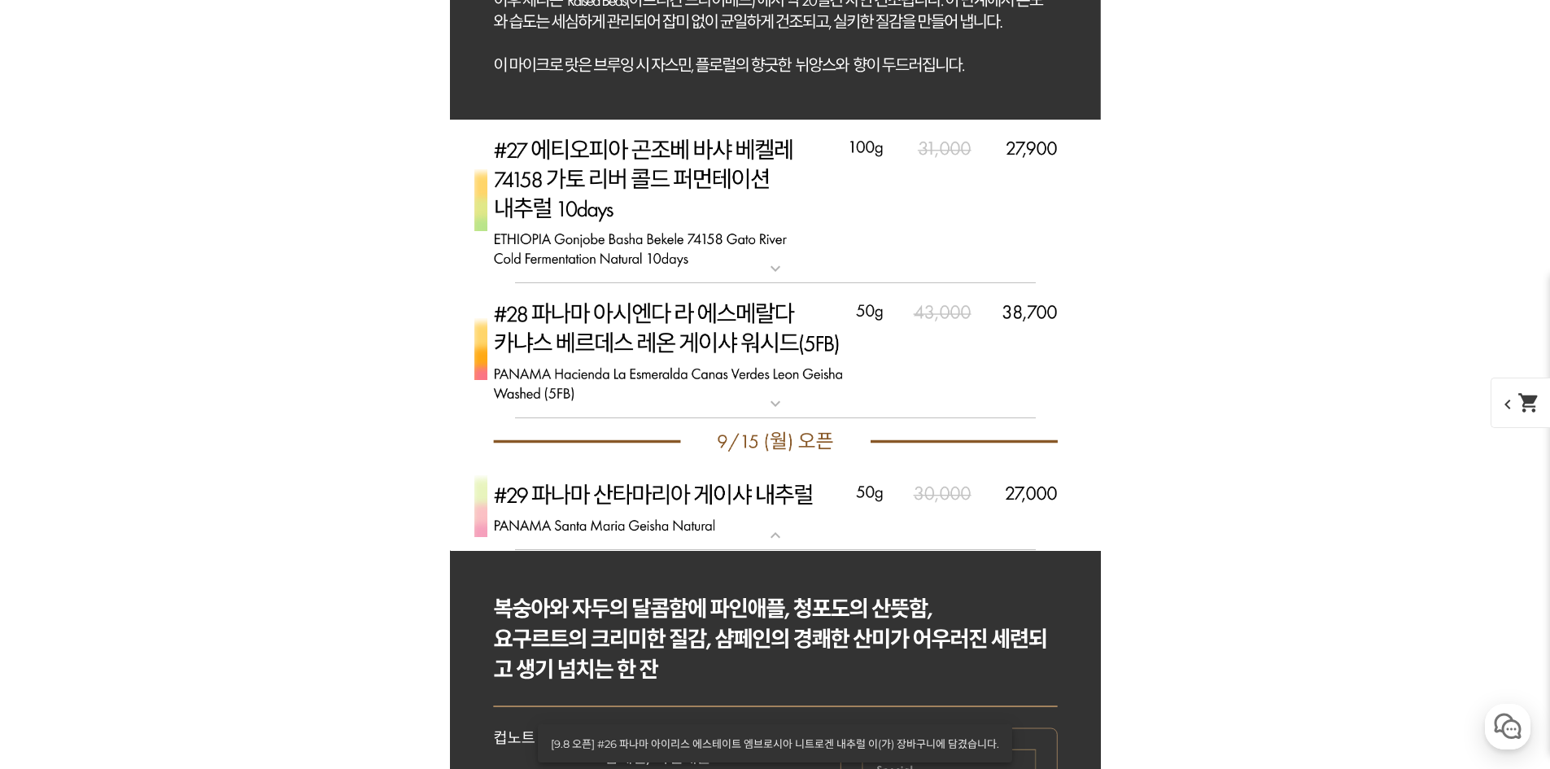
click at [792, 128] on p "[9.8 오픈] #27 에티오피아 곤조베 [PERSON_NAME] 74158 가토 리버 콜드 퍼먼테이션 내추럴 10 days" at bounding box center [775, 126] width 651 height 13
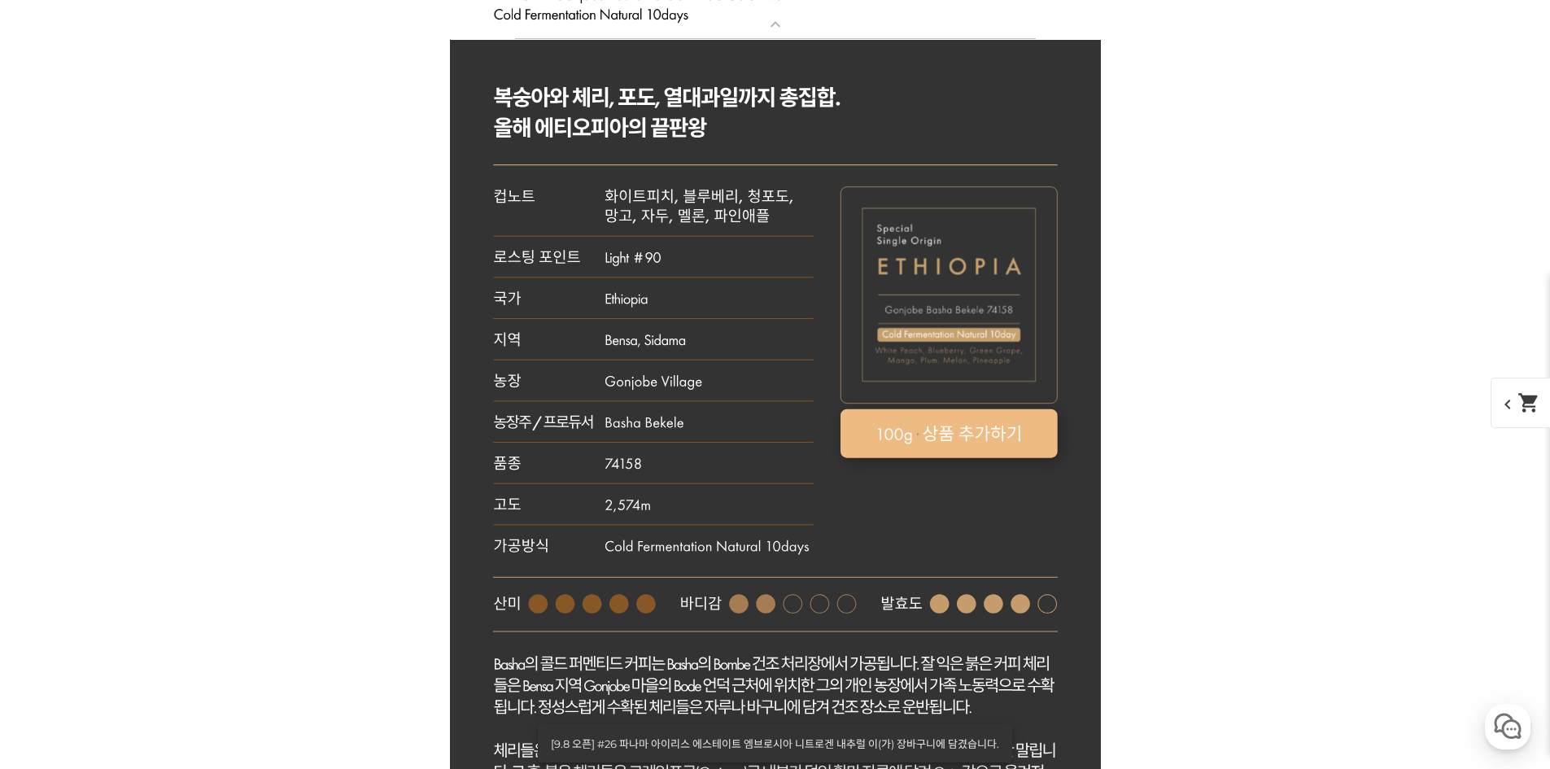
click at [938, 430] on rect at bounding box center [948, 433] width 217 height 49
select select "[9.8 오픈] #27 에티오피아 곤조베 [PERSON_NAME] 74158 가토 리버 콜드 퍼먼테이션 내추럴 10 days"
select select "100g"
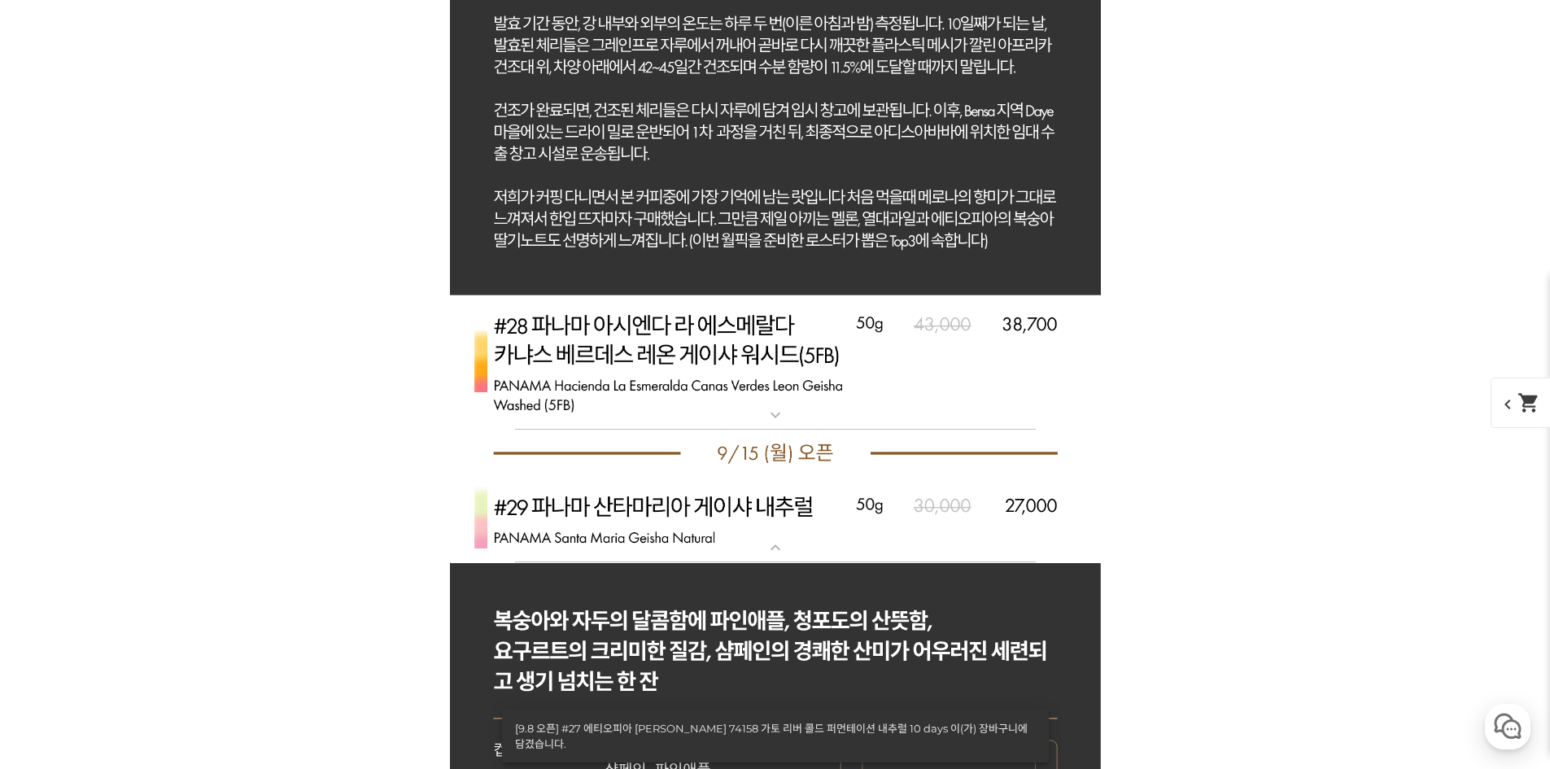
click at [770, 390] on img at bounding box center [775, 362] width 651 height 135
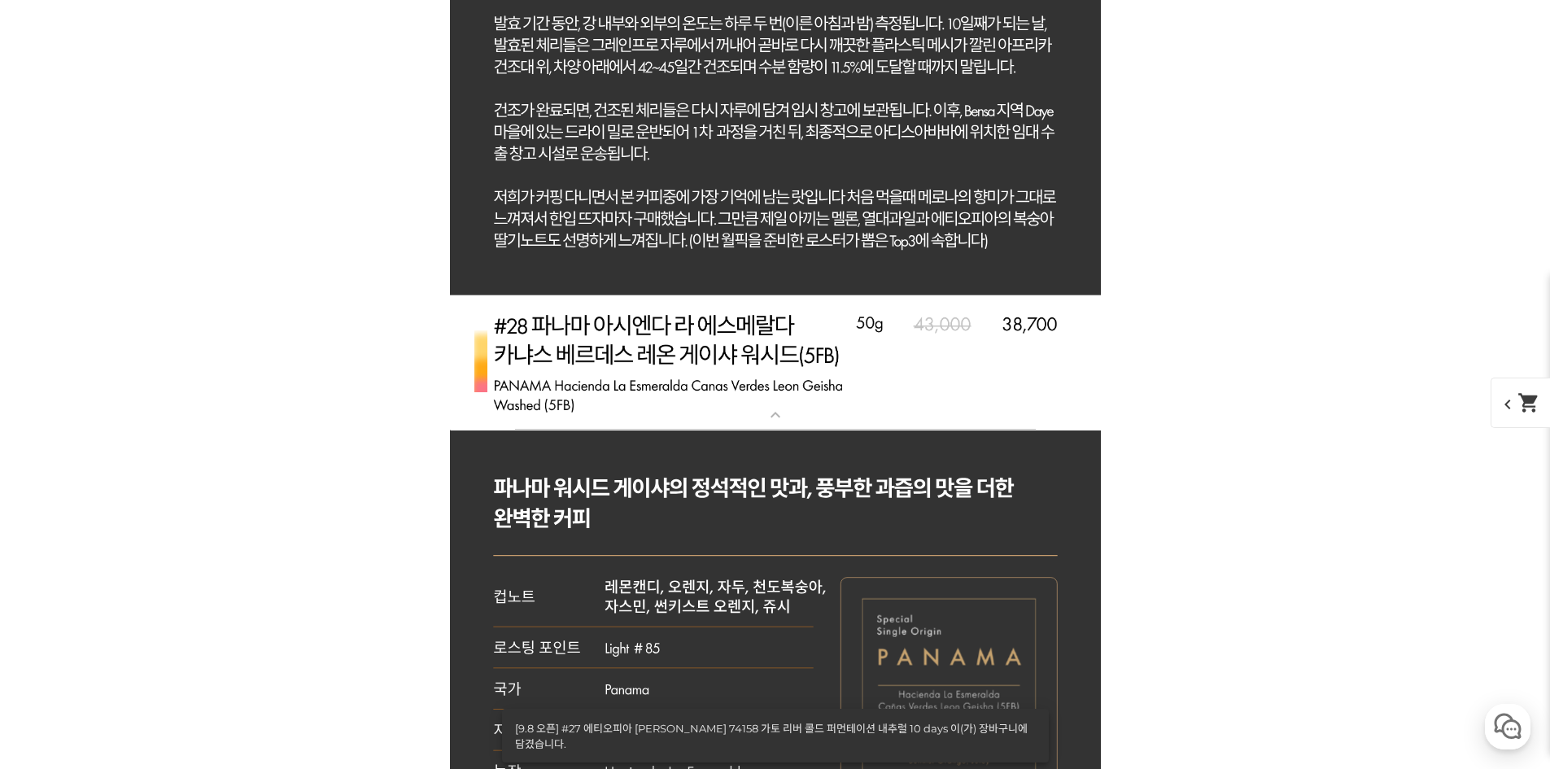
scroll to position [16983, 0]
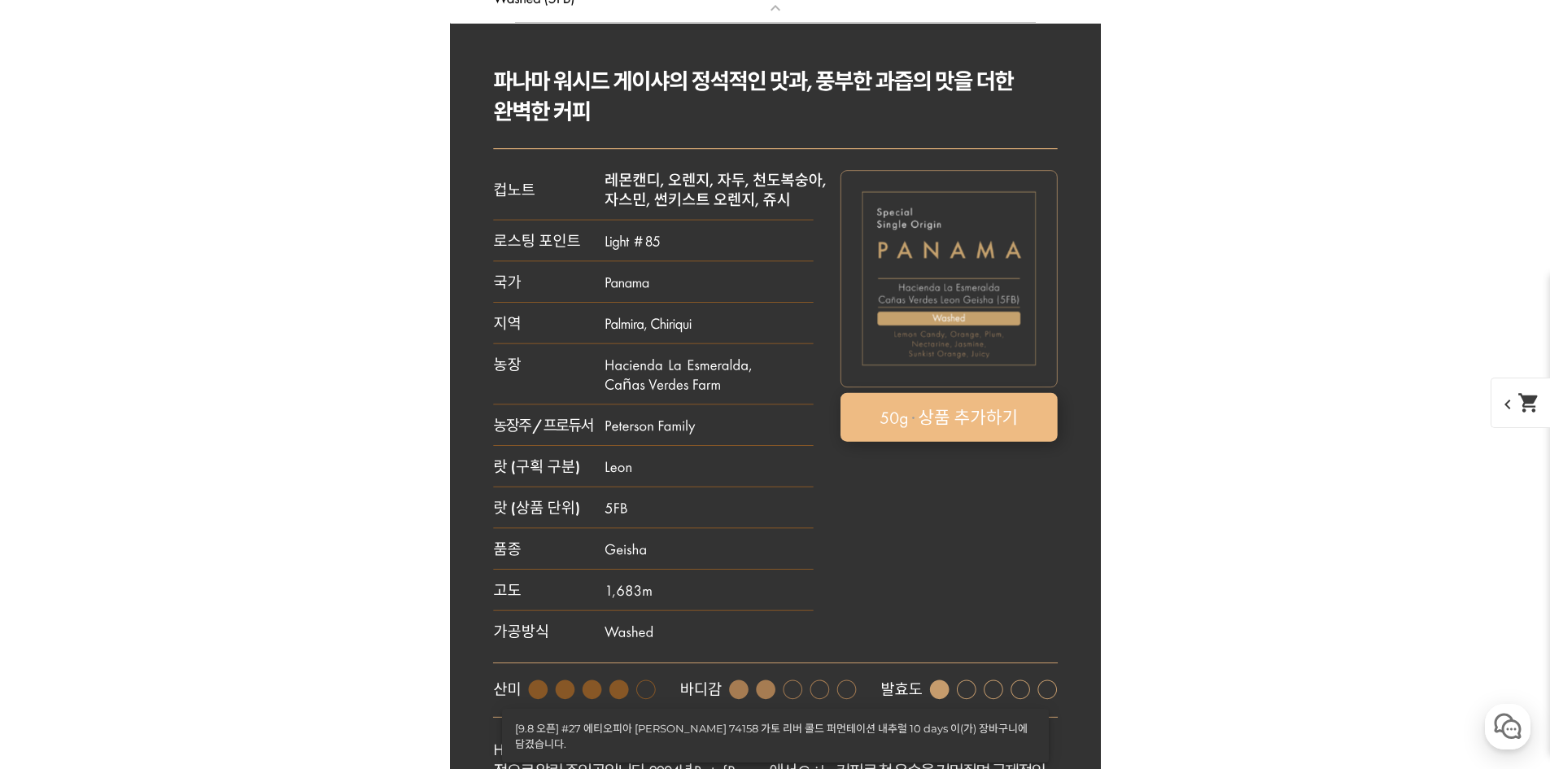
click at [965, 429] on rect at bounding box center [949, 417] width 217 height 49
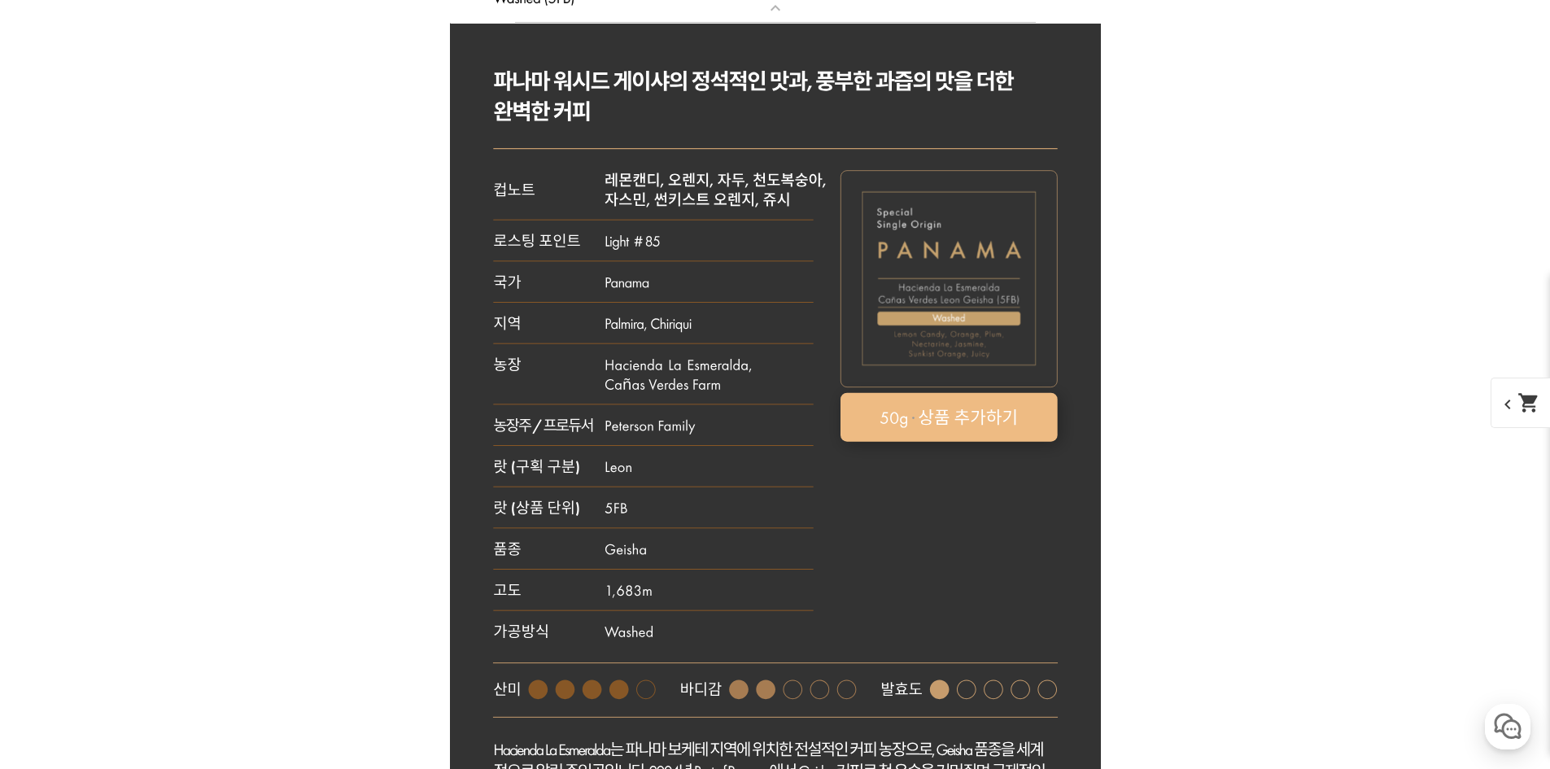
select select "[9.8 오픈] #28 파나마 아시엔다 라 에스메랄다 카냐스 베르데스 레온 게이샤 워시드 (5FB)"
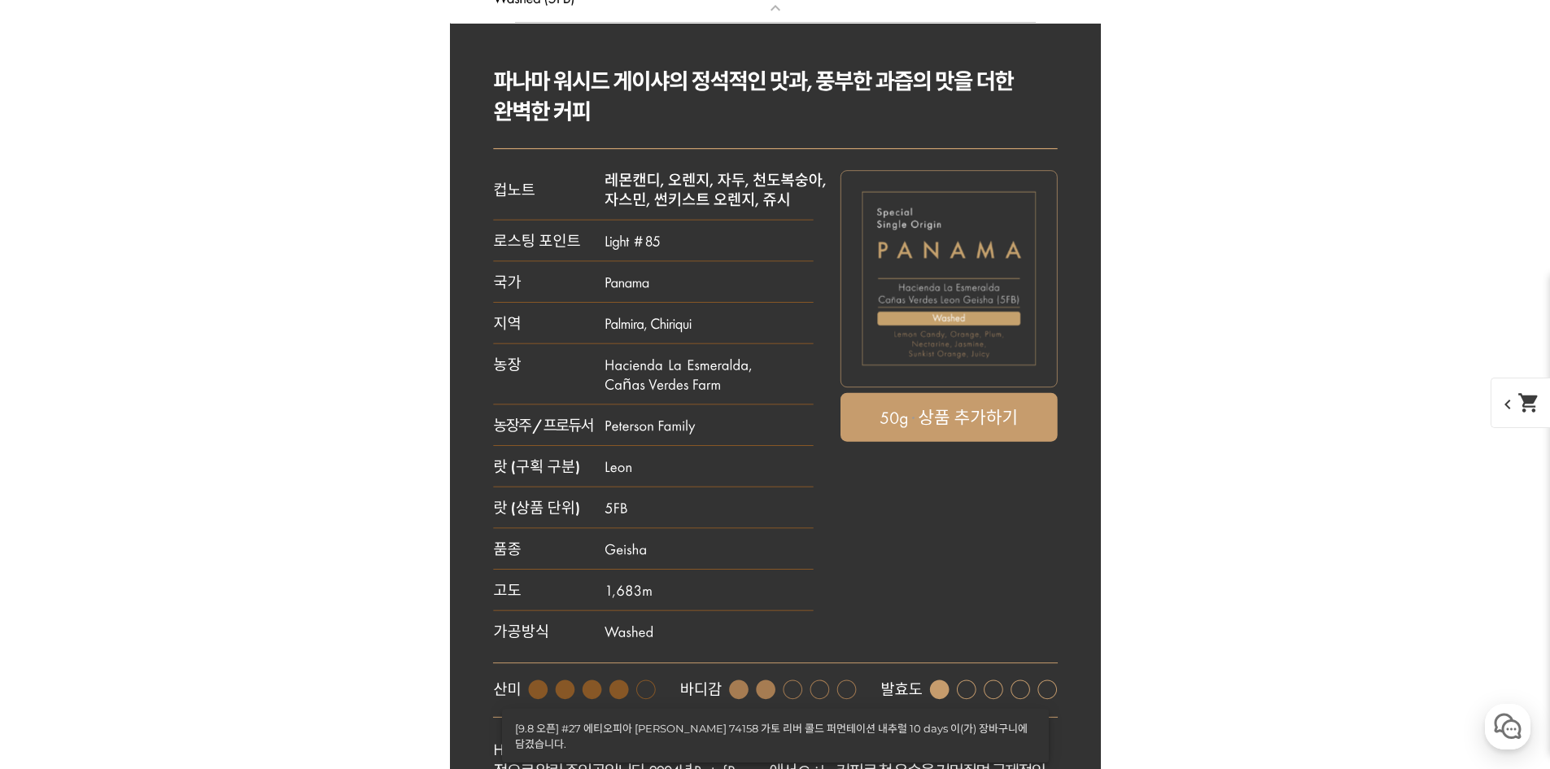
select select "50g"
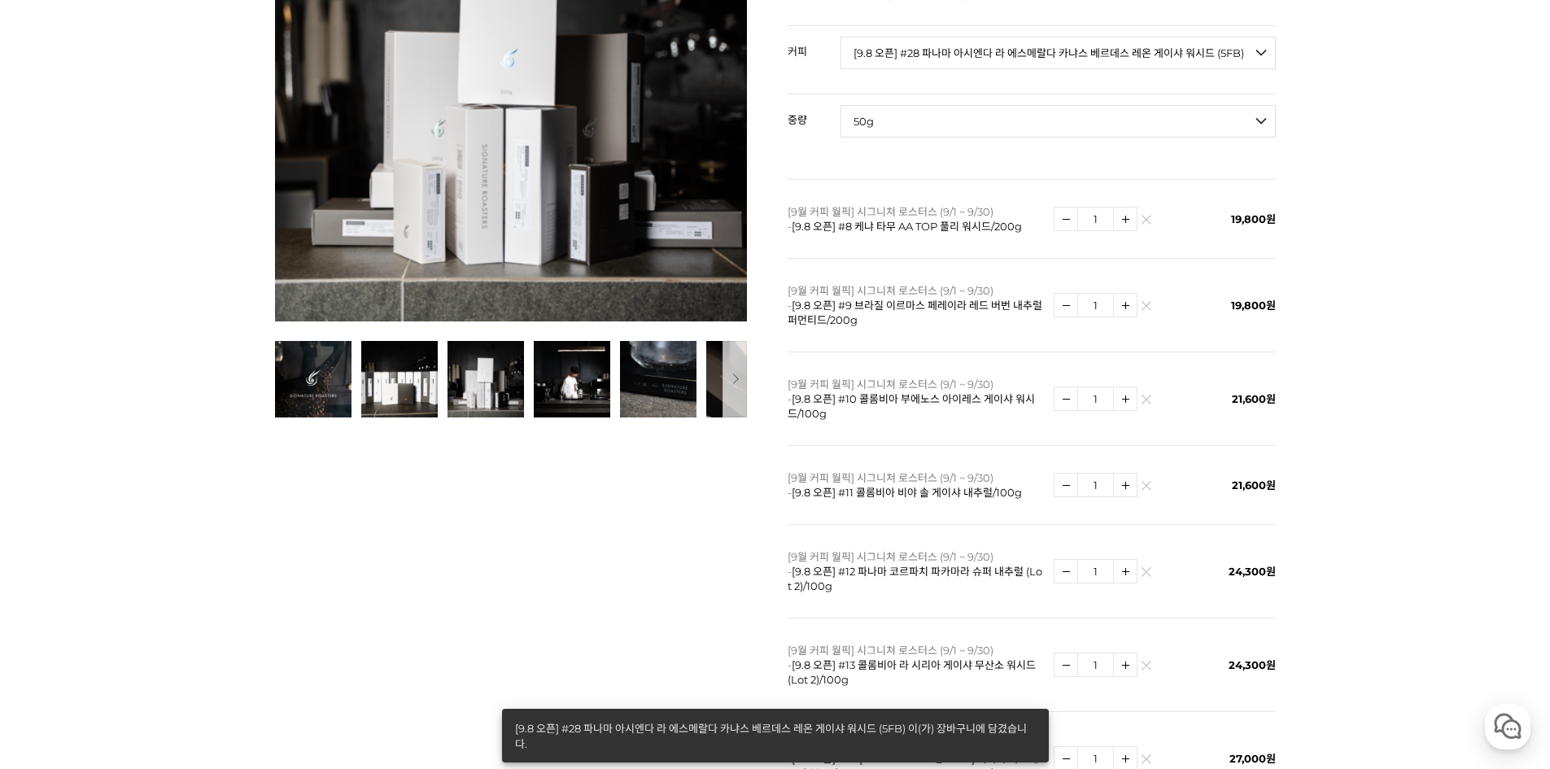
scroll to position [0, 0]
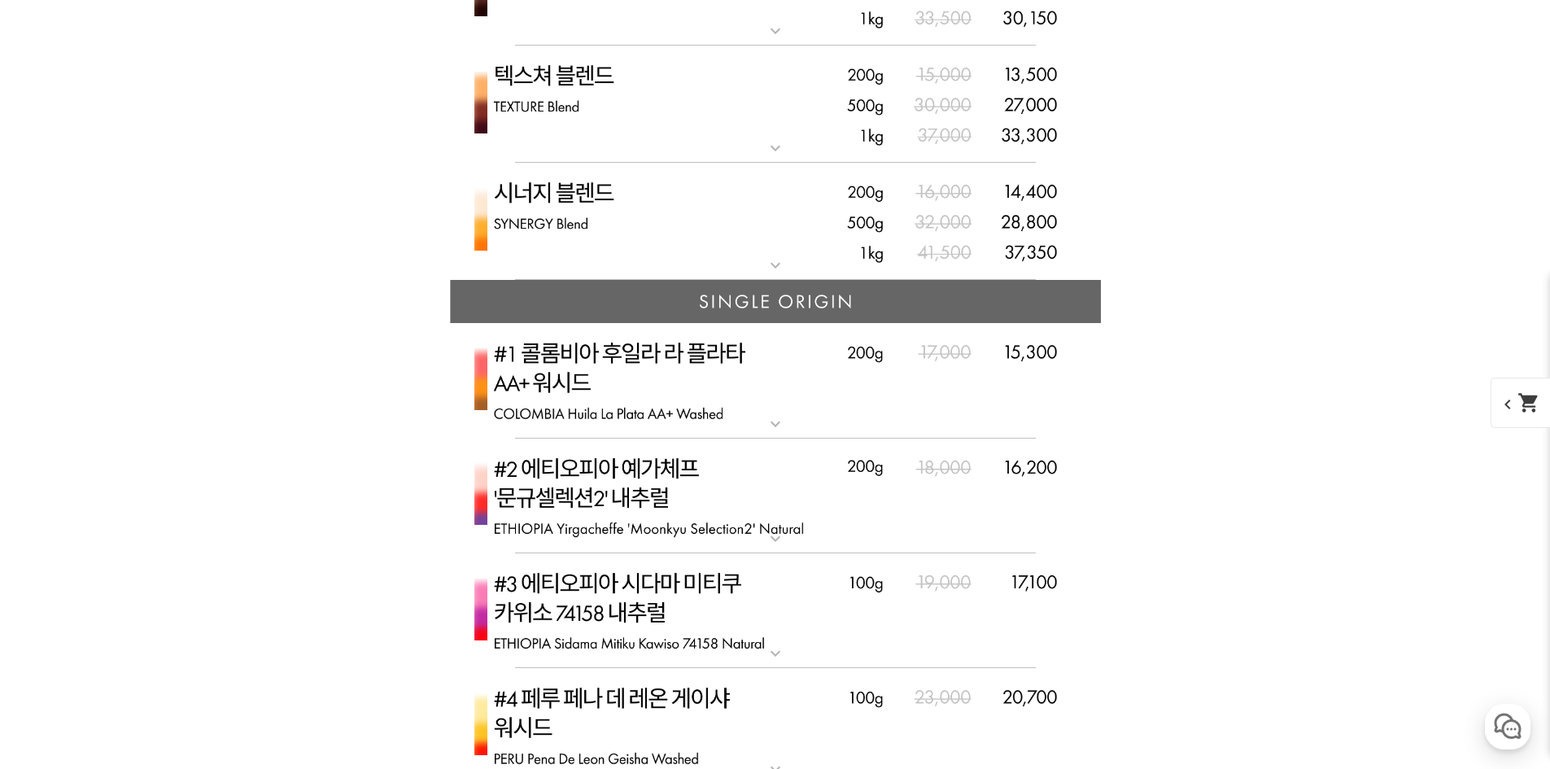
scroll to position [3959, 0]
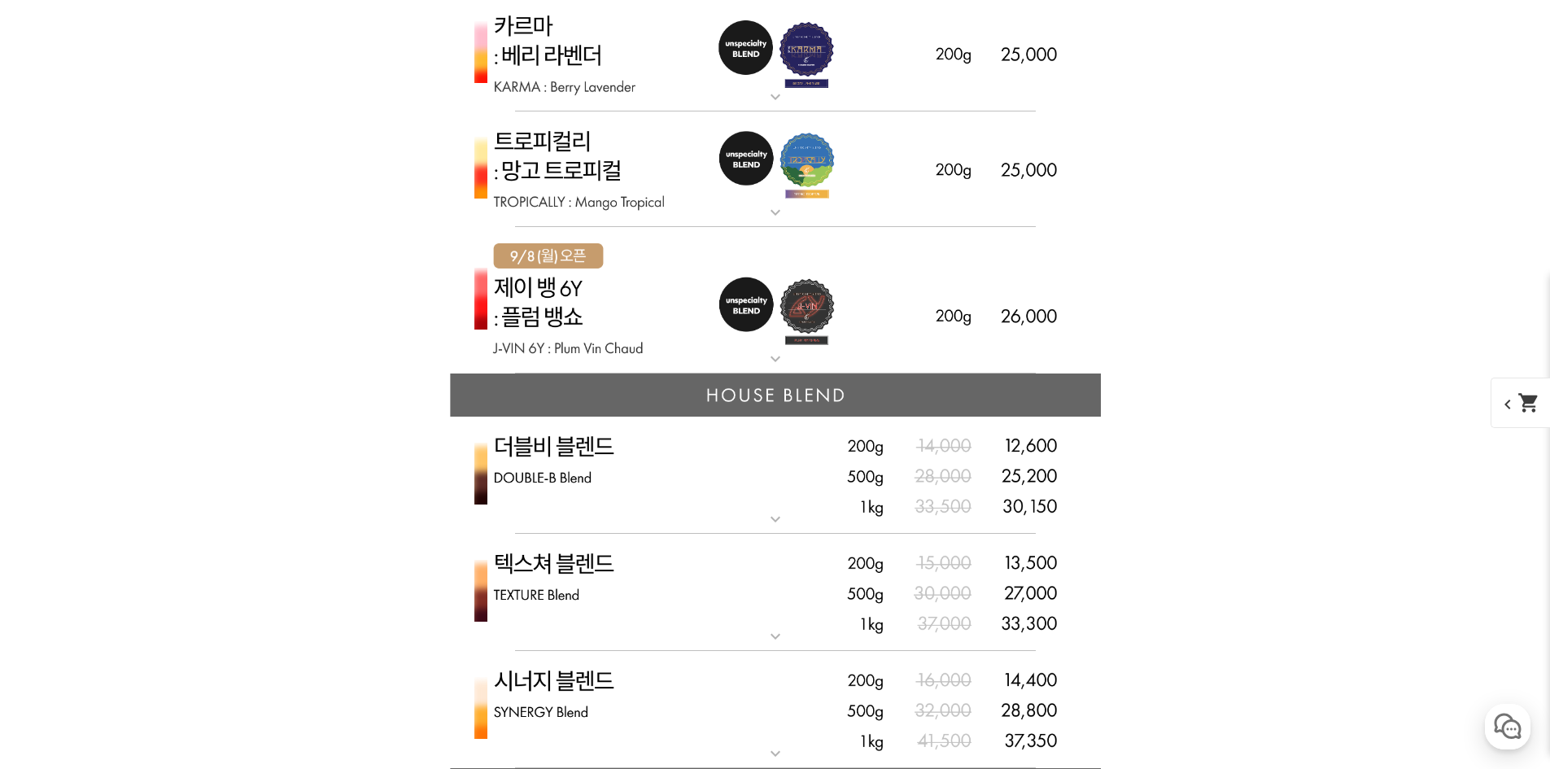
click at [758, 345] on img at bounding box center [775, 300] width 651 height 147
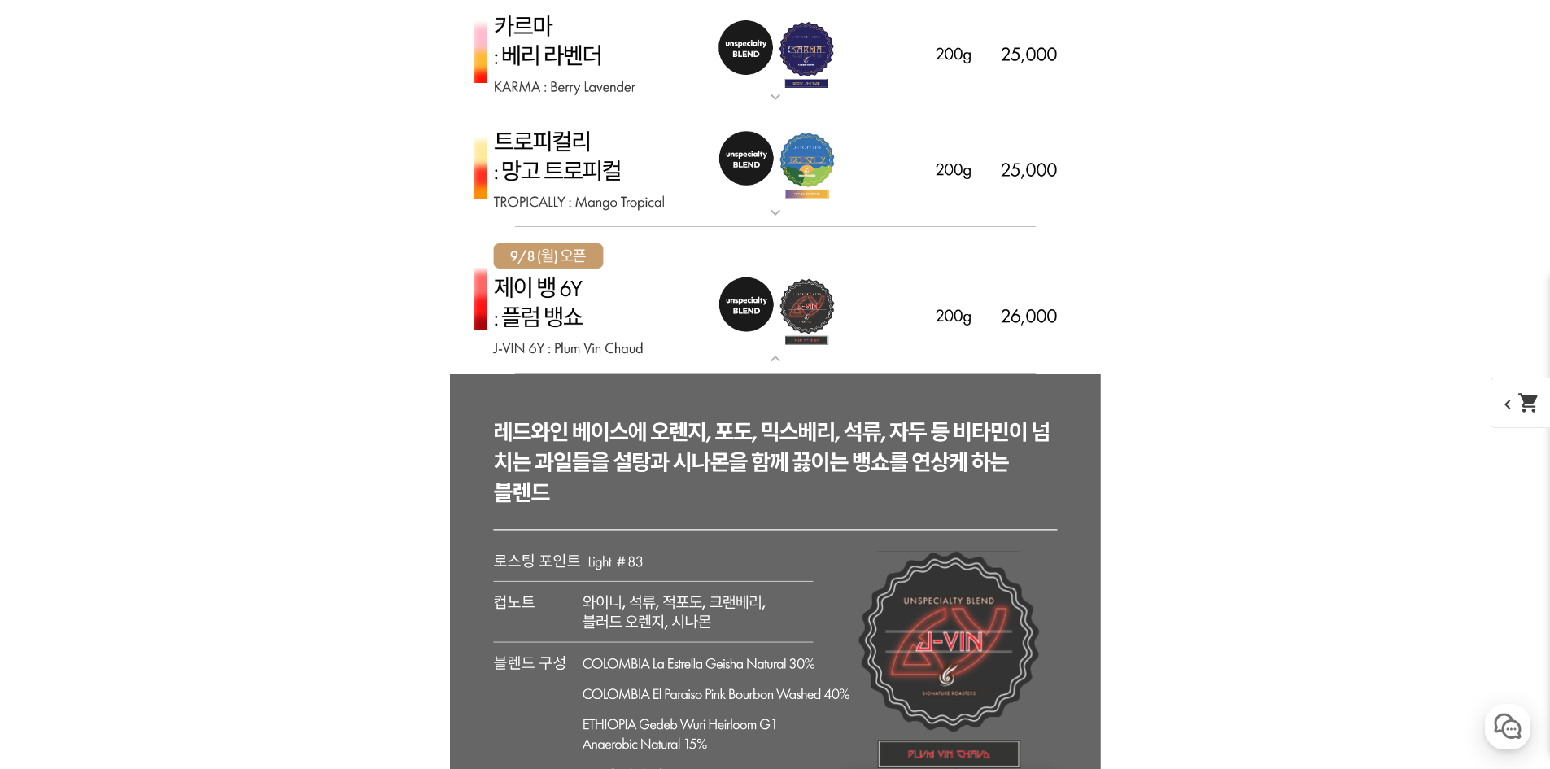
scroll to position [4203, 0]
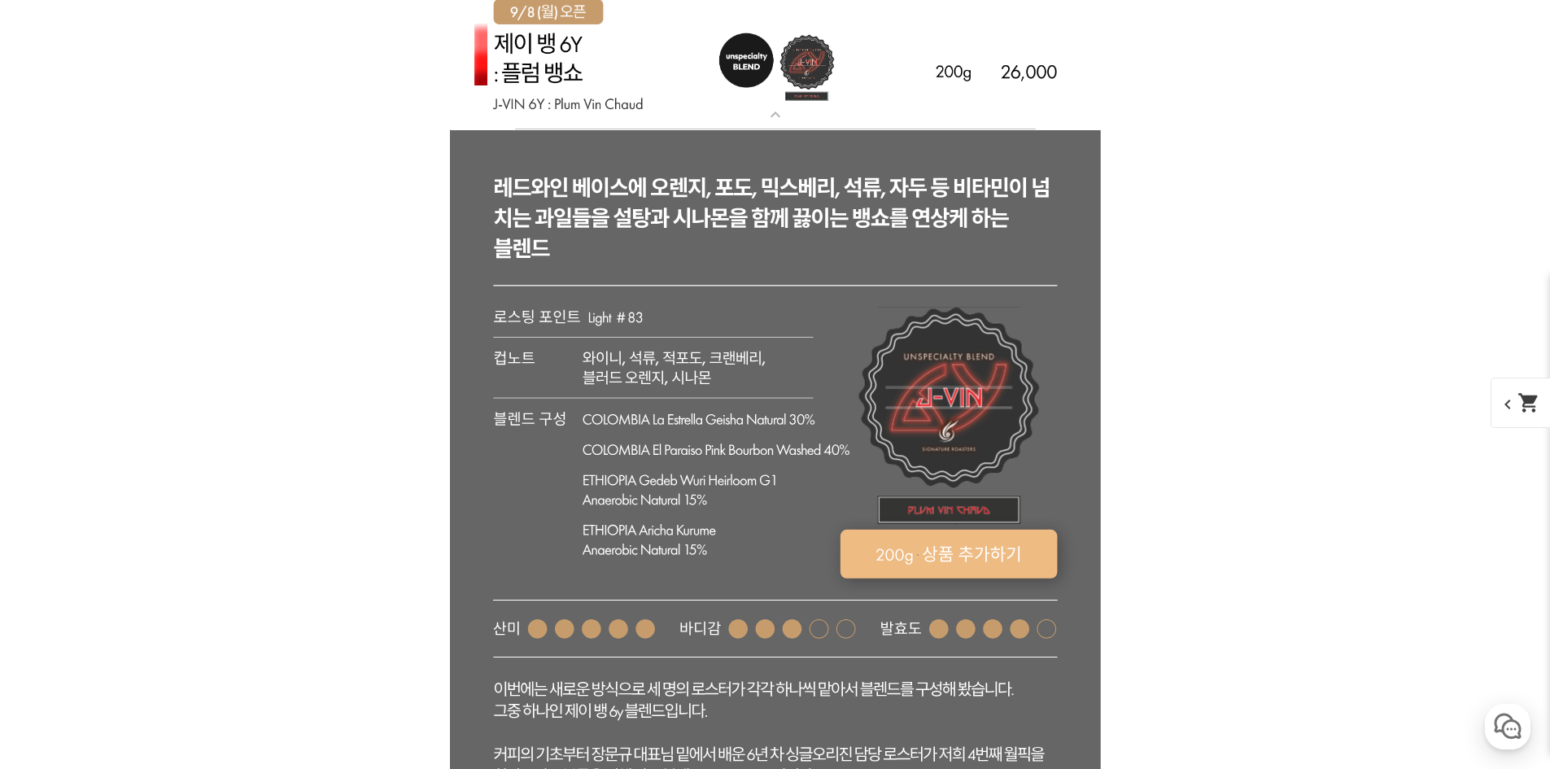
click at [988, 566] on rect at bounding box center [948, 554] width 217 height 49
select select "[9.8 오픈] 제이 뱅 6y - 자두 뱅쇼 (언스페셜티 블렌드)"
select select "200g"
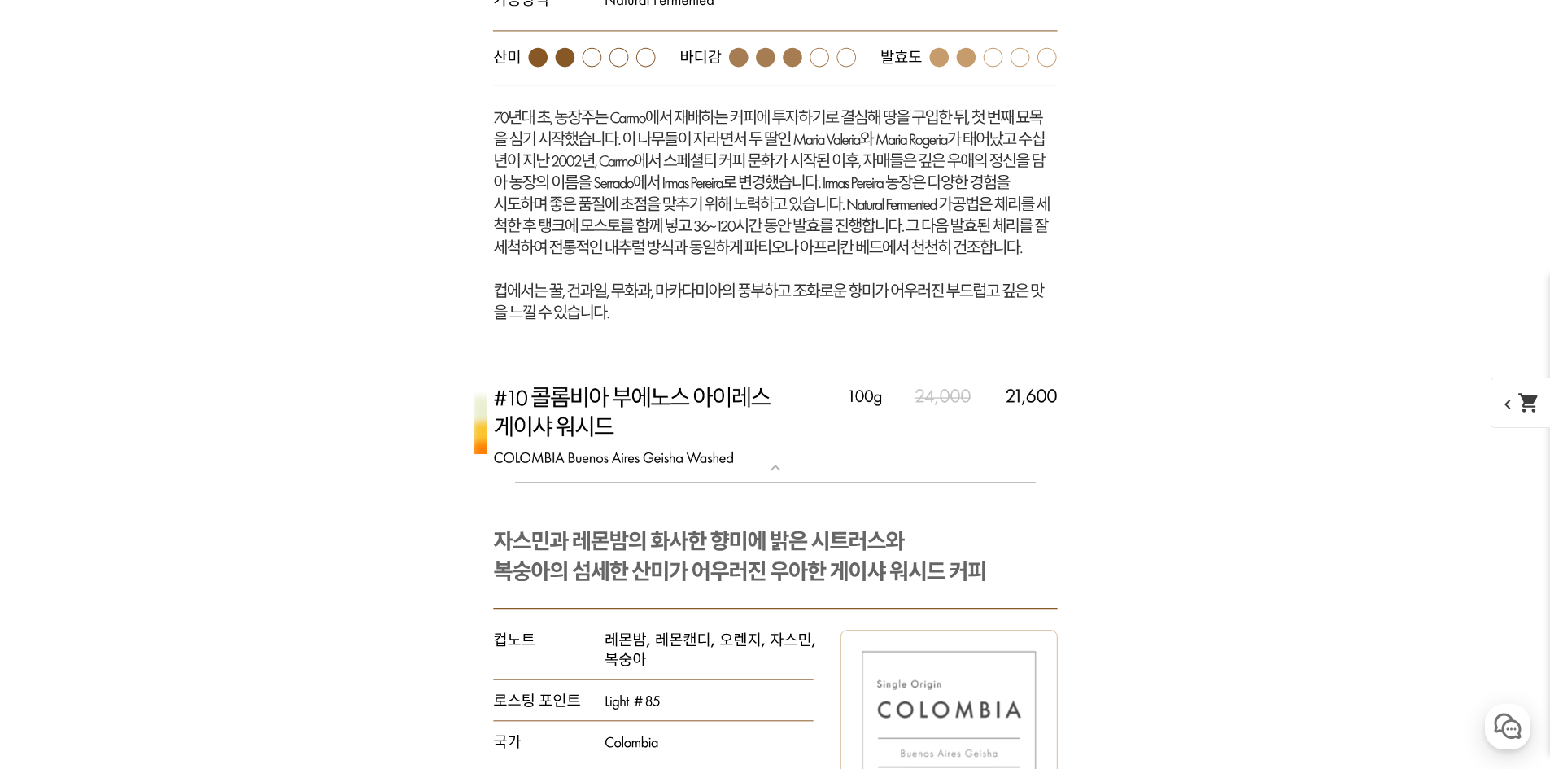
scroll to position [8301, 0]
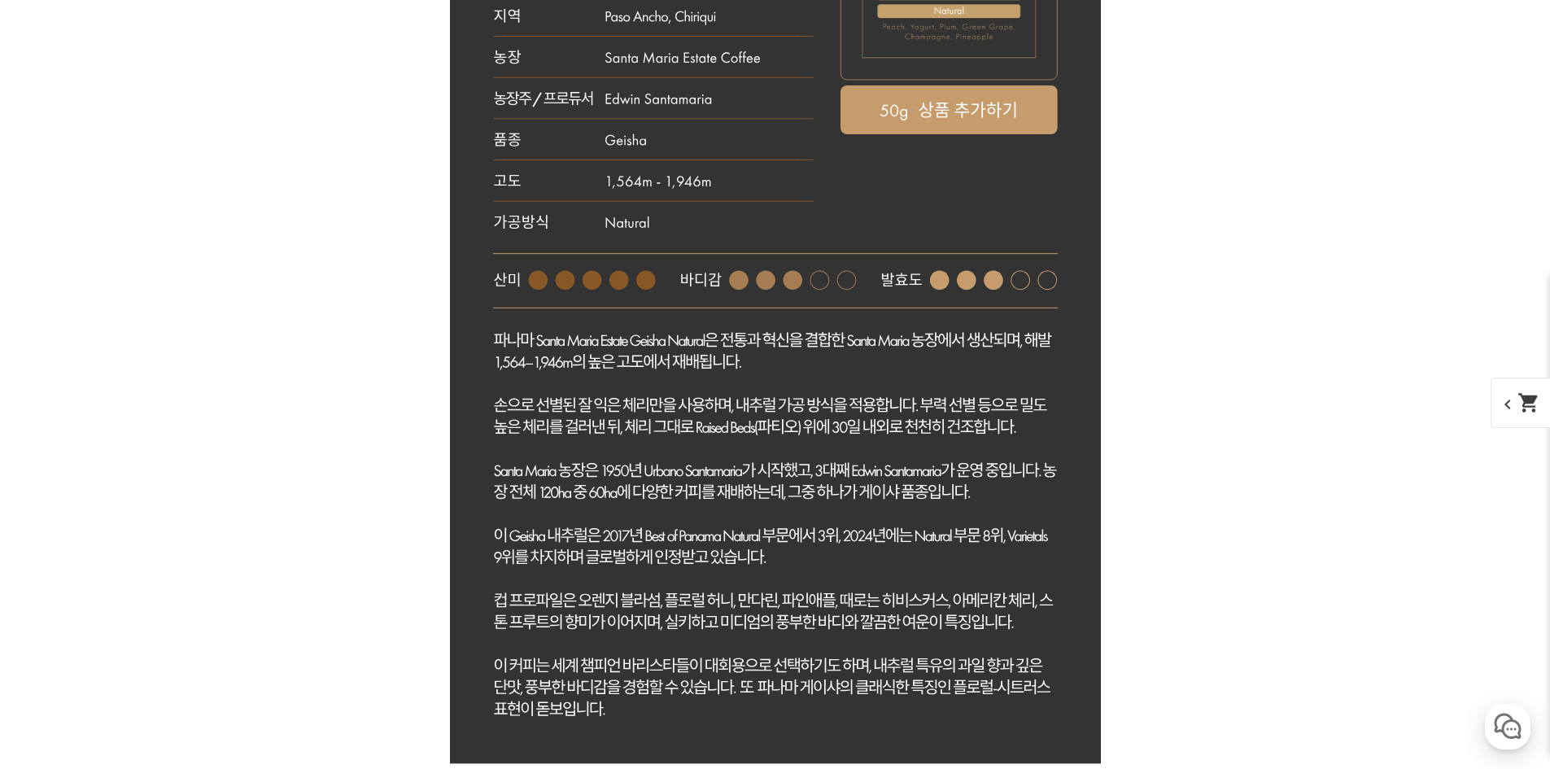
scroll to position [19777, 0]
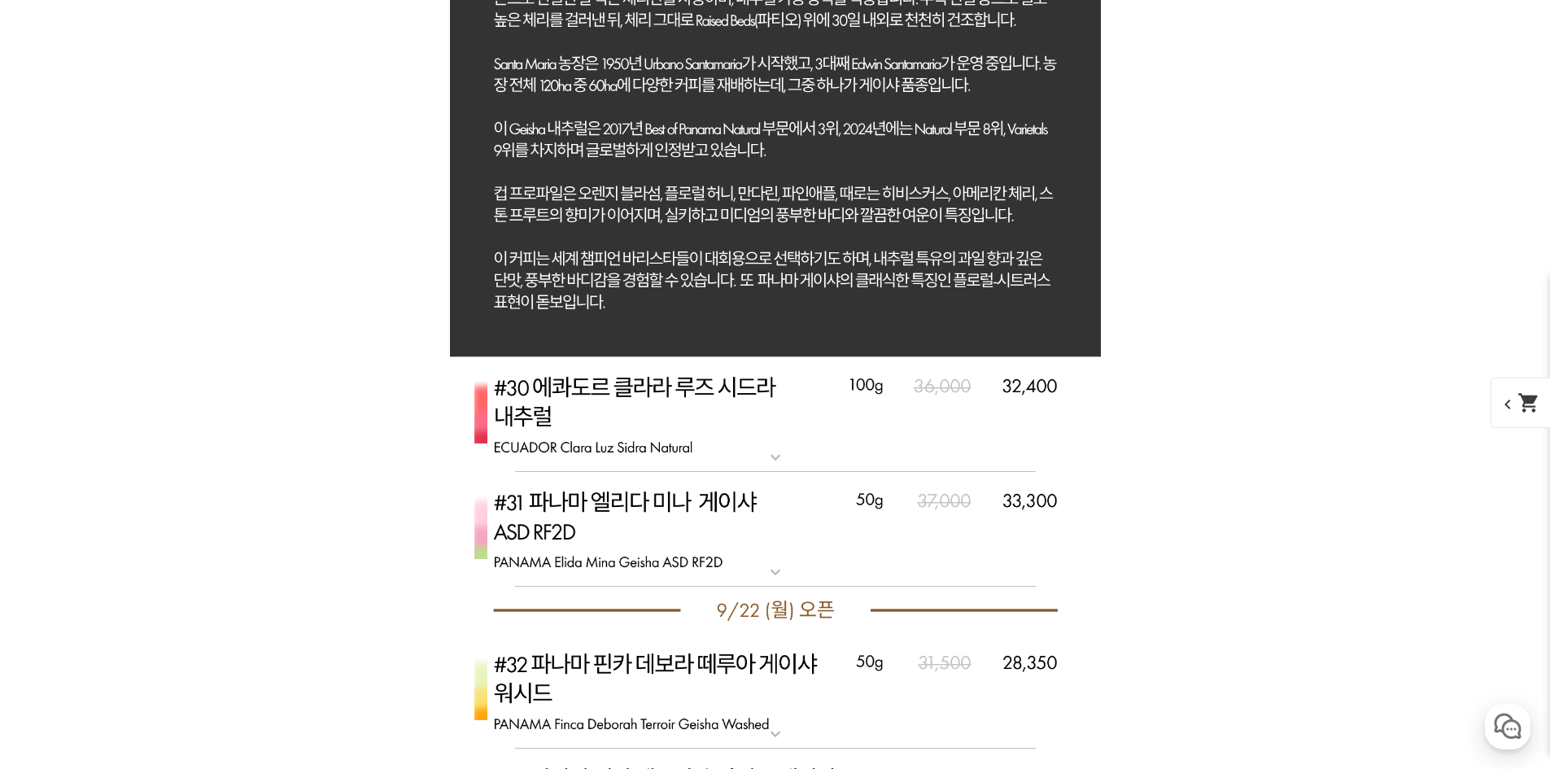
click at [718, 461] on img at bounding box center [775, 415] width 651 height 116
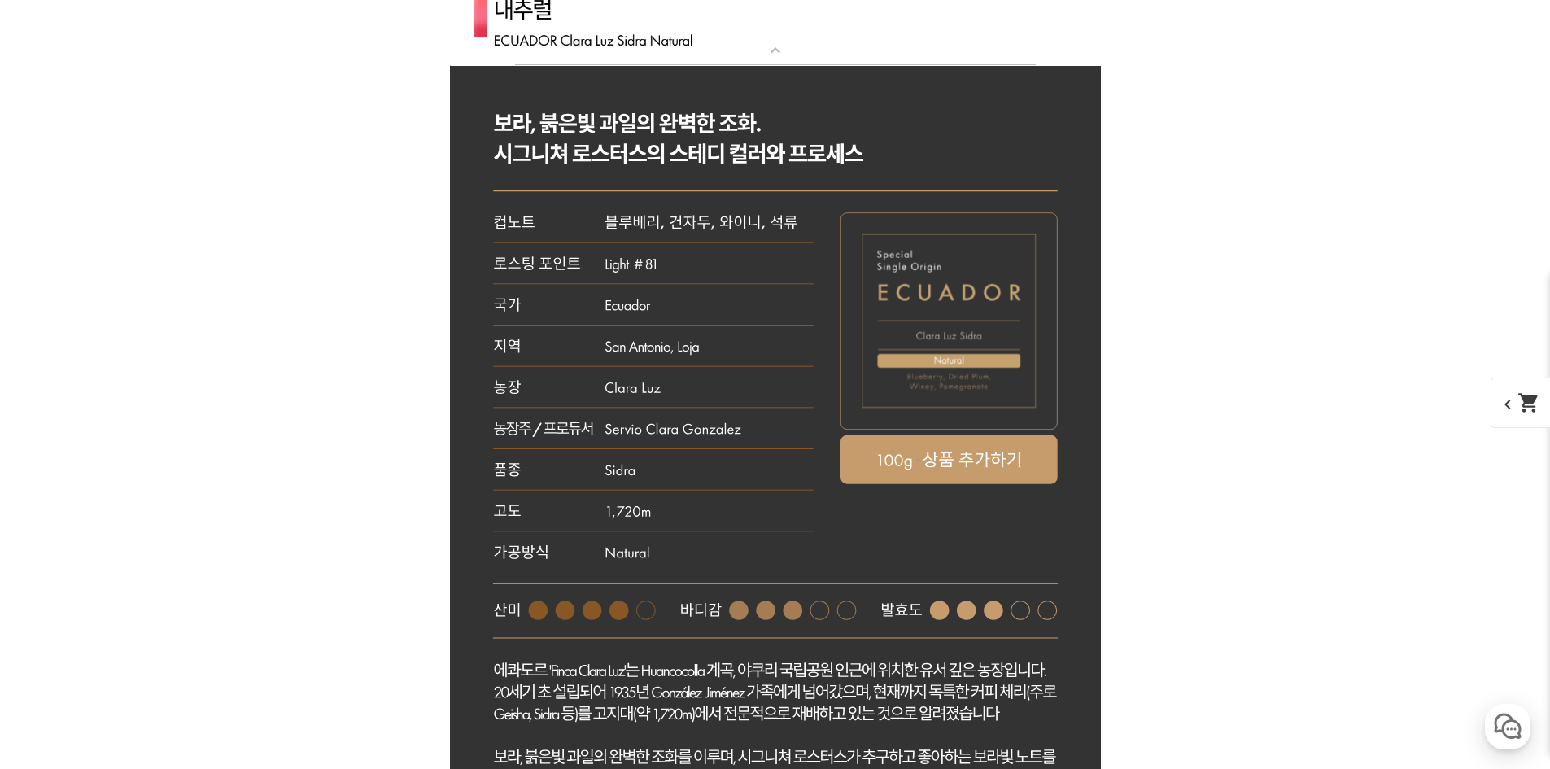
scroll to position [20428, 0]
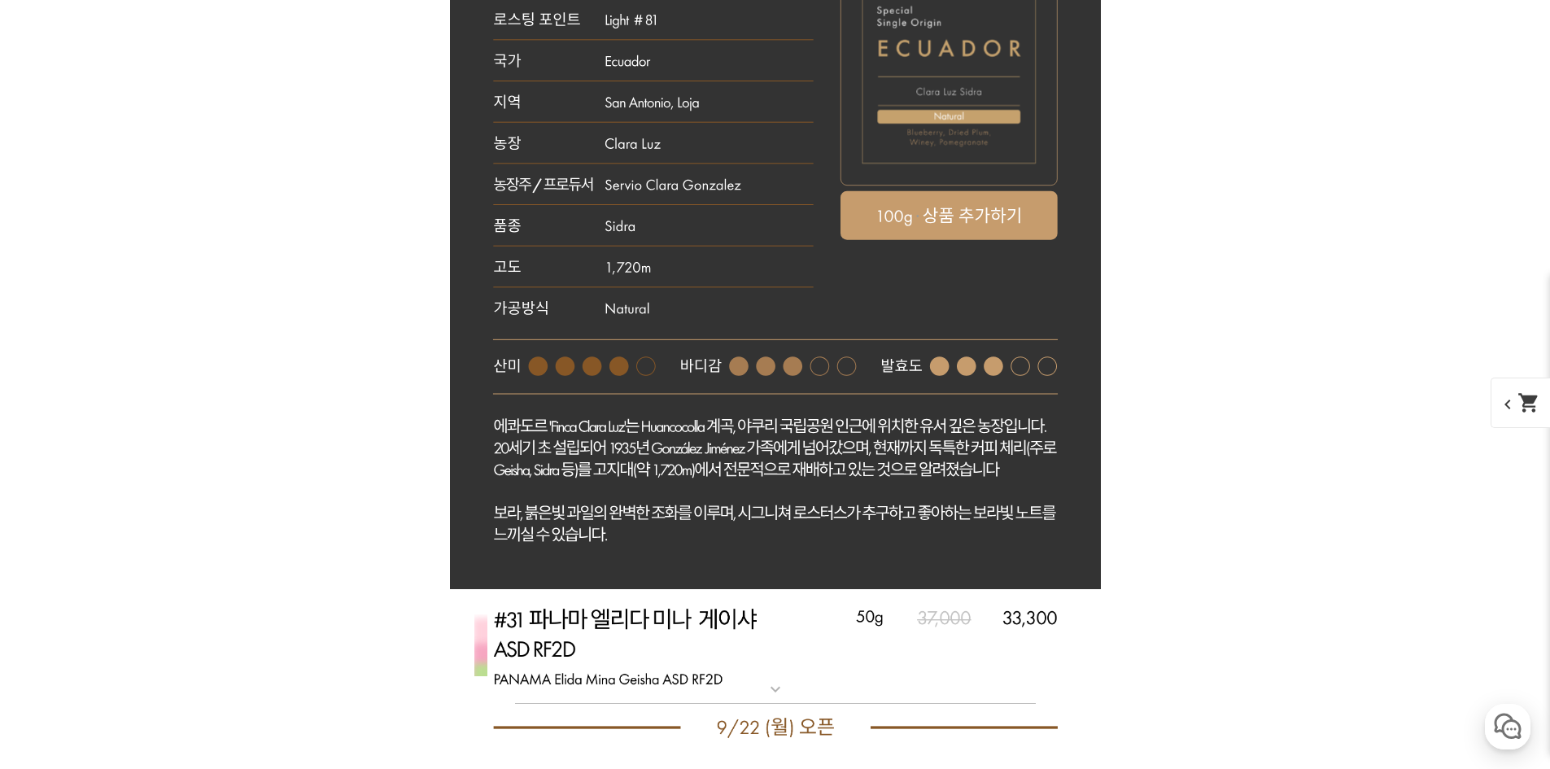
click at [787, 635] on img at bounding box center [775, 647] width 651 height 116
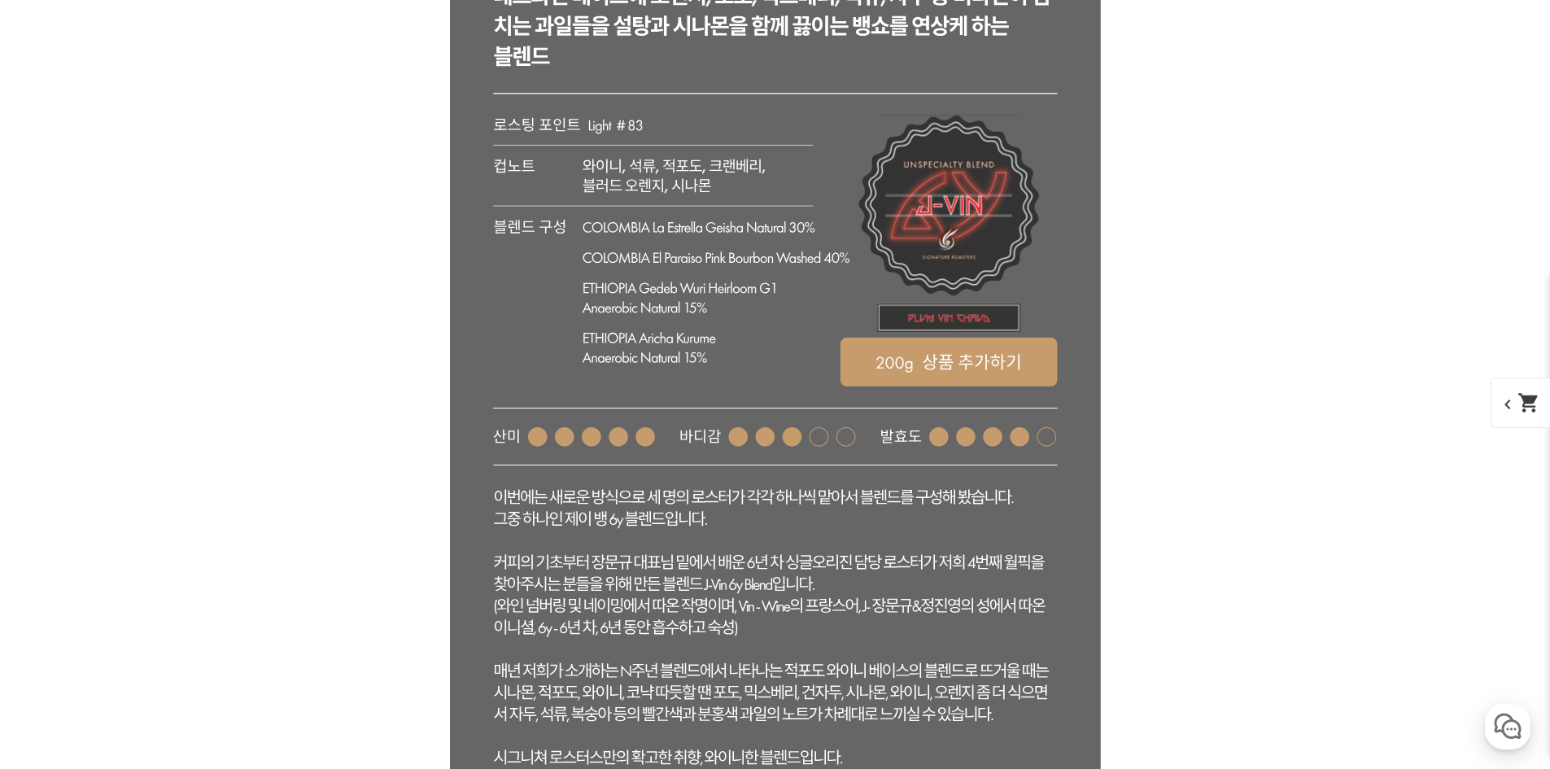
scroll to position [4151, 0]
